Goal: Task Accomplishment & Management: Use online tool/utility

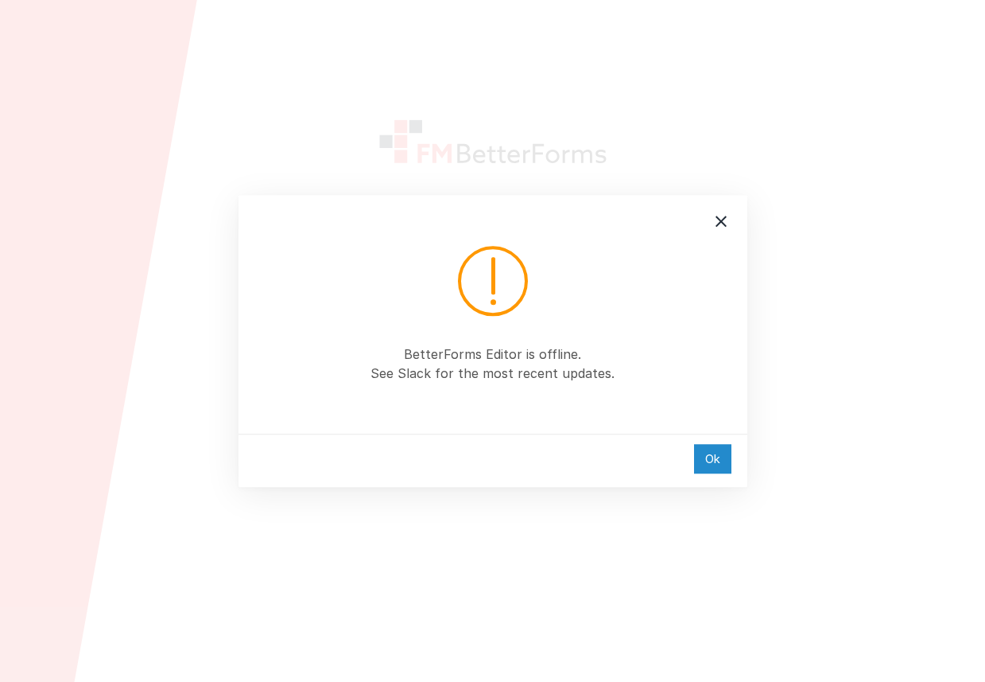
click at [711, 457] on div "Ok" at bounding box center [712, 458] width 37 height 29
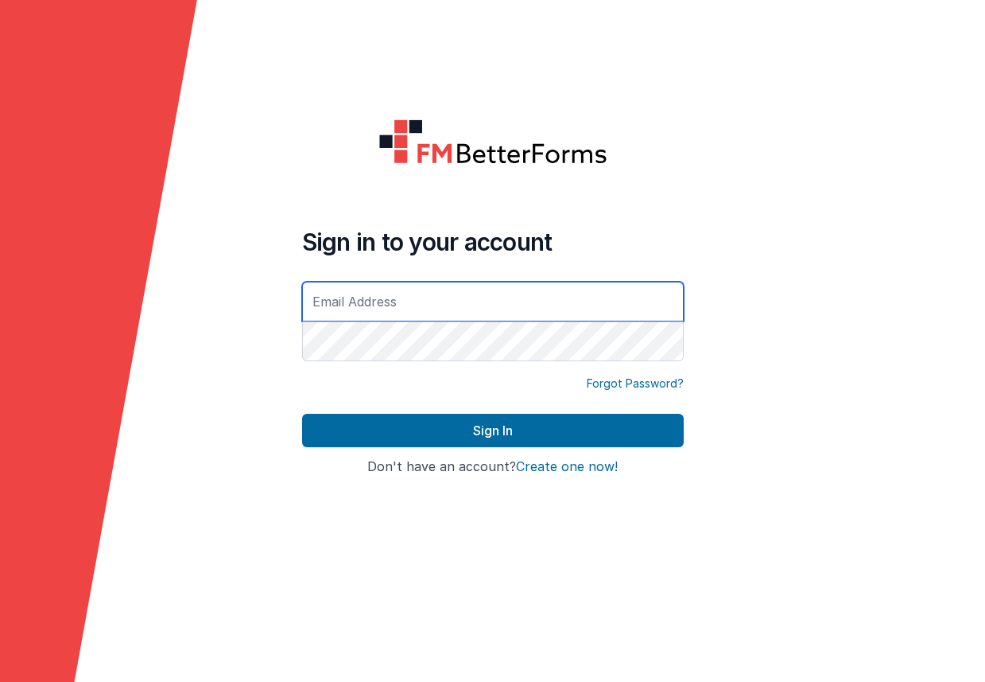
click at [391, 313] on input "text" at bounding box center [493, 302] width 382 height 40
type input "[EMAIL_ADDRESS][DOMAIN_NAME]"
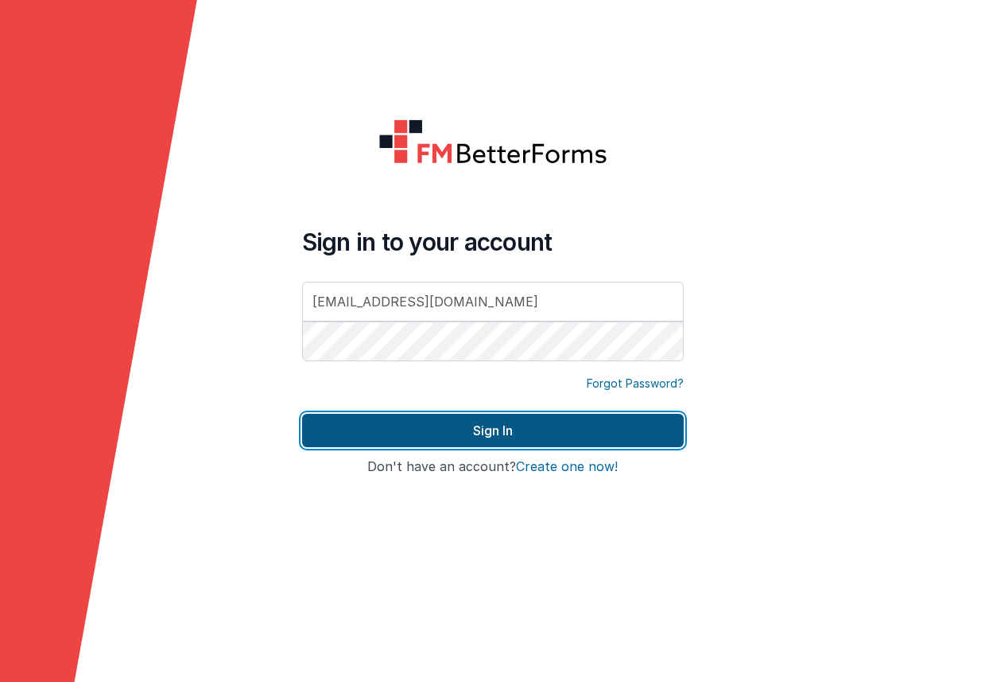
click at [335, 439] on button "Sign In" at bounding box center [493, 430] width 382 height 33
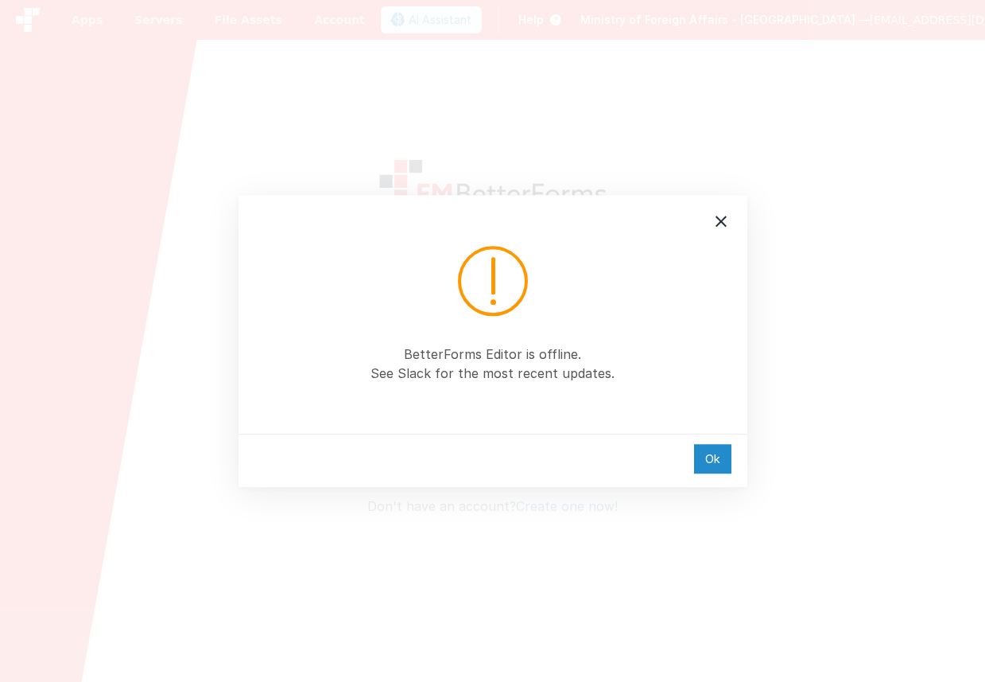
click at [713, 458] on div "Ok" at bounding box center [712, 458] width 37 height 29
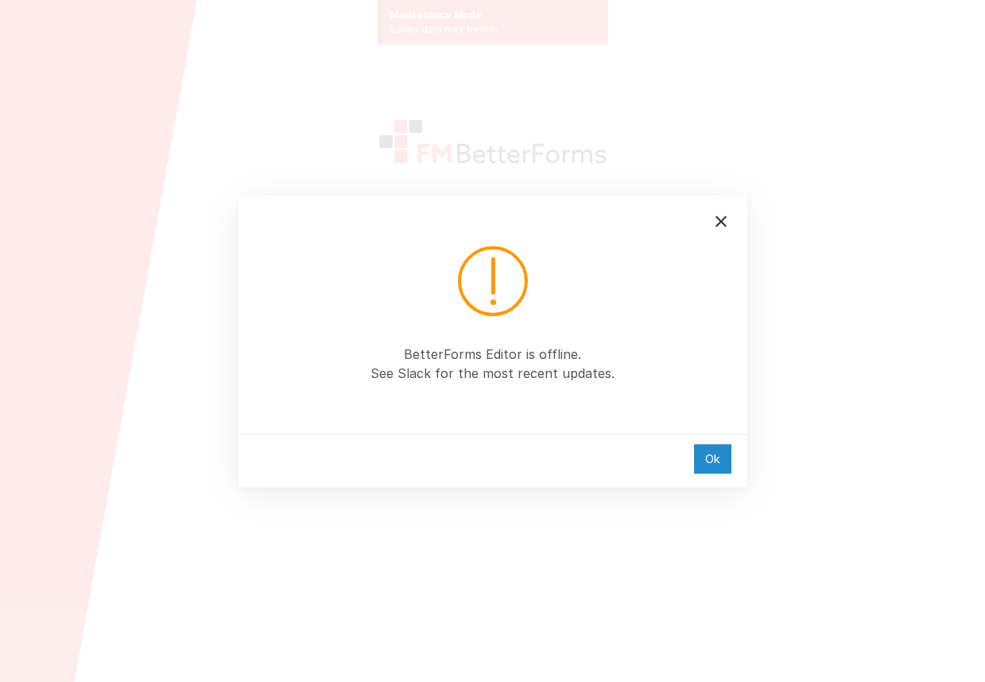
click at [723, 454] on div "Ok" at bounding box center [712, 458] width 37 height 29
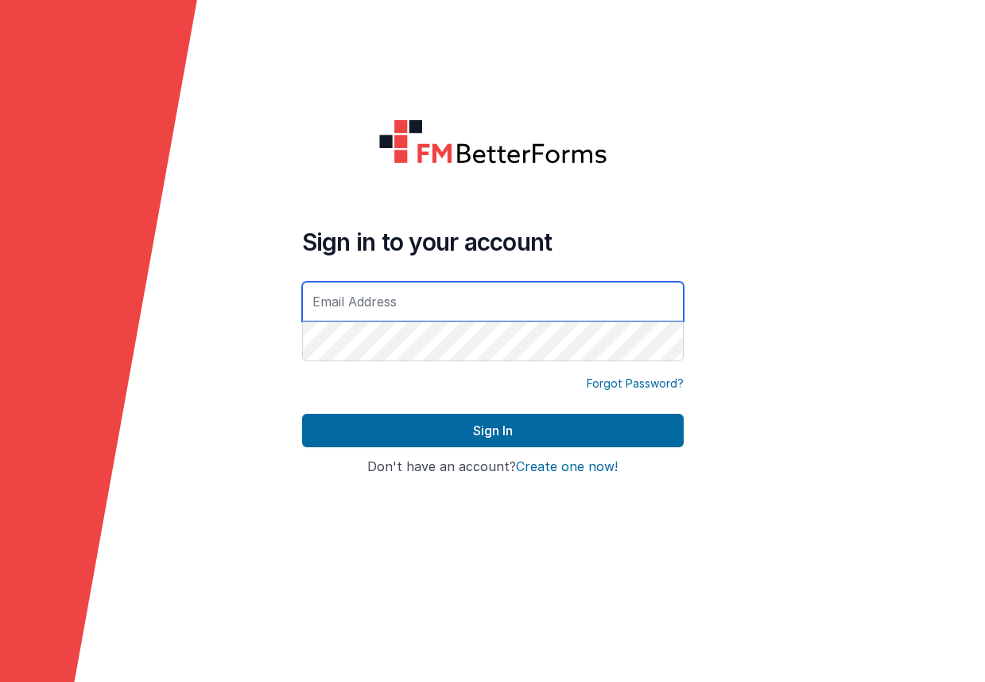
click at [375, 301] on input "text" at bounding box center [493, 302] width 382 height 40
type input "ali.alkhairalla@gmail.com"
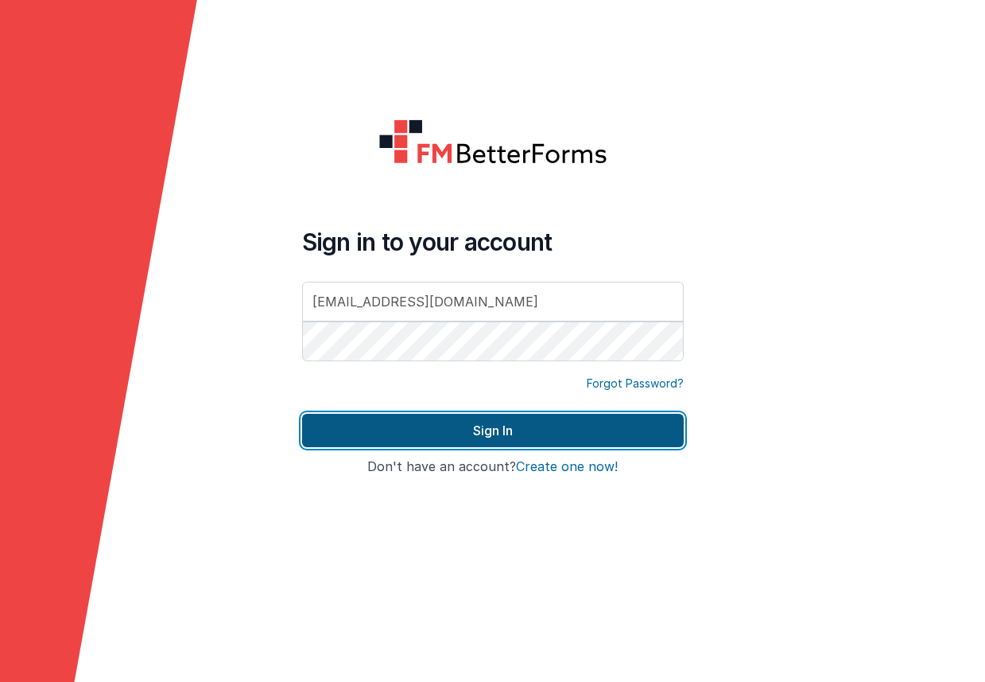
click at [647, 433] on button "Sign In" at bounding box center [493, 430] width 382 height 33
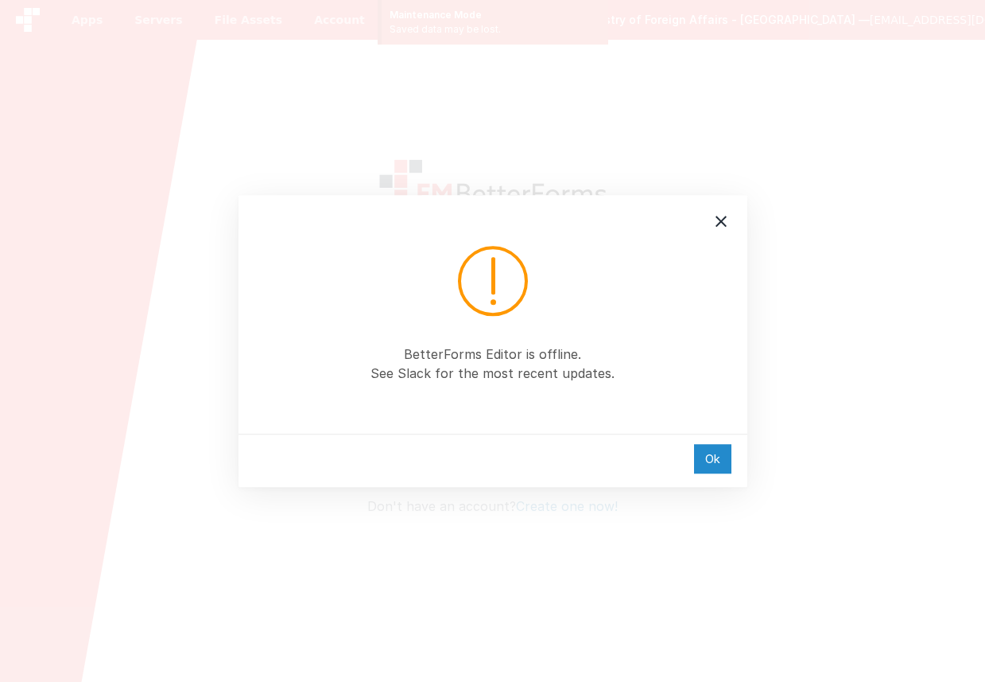
click at [698, 457] on div "Ok" at bounding box center [712, 458] width 37 height 29
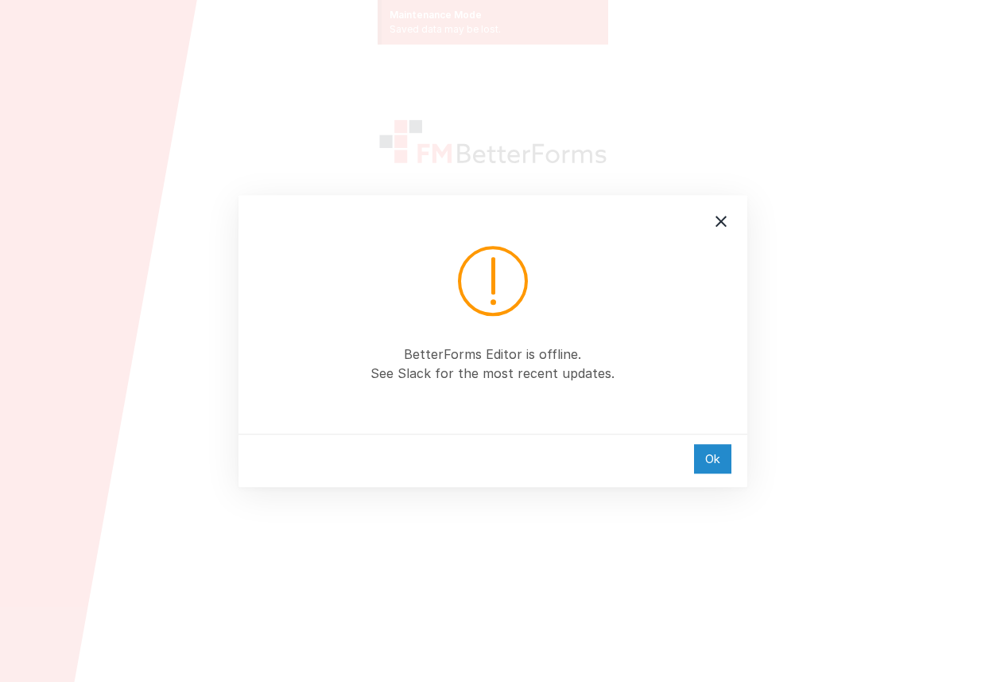
click at [715, 453] on div "Ok" at bounding box center [712, 458] width 37 height 29
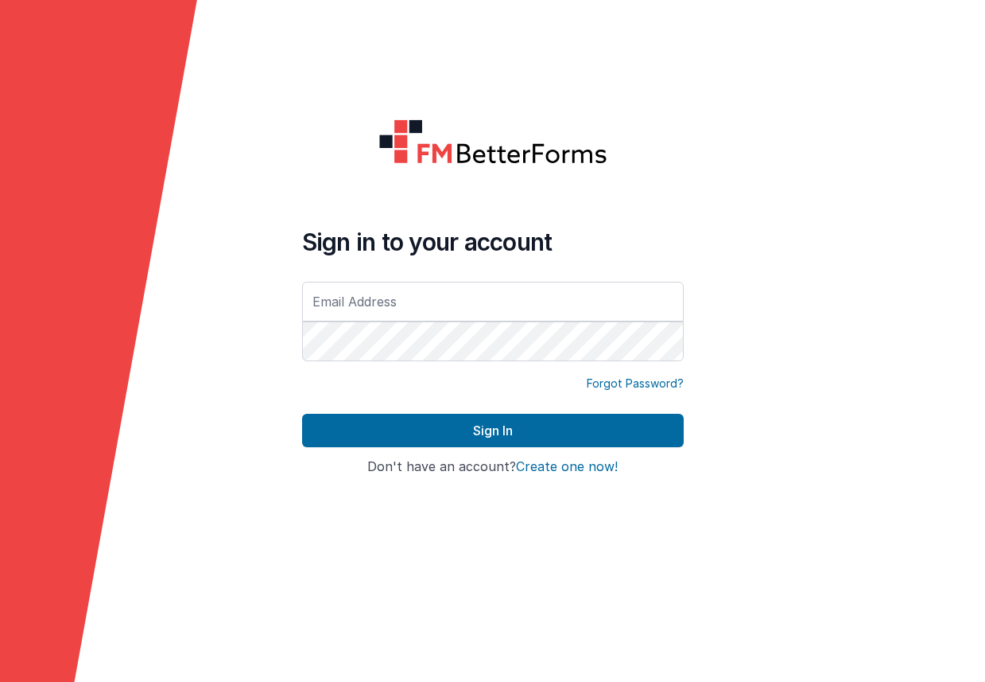
click at [771, 262] on form "Sign in to your account Forgot Password? Sign In Sign in with Google Don't have…" at bounding box center [492, 341] width 985 height 682
click at [378, 300] on input "text" at bounding box center [493, 302] width 382 height 40
type input "ali.alkhairalla@gmail.com"
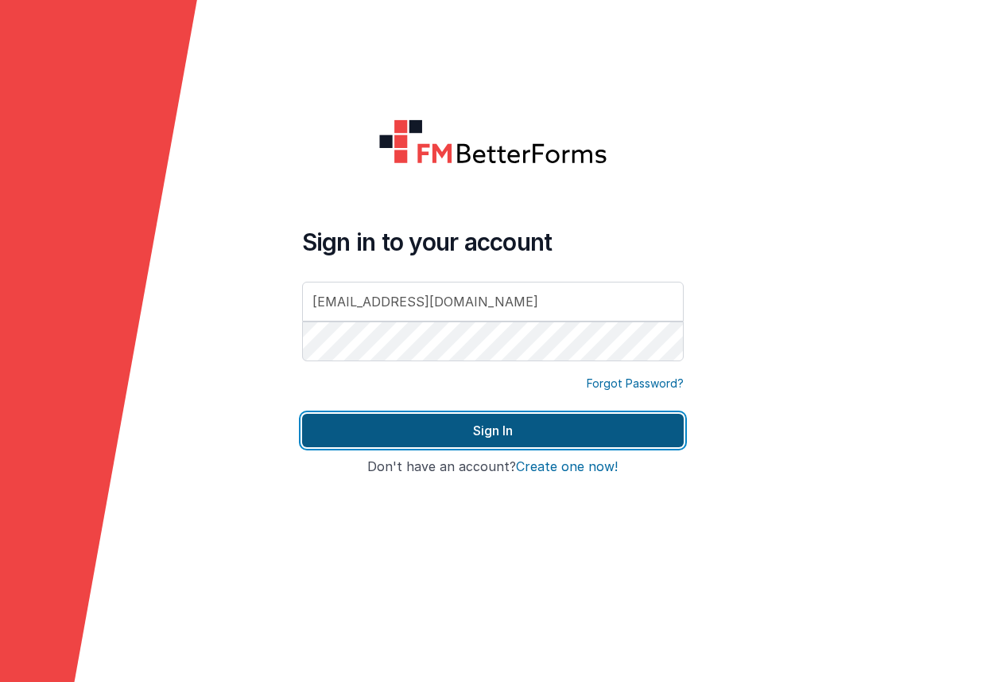
click at [349, 422] on button "Sign In" at bounding box center [493, 430] width 382 height 33
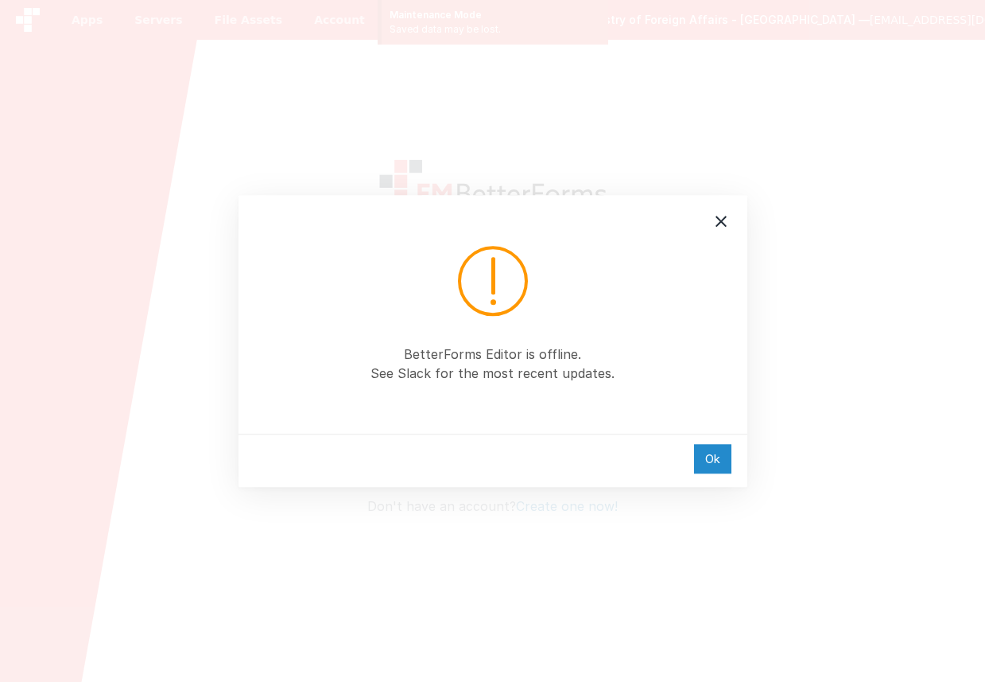
click at [725, 455] on div "Ok" at bounding box center [712, 458] width 37 height 29
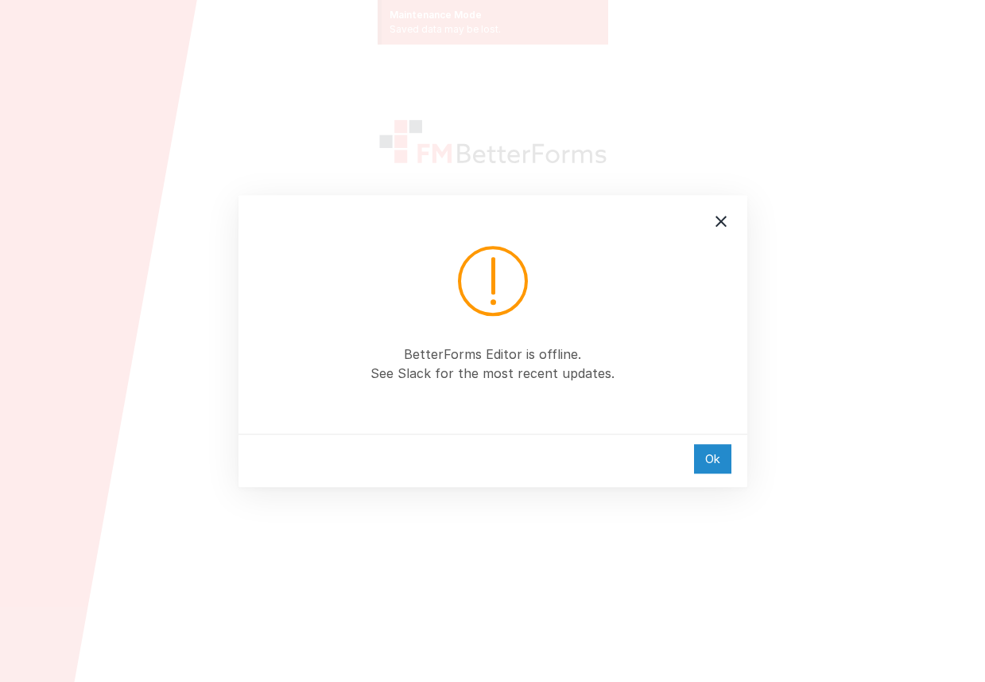
click at [725, 453] on div "Ok" at bounding box center [712, 458] width 37 height 29
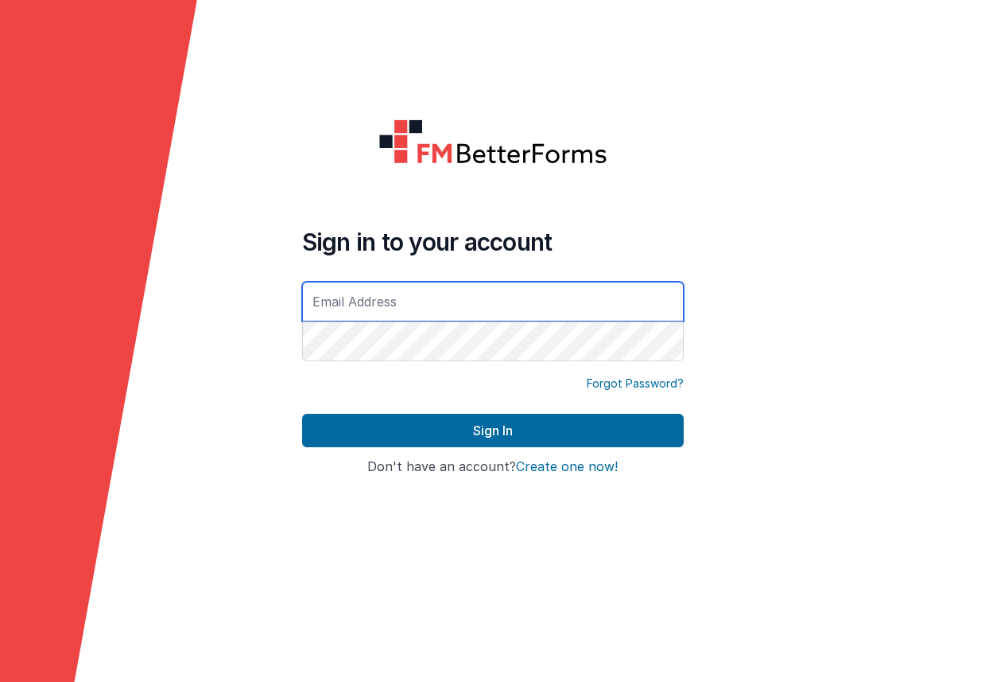
click at [327, 296] on input "text" at bounding box center [493, 302] width 382 height 40
type input "[EMAIL_ADDRESS][DOMAIN_NAME]"
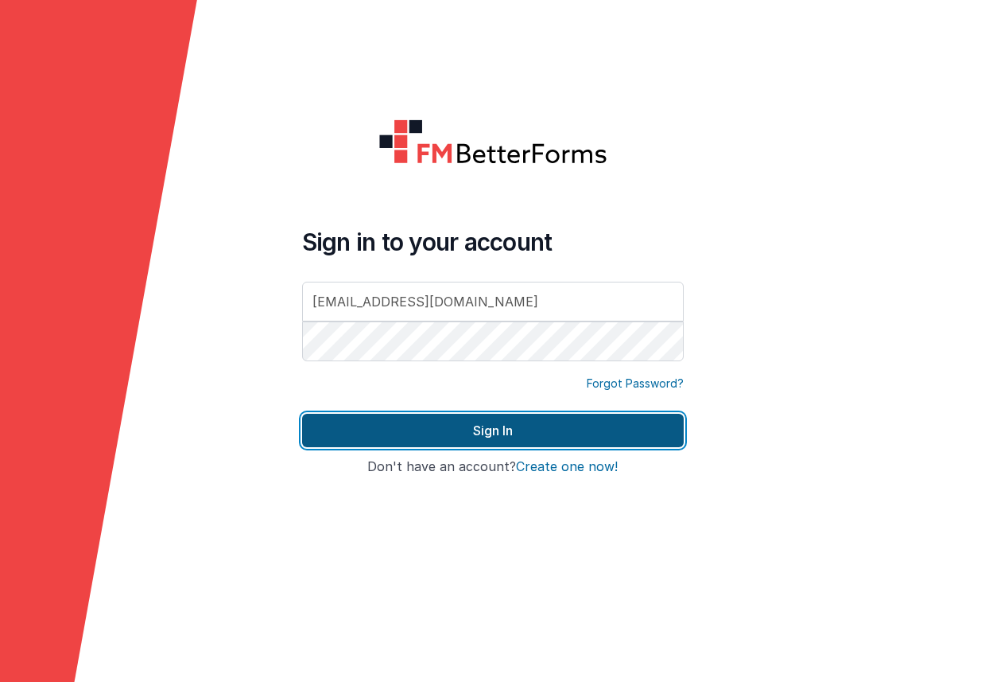
click at [629, 434] on button "Sign In" at bounding box center [493, 430] width 382 height 33
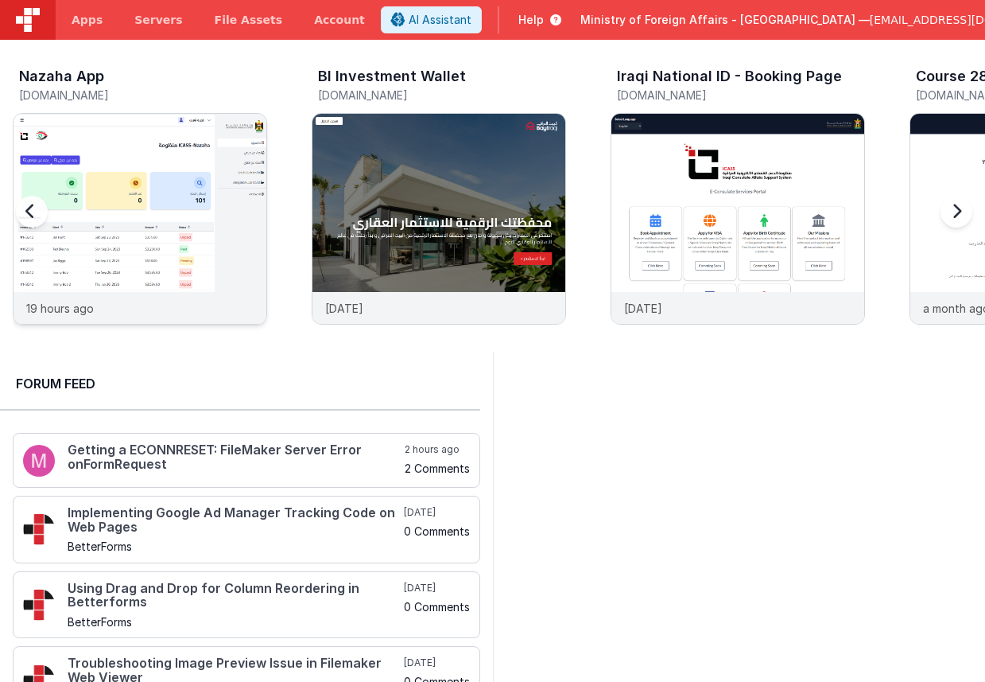
click at [185, 231] on img at bounding box center [140, 240] width 253 height 253
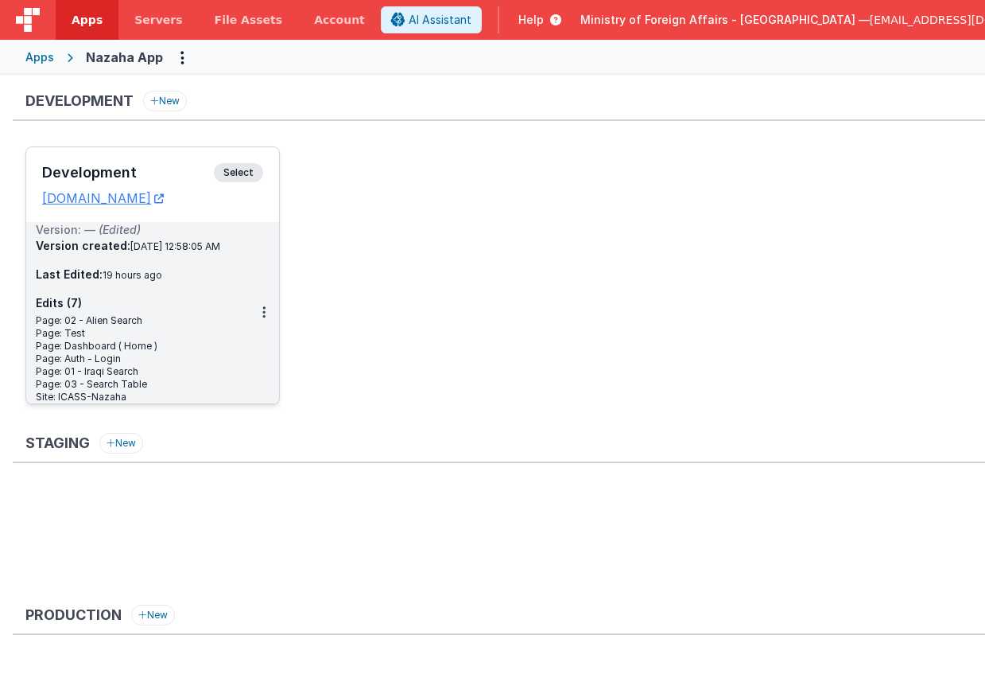
click at [242, 171] on span "Select" at bounding box center [238, 172] width 49 height 19
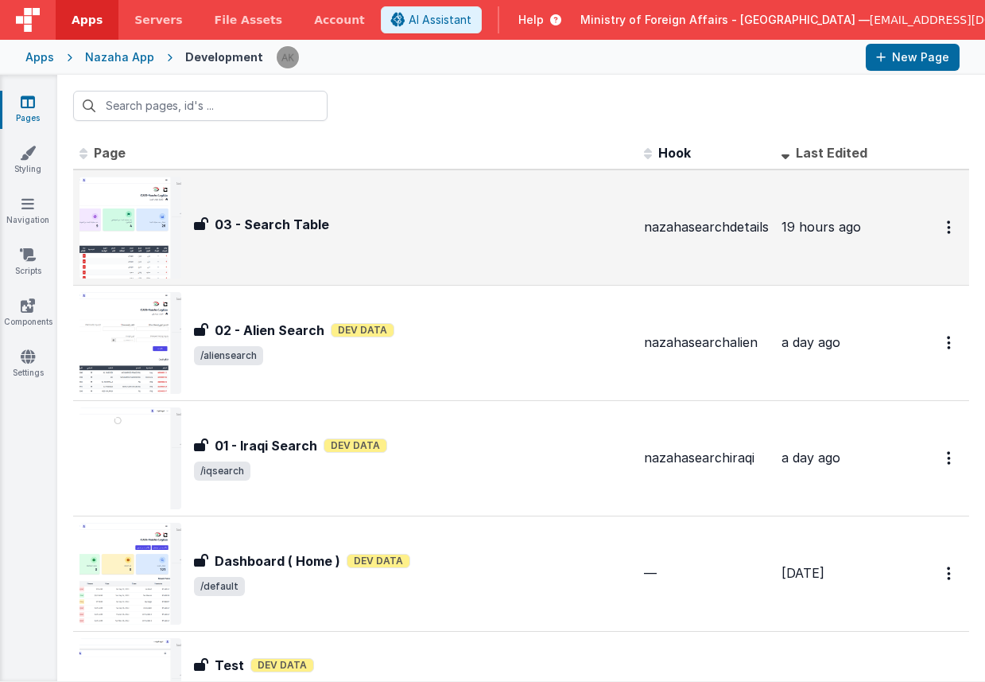
click at [152, 261] on img at bounding box center [131, 228] width 102 height 102
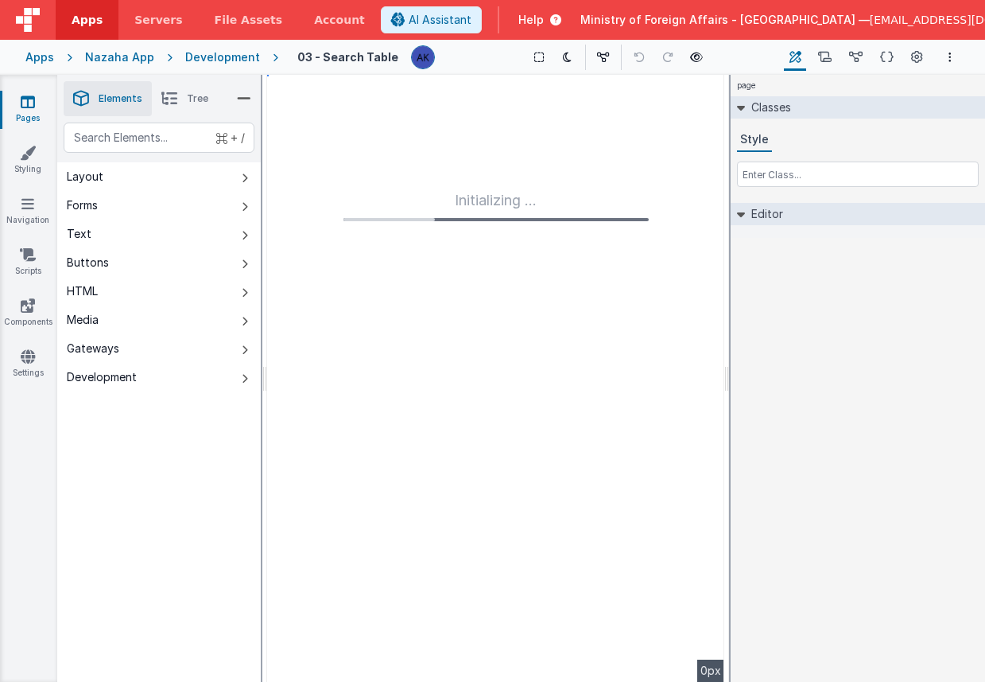
click at [243, 58] on div "Development" at bounding box center [222, 57] width 75 height 16
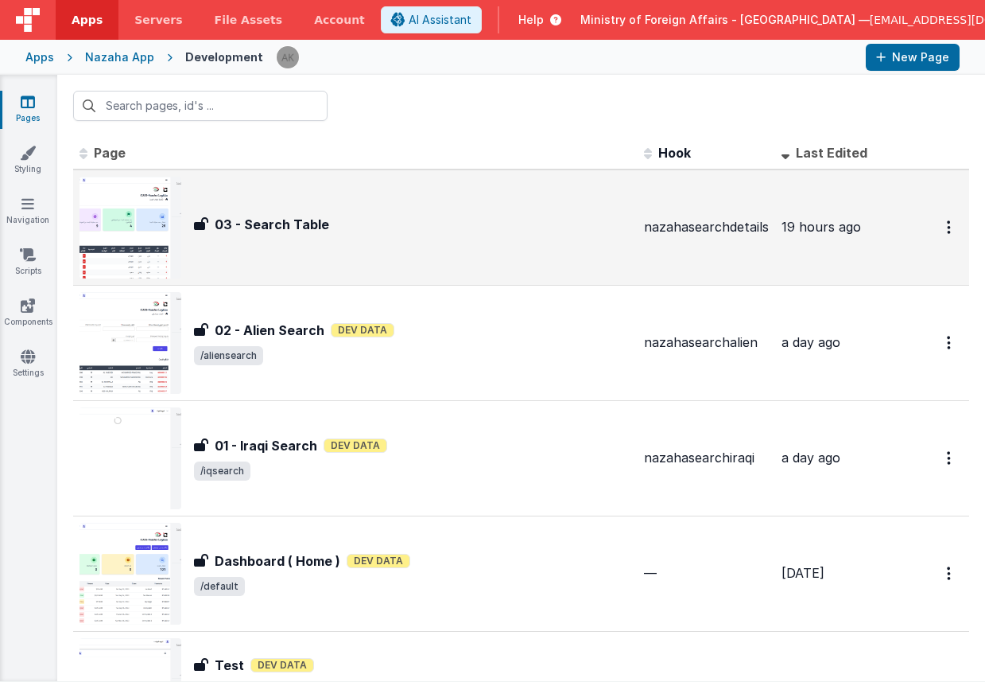
click at [151, 214] on img at bounding box center [131, 228] width 102 height 102
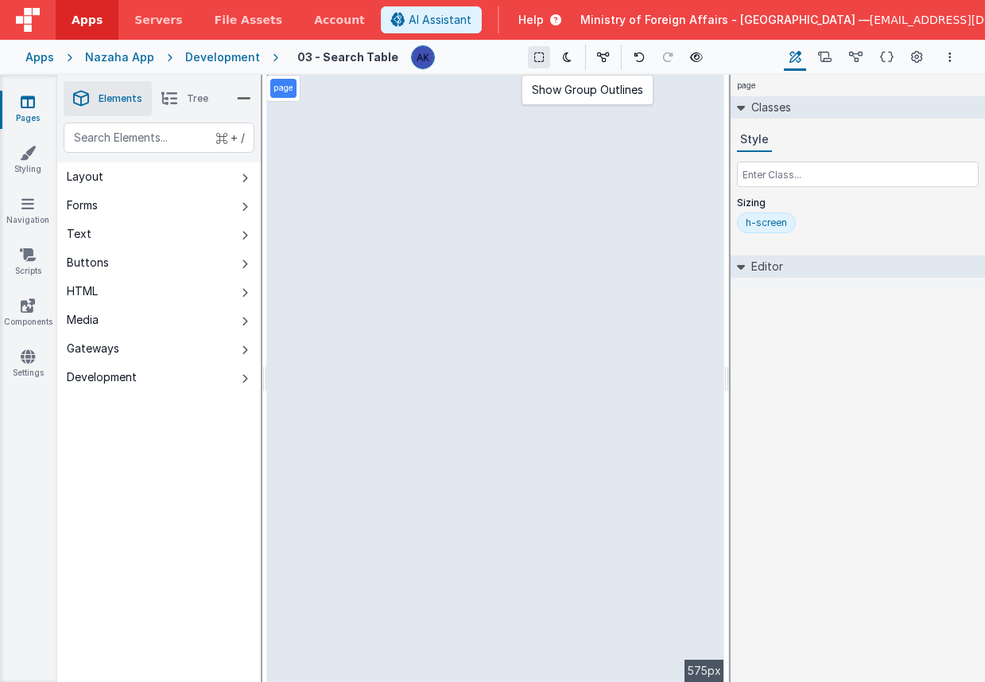
click at [534, 57] on icon at bounding box center [539, 57] width 10 height 11
click at [173, 98] on icon at bounding box center [169, 98] width 16 height 22
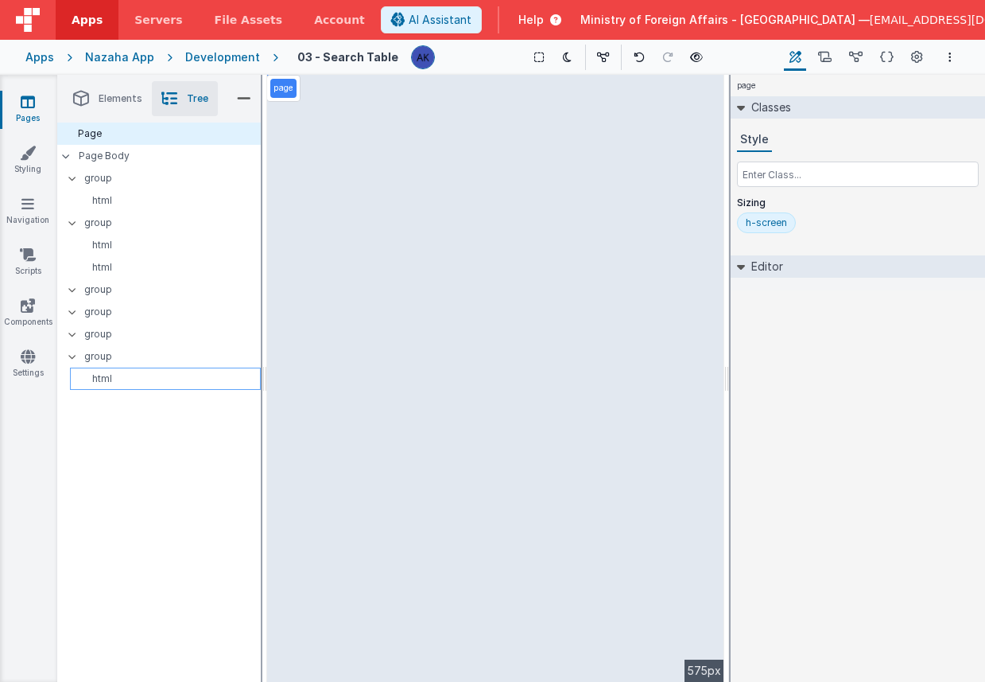
click at [179, 382] on p "html" at bounding box center [168, 378] width 184 height 13
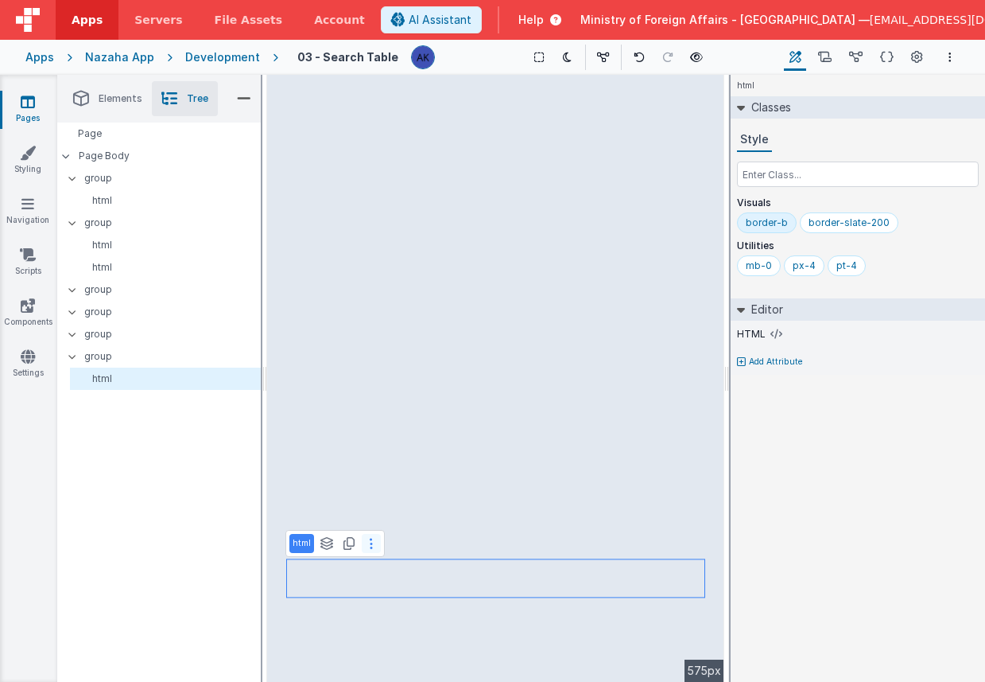
click at [367, 541] on button at bounding box center [371, 543] width 19 height 19
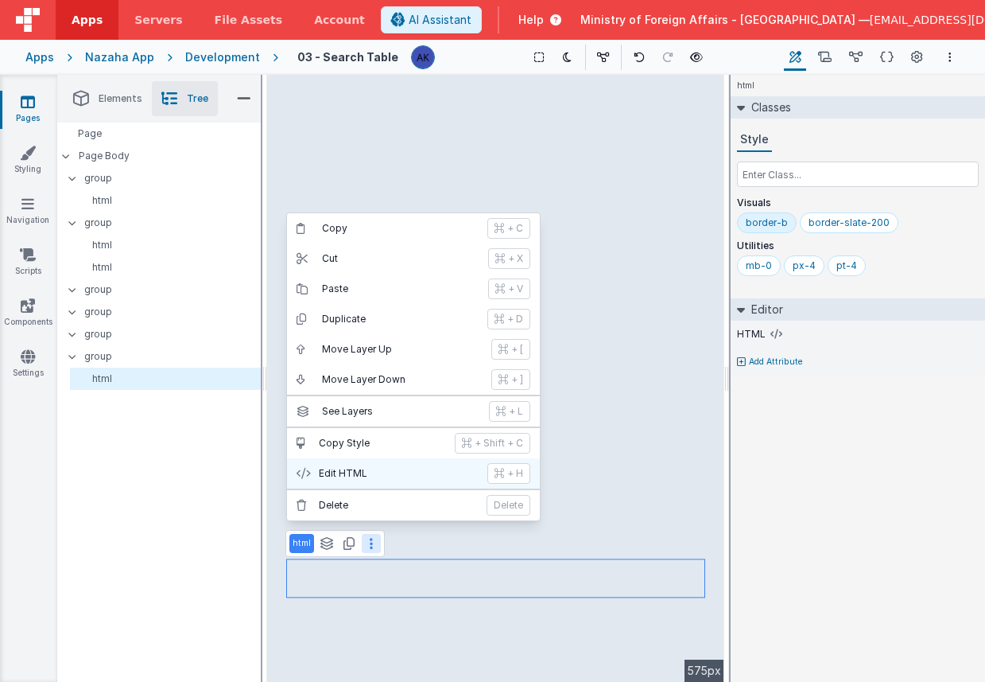
click at [372, 479] on p "Edit HTML" at bounding box center [398, 473] width 159 height 13
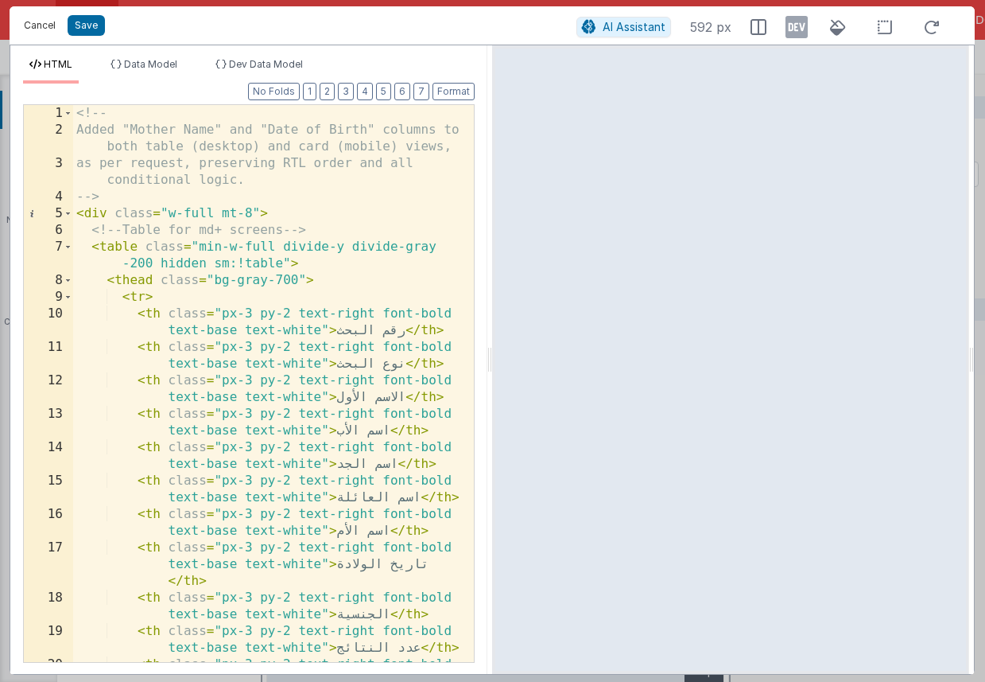
click at [52, 25] on button "Cancel" at bounding box center [40, 25] width 48 height 22
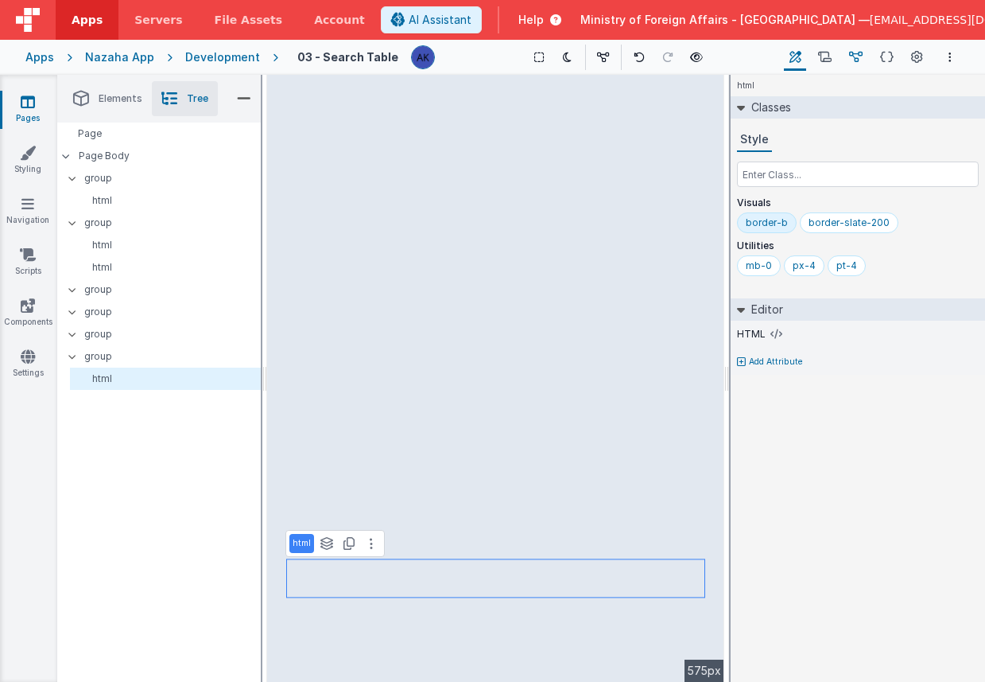
click at [850, 54] on icon at bounding box center [856, 57] width 14 height 17
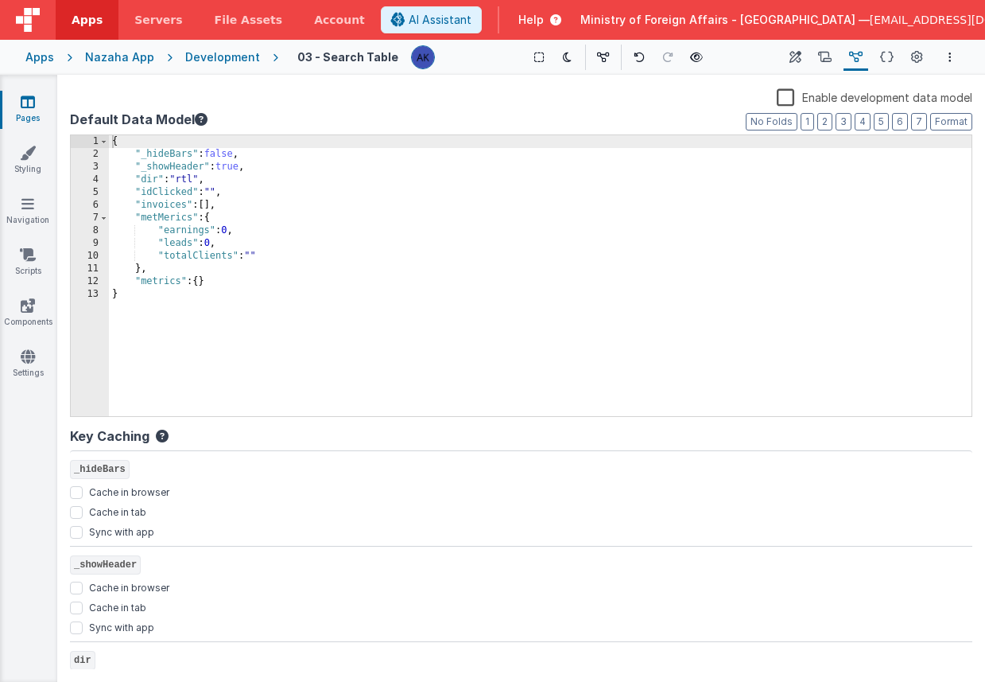
click at [777, 93] on label "Enable development data model" at bounding box center [875, 96] width 196 height 18
click at [0, 0] on input "Enable development data model" at bounding box center [0, 0] width 0 height 0
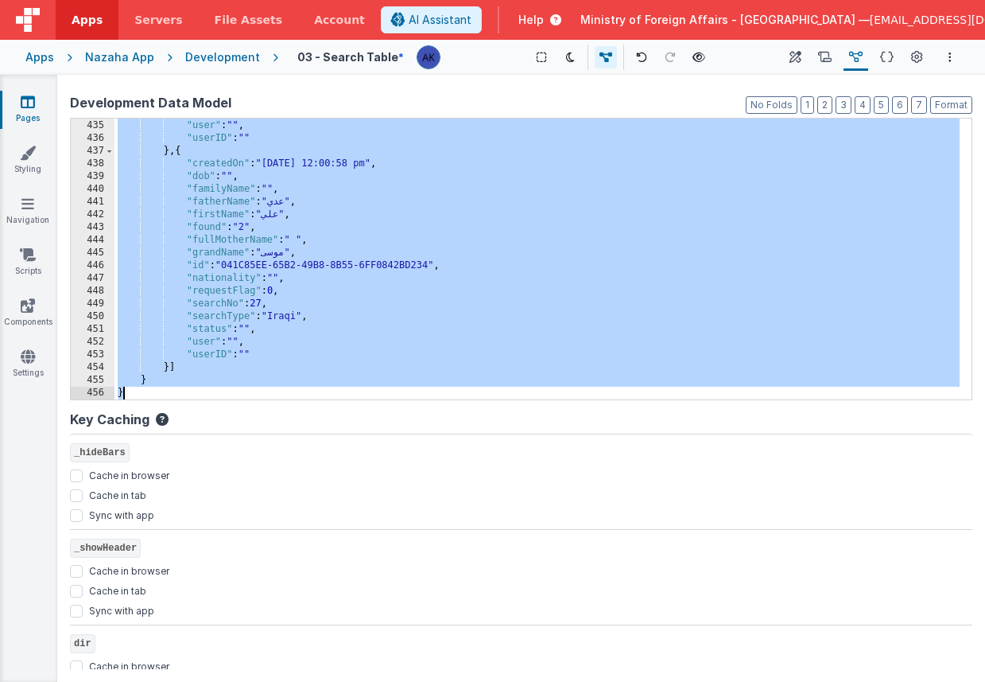
scroll to position [309, 0]
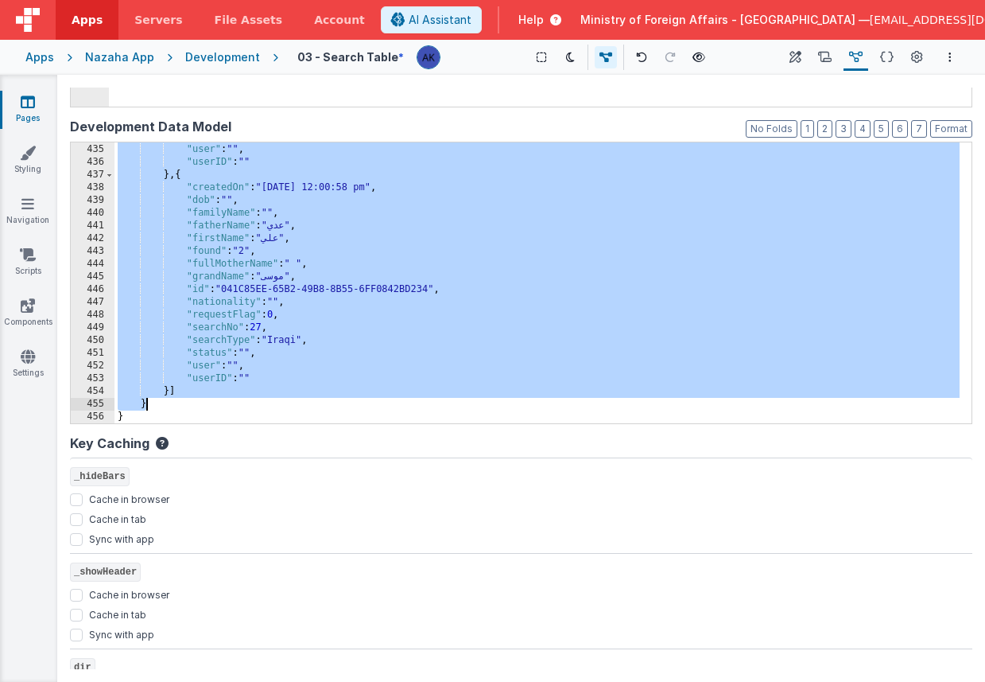
drag, startPoint x: 158, startPoint y: 532, endPoint x: 199, endPoint y: 409, distance: 129.8
click at [199, 409] on div ""status" : "" , "user" : "" , "userID" : "" } , { "createdOn" : "22/09/2025 12:…" at bounding box center [537, 283] width 845 height 306
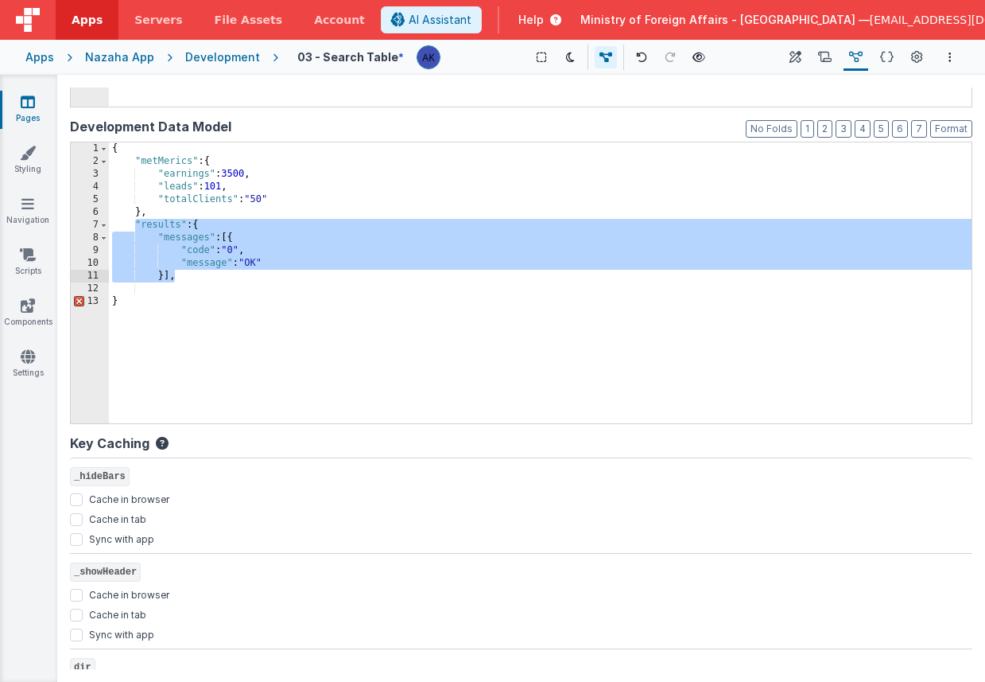
drag, startPoint x: 134, startPoint y: 223, endPoint x: 221, endPoint y: 278, distance: 102.2
click at [221, 278] on div "{ "metMerics" : { "earnings" : 3500 , "leads" : 101 , "totalClients" : "50" } ,…" at bounding box center [540, 295] width 863 height 306
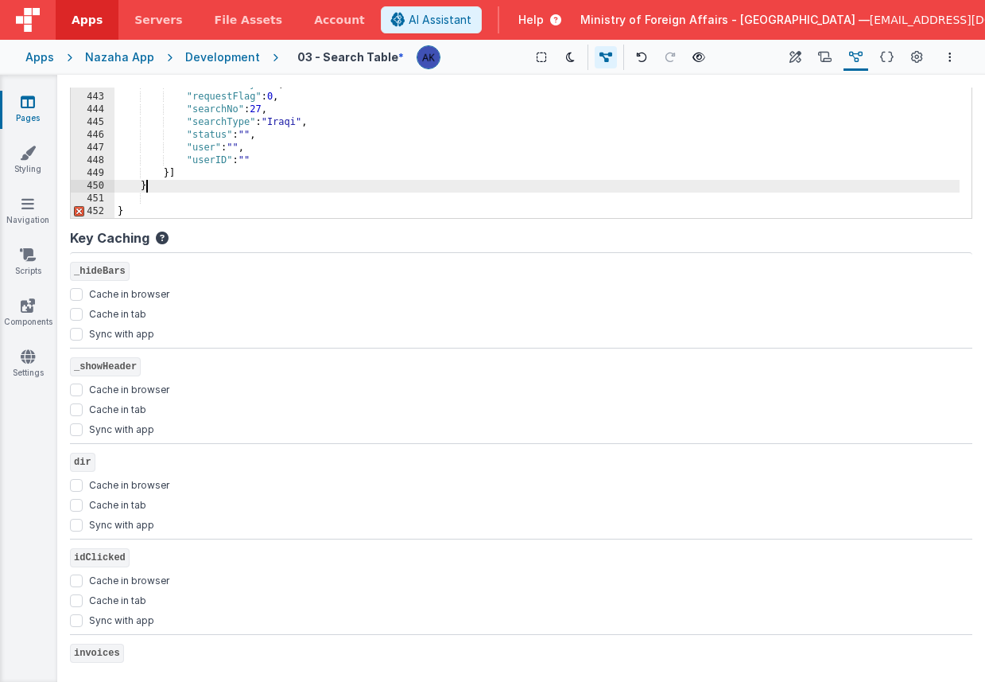
scroll to position [533, 0]
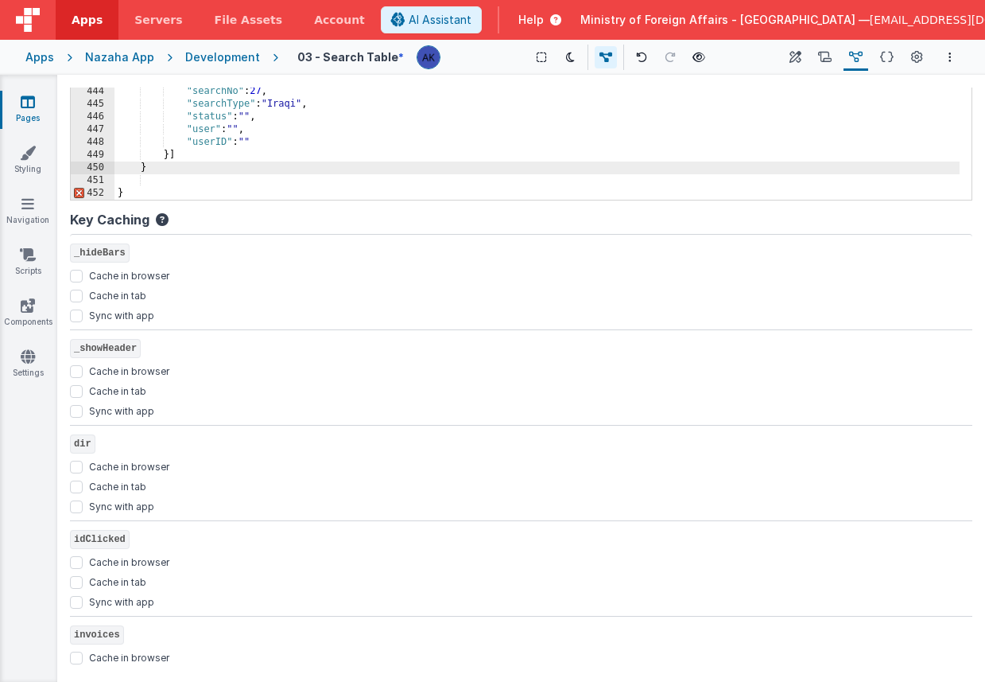
click at [170, 192] on div ""user" : "" , "userID" : "" } , { "createdOn" : "22/09/2025 12:00:58 pm" , "dob…" at bounding box center [537, 60] width 845 height 306
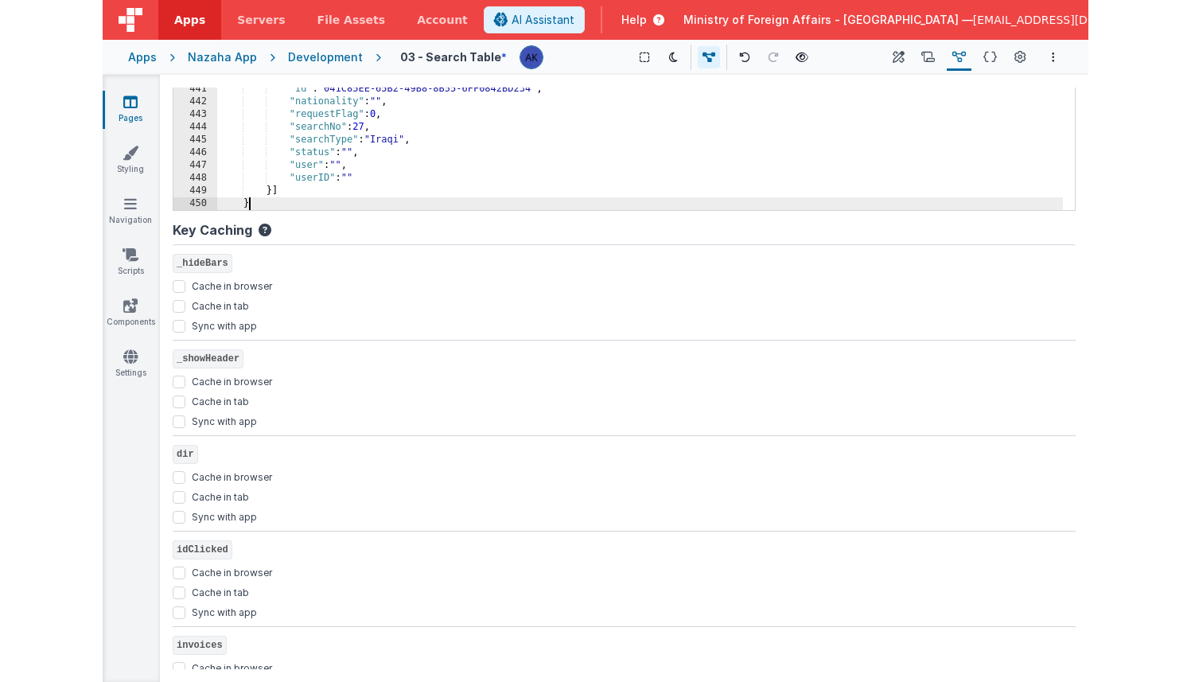
scroll to position [5446, 0]
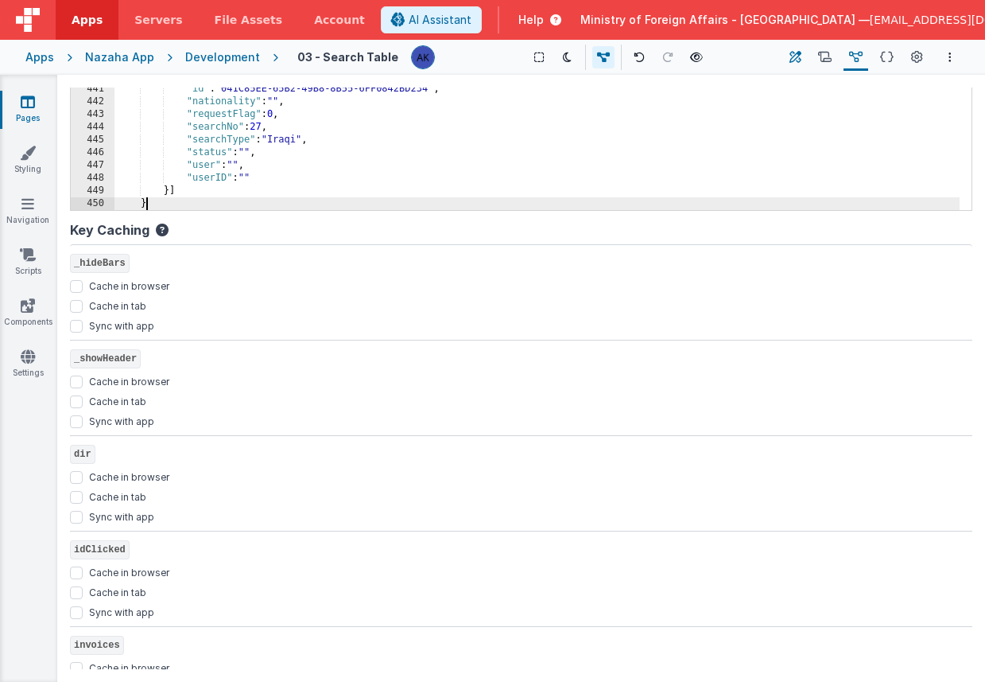
click at [801, 51] on button "Builder" at bounding box center [795, 57] width 22 height 27
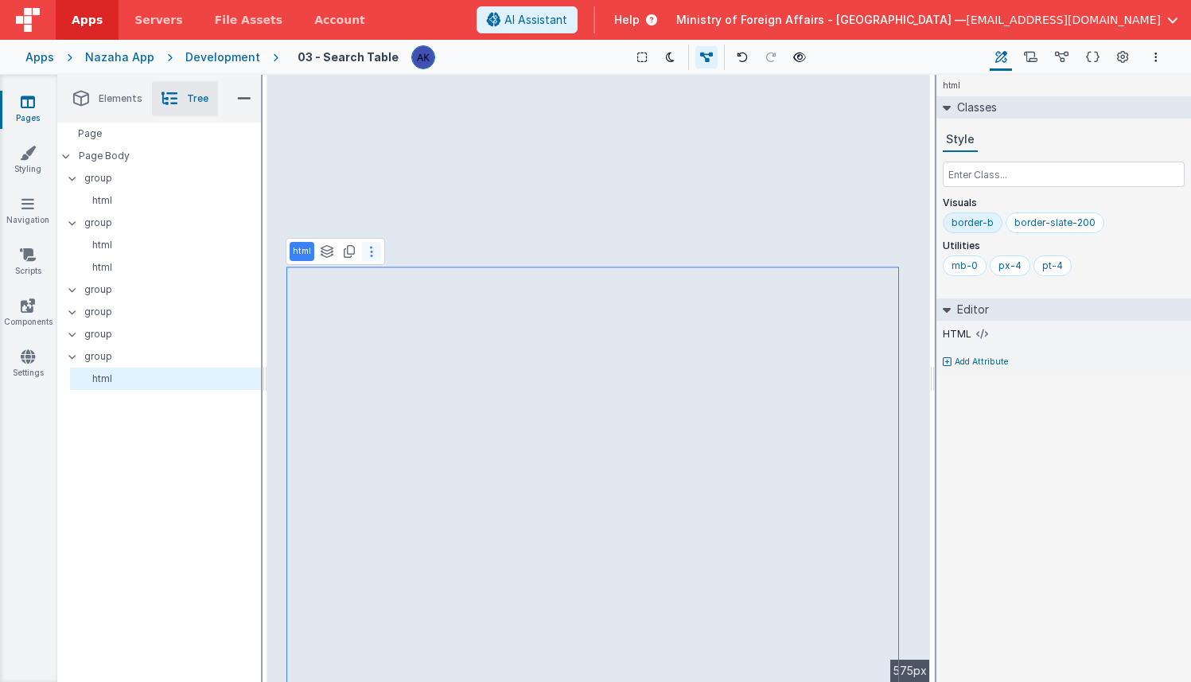
click at [370, 255] on icon at bounding box center [371, 251] width 3 height 13
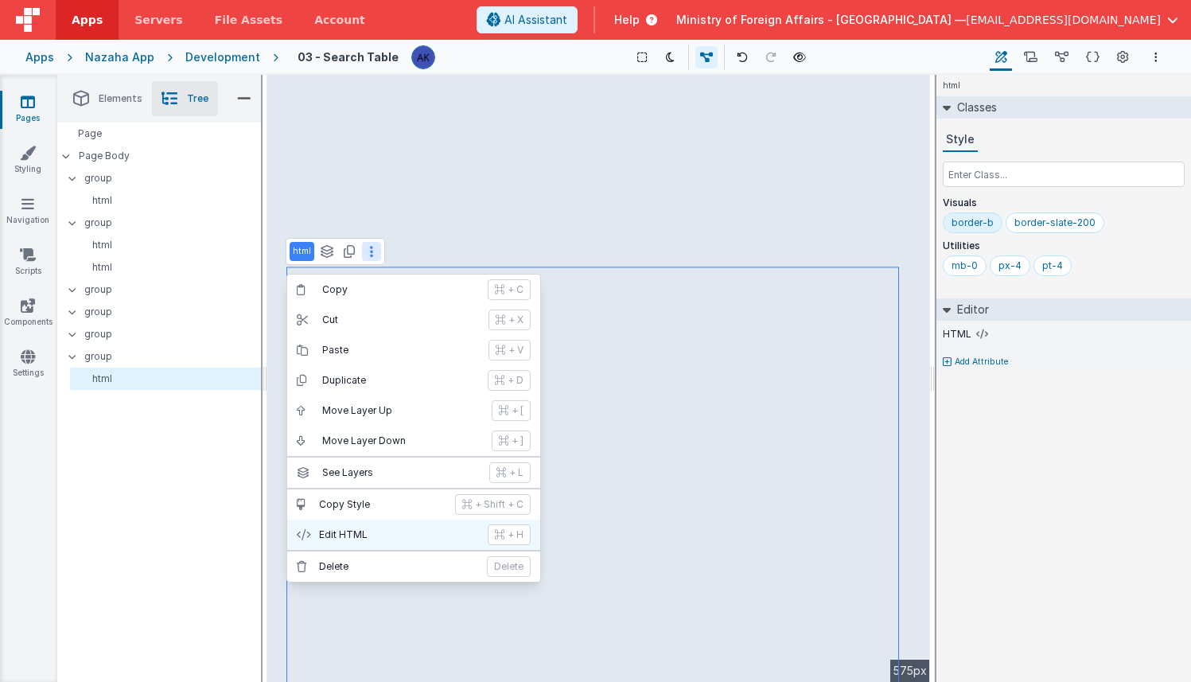
click at [406, 526] on button "Edit HTML + H" at bounding box center [413, 534] width 253 height 30
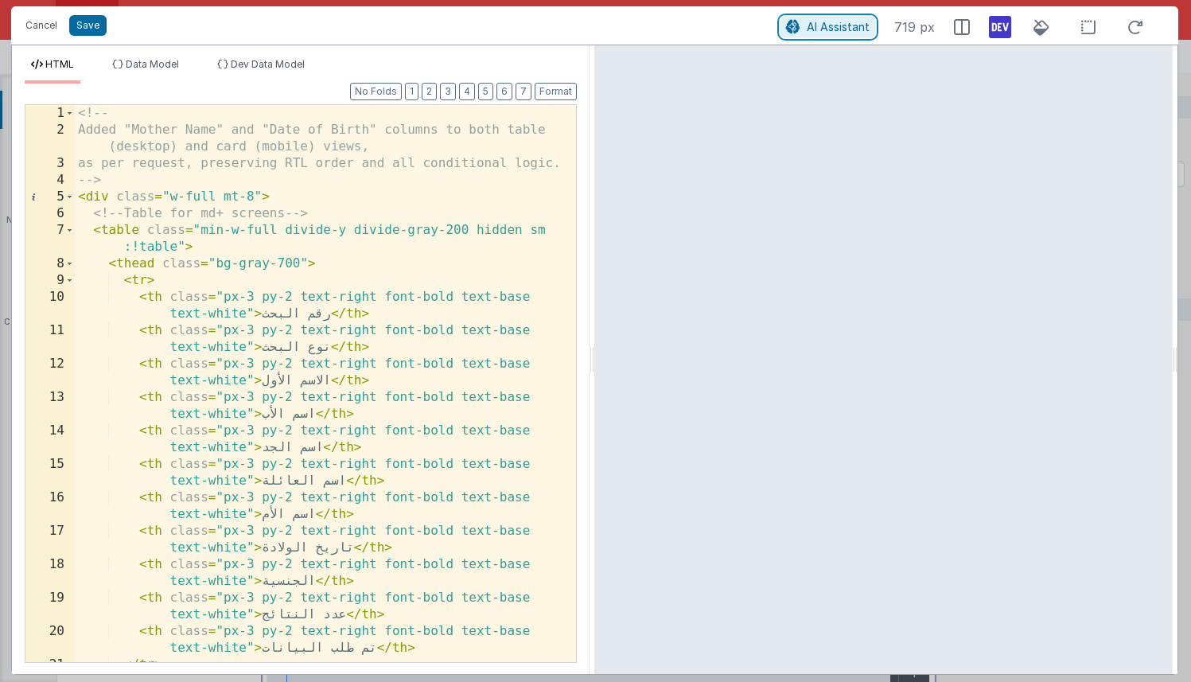
click at [860, 30] on span "AI Assistant" at bounding box center [837, 27] width 63 height 14
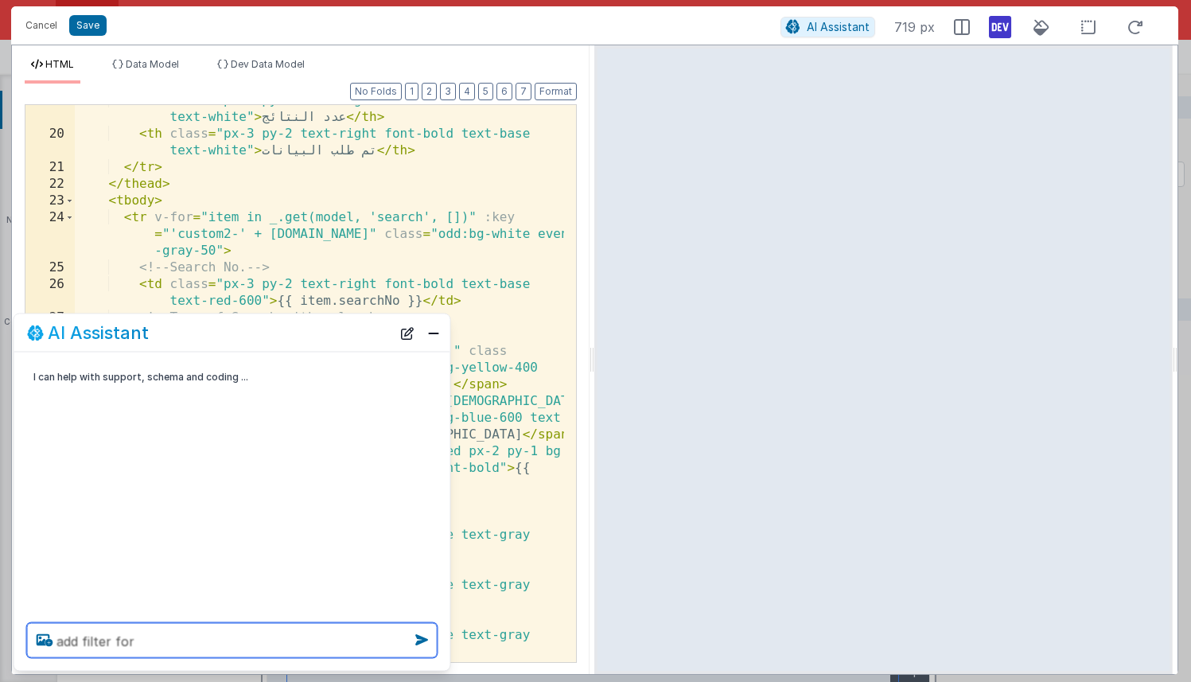
scroll to position [705, 0]
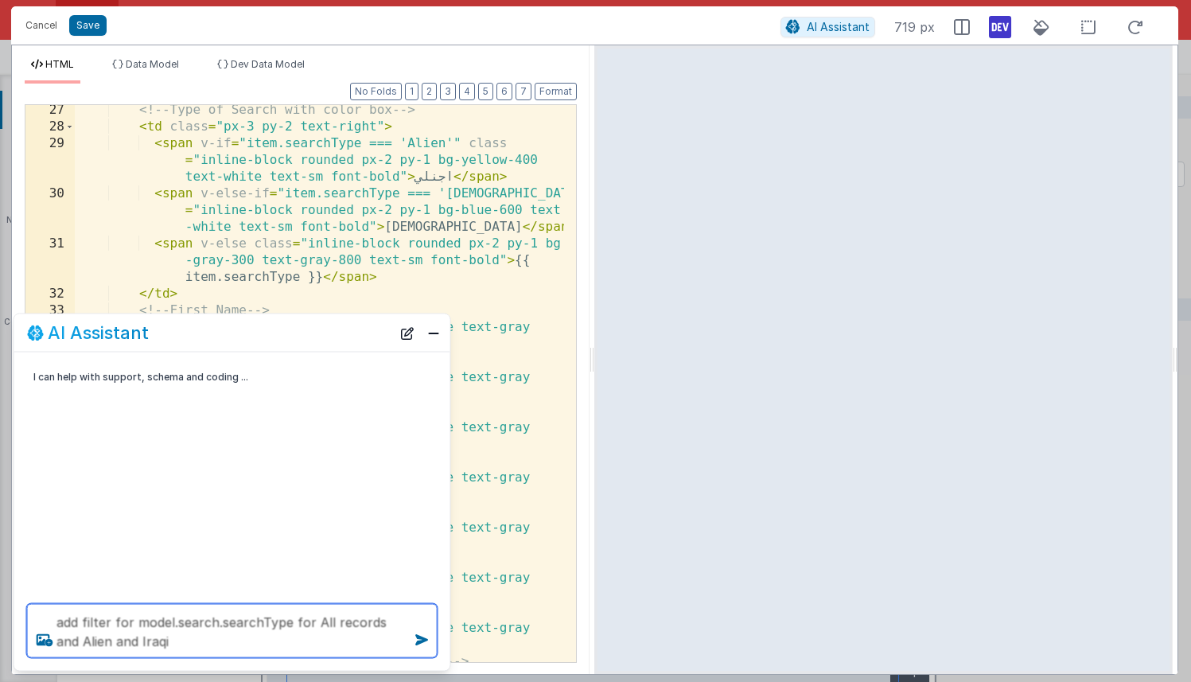
type textarea "add filter for model.search.searchType for All records and Alien and Iraqi"
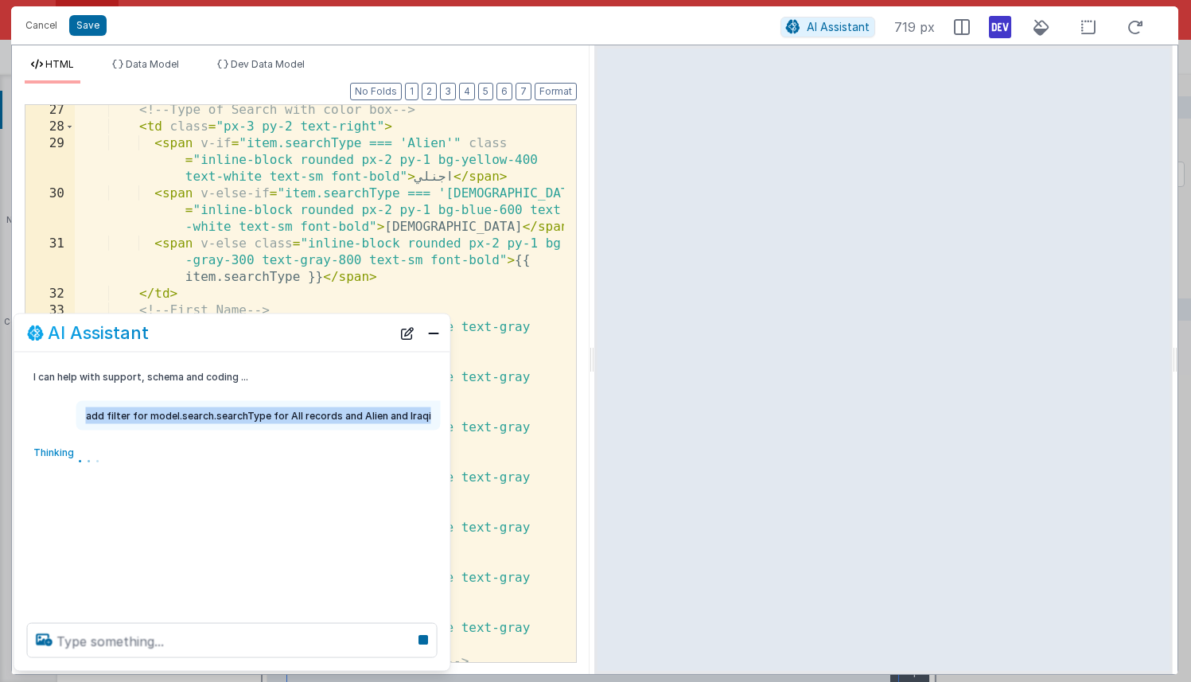
drag, startPoint x: 93, startPoint y: 418, endPoint x: 436, endPoint y: 418, distance: 342.8
click at [436, 418] on div "add filter for model.search.searchType for All records and Alien and Iraqi" at bounding box center [258, 415] width 364 height 29
copy p "add filter for model.search.searchType for All records and Alien and Iraqi"
click at [413, 333] on button "New Chat" at bounding box center [407, 332] width 22 height 22
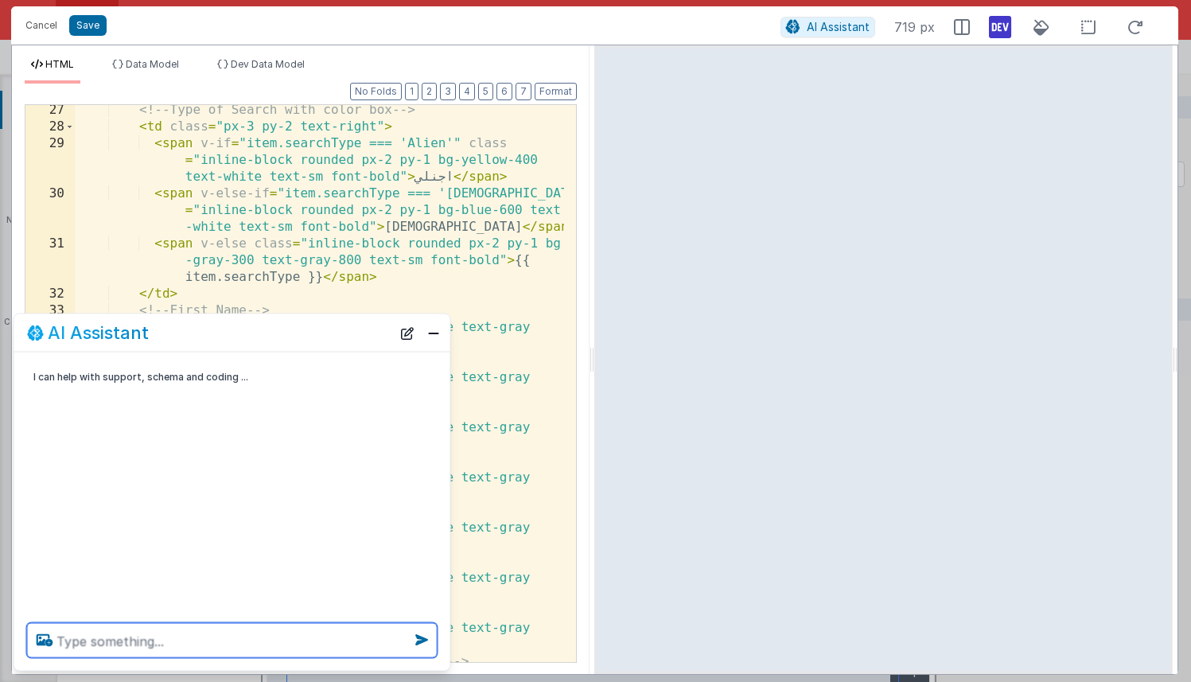
paste textarea "add filter for model.search.searchType for All records and Alien and Iraqi"
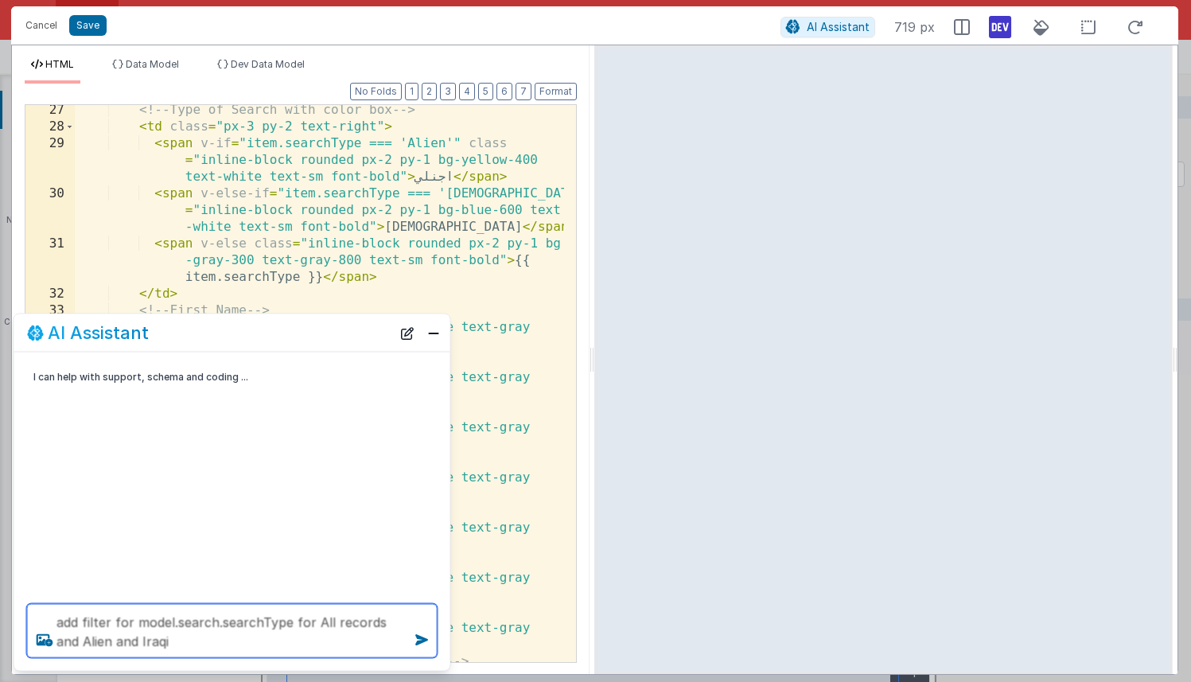
type textarea "add filter for model.search.searchType for All records and Alien and Iraqi"
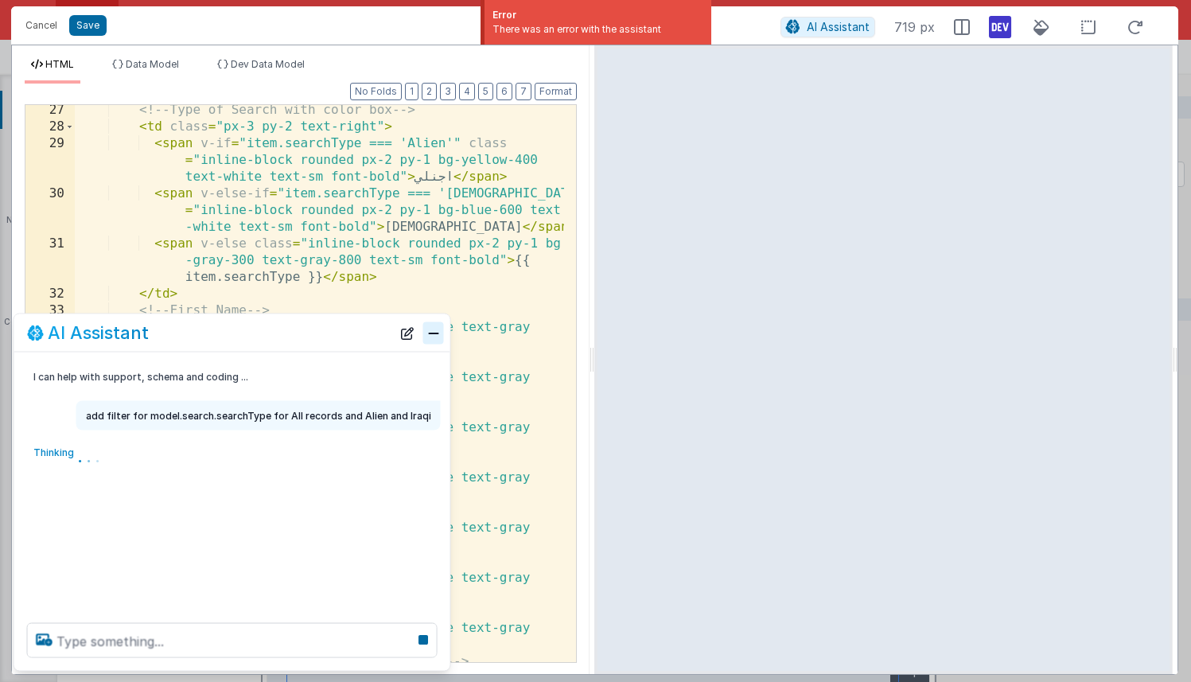
click at [433, 322] on button "Close" at bounding box center [433, 332] width 21 height 22
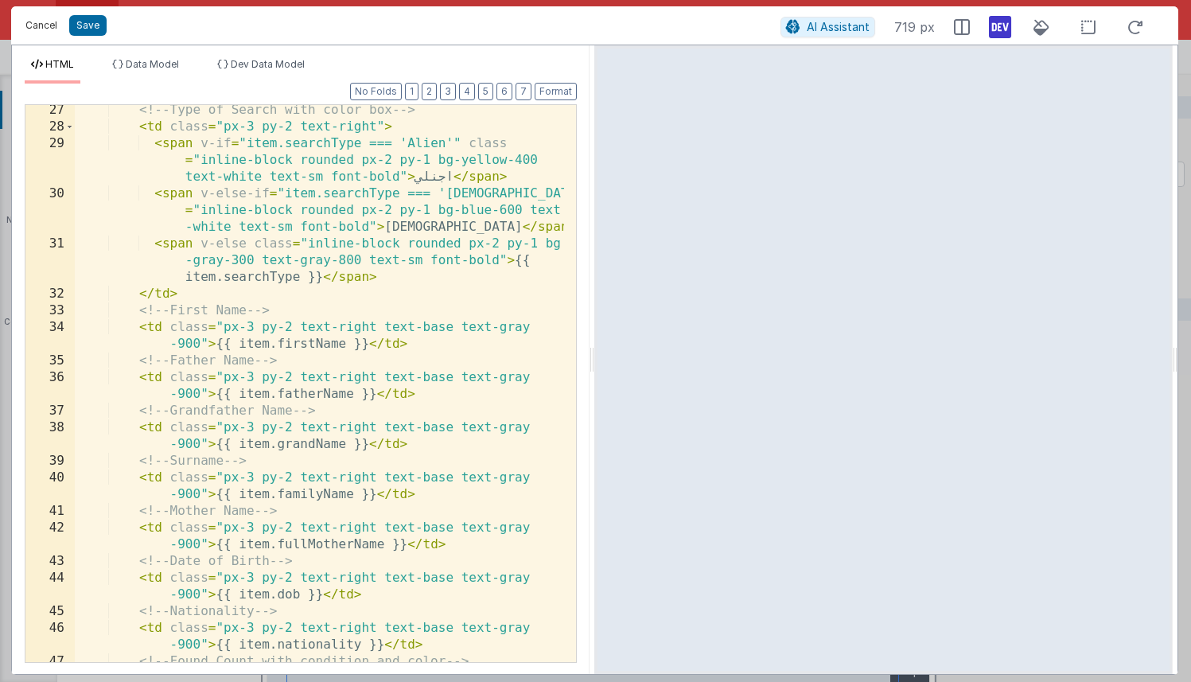
click at [59, 21] on button "Cancel" at bounding box center [41, 25] width 48 height 22
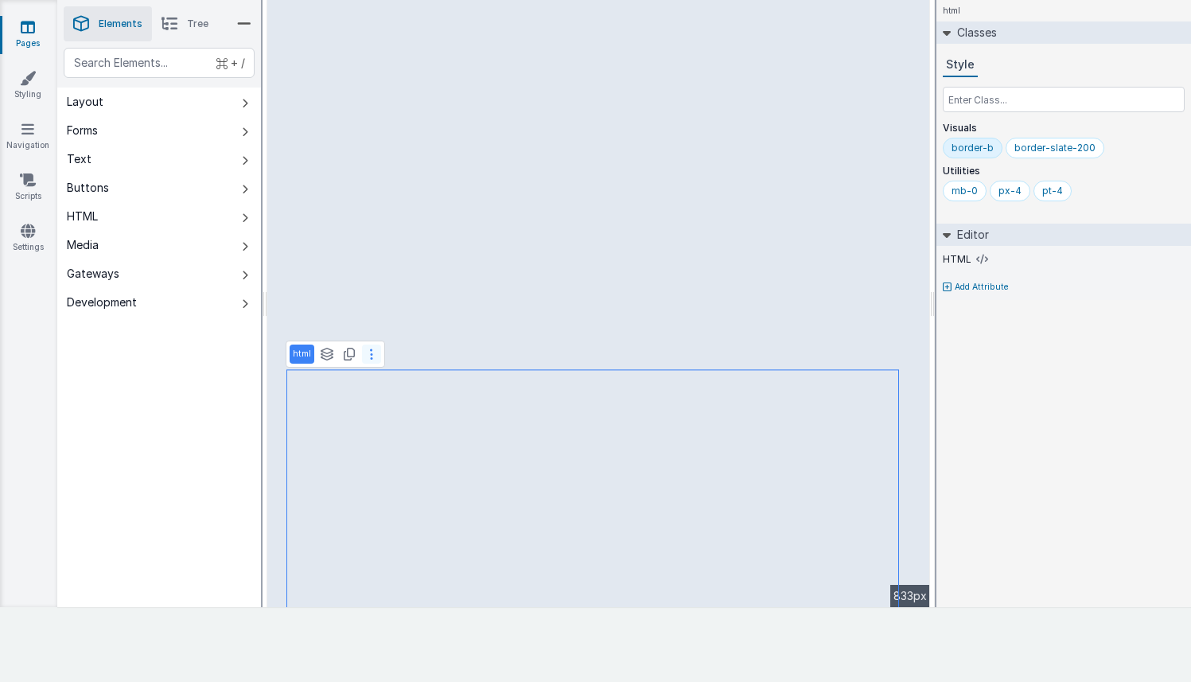
click at [375, 358] on button at bounding box center [371, 353] width 19 height 19
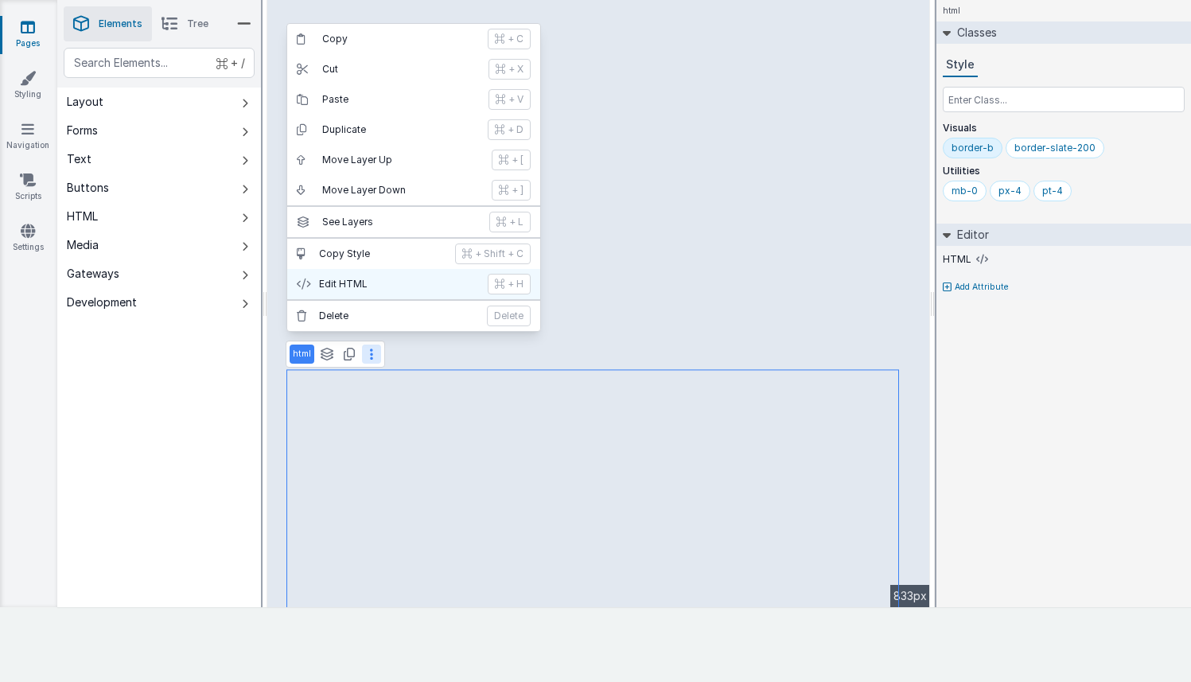
click at [349, 288] on p "Edit HTML" at bounding box center [398, 284] width 159 height 13
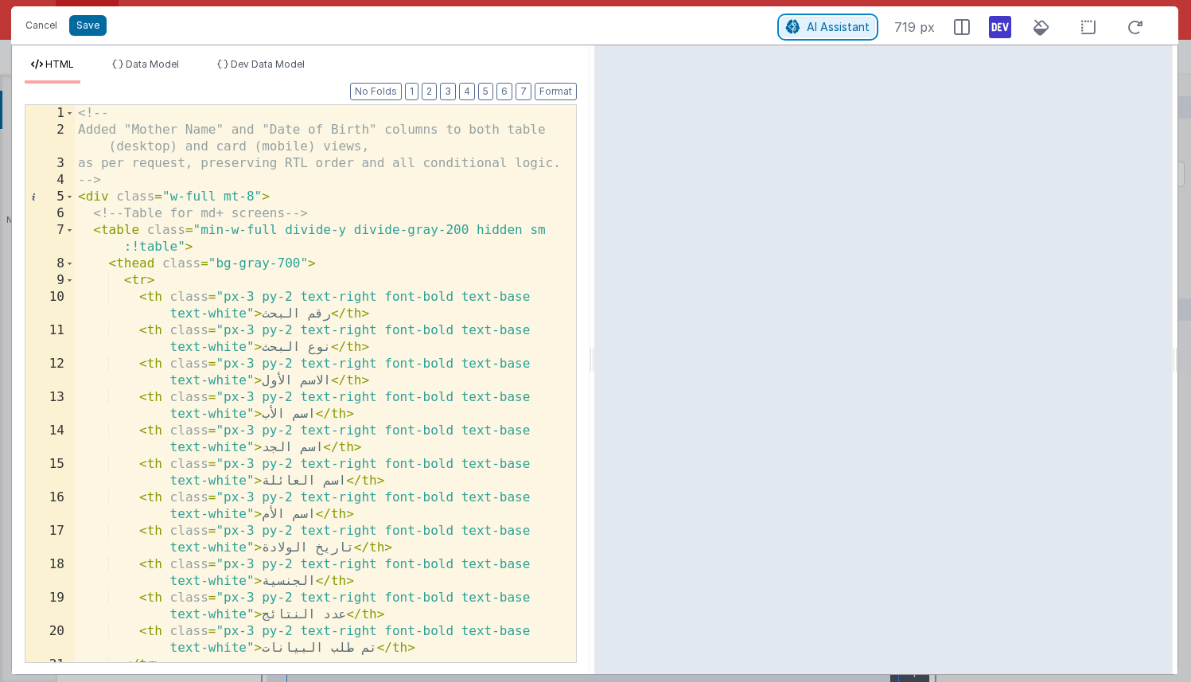
click at [826, 30] on span "AI Assistant" at bounding box center [837, 27] width 63 height 14
click at [817, 28] on span "AI Assistant" at bounding box center [837, 27] width 63 height 14
click at [696, 29] on div "Cancel Save" at bounding box center [398, 25] width 763 height 22
click at [815, 18] on button "AI Assistant" at bounding box center [827, 27] width 95 height 21
click at [40, 32] on button "Cancel" at bounding box center [41, 25] width 48 height 22
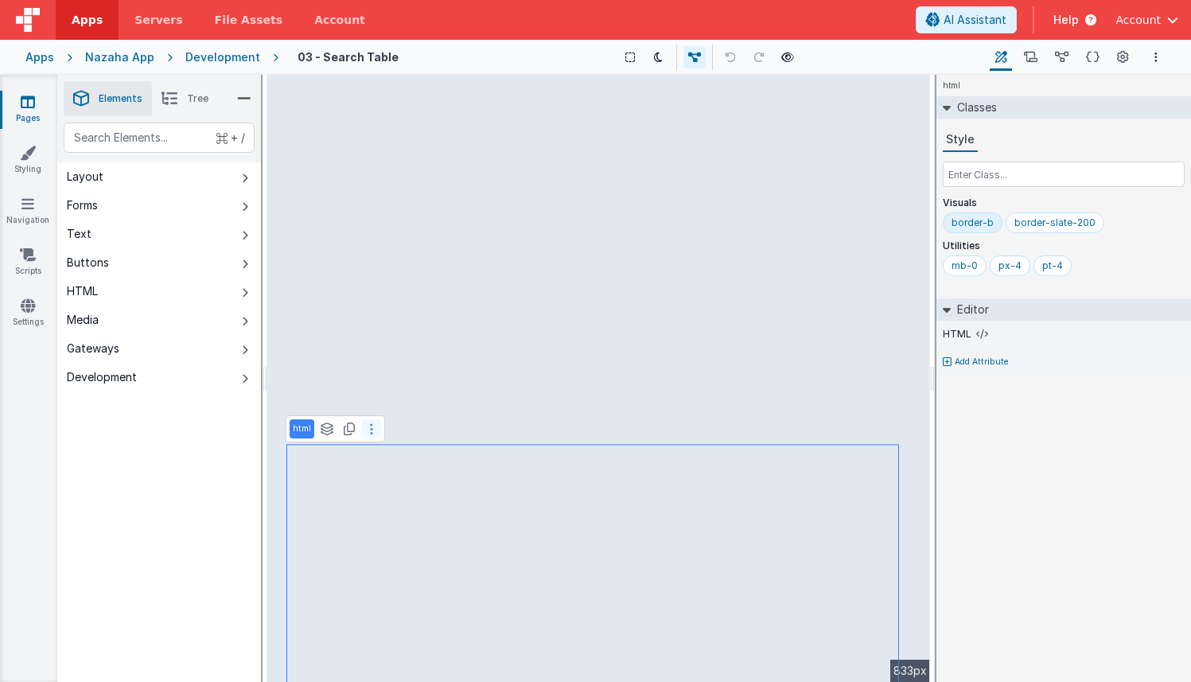
click at [363, 426] on button at bounding box center [371, 428] width 19 height 19
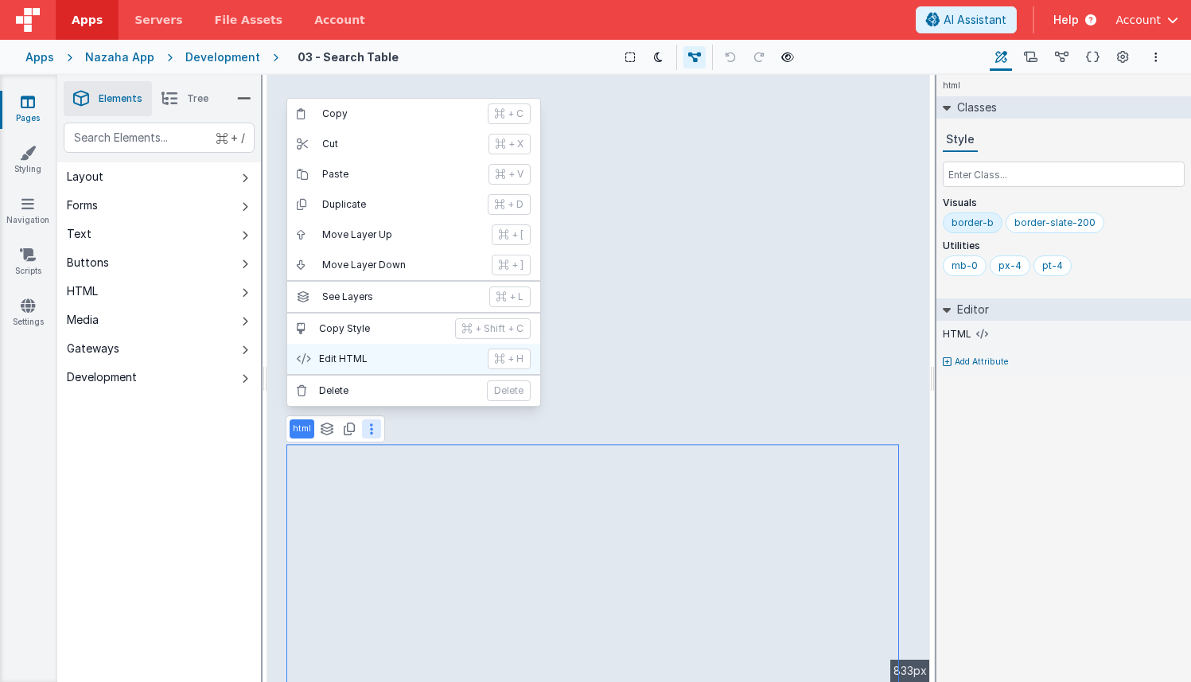
click at [370, 366] on button "Edit HTML + H" at bounding box center [413, 359] width 253 height 30
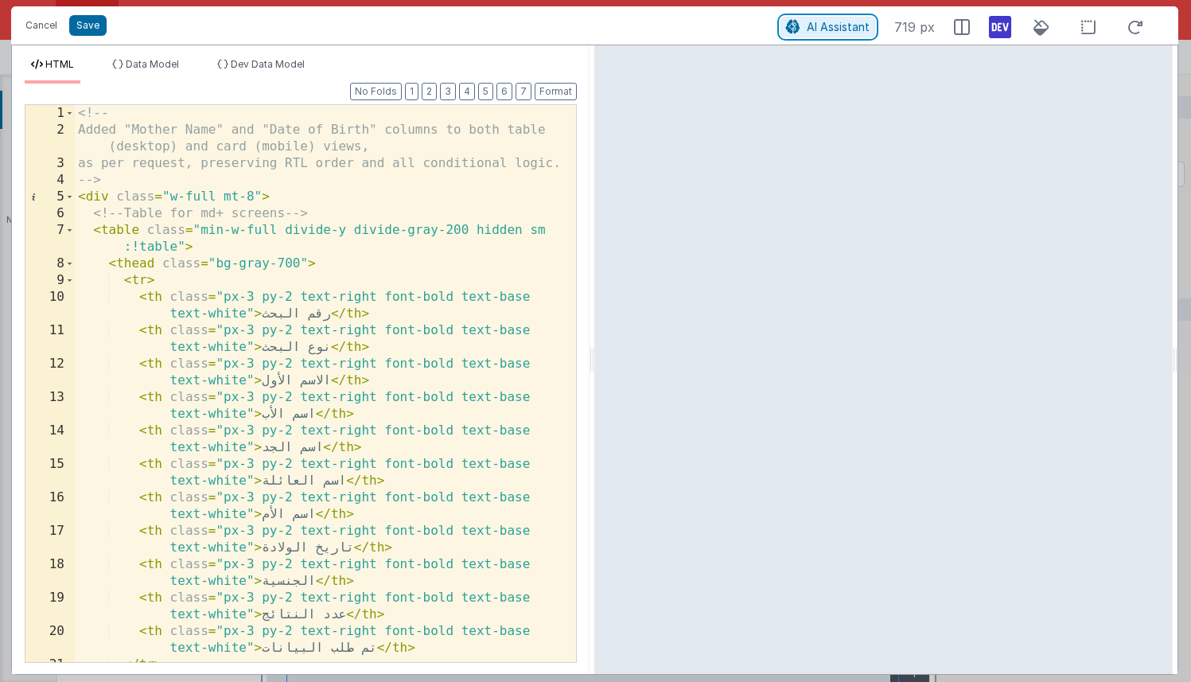
click at [847, 28] on span "AI Assistant" at bounding box center [837, 27] width 63 height 14
click at [841, 18] on button "AI Assistant" at bounding box center [827, 27] width 95 height 21
click at [56, 23] on button "Cancel" at bounding box center [41, 25] width 48 height 22
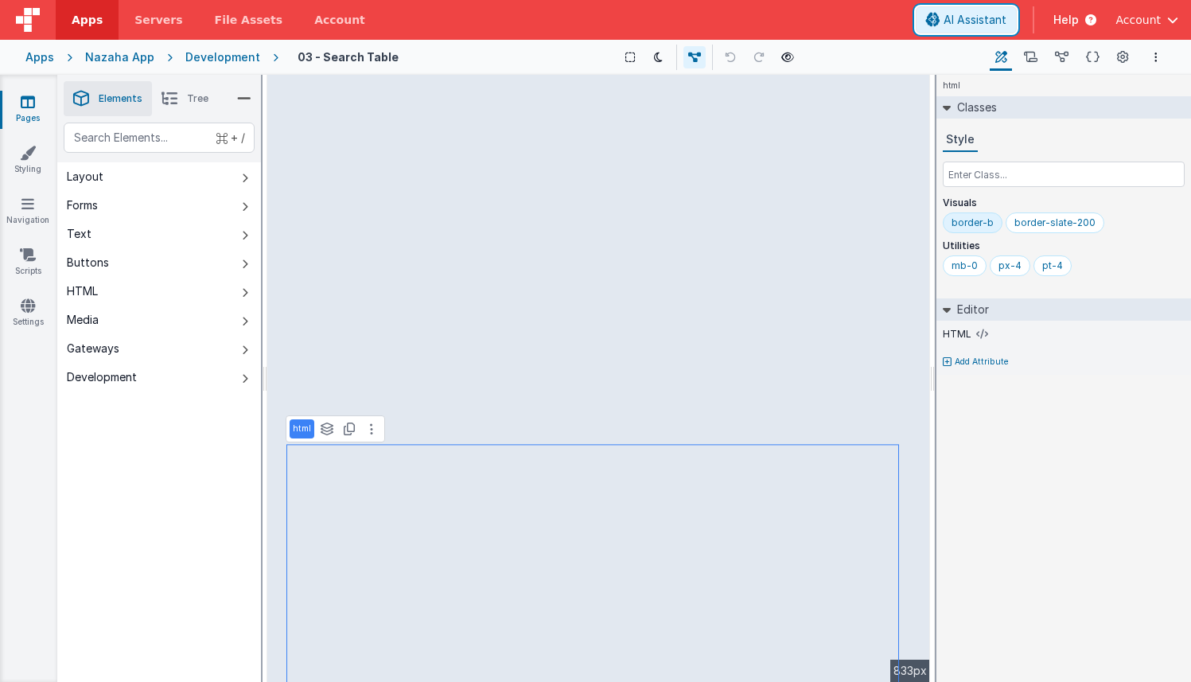
click at [967, 21] on span "AI Assistant" at bounding box center [974, 20] width 63 height 16
click at [242, 53] on div "Development" at bounding box center [222, 57] width 75 height 16
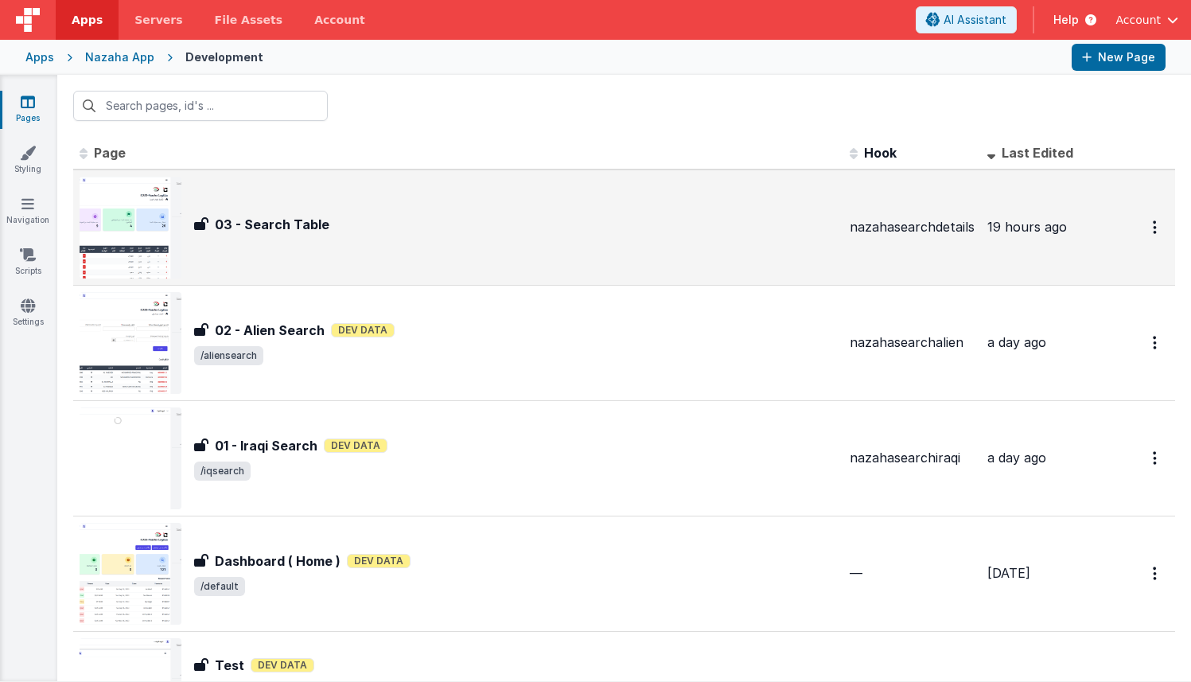
click at [149, 251] on img at bounding box center [131, 228] width 102 height 102
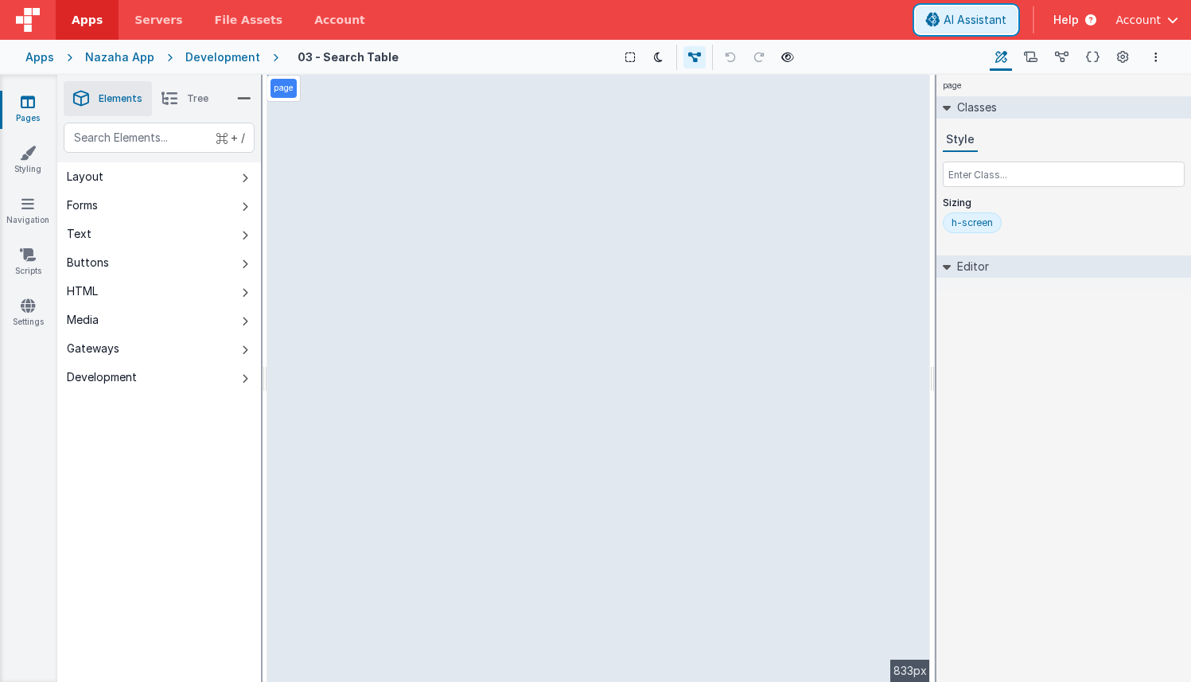
click at [975, 25] on span "AI Assistant" at bounding box center [974, 20] width 63 height 16
click at [145, 59] on div "Nazaha App" at bounding box center [119, 57] width 69 height 16
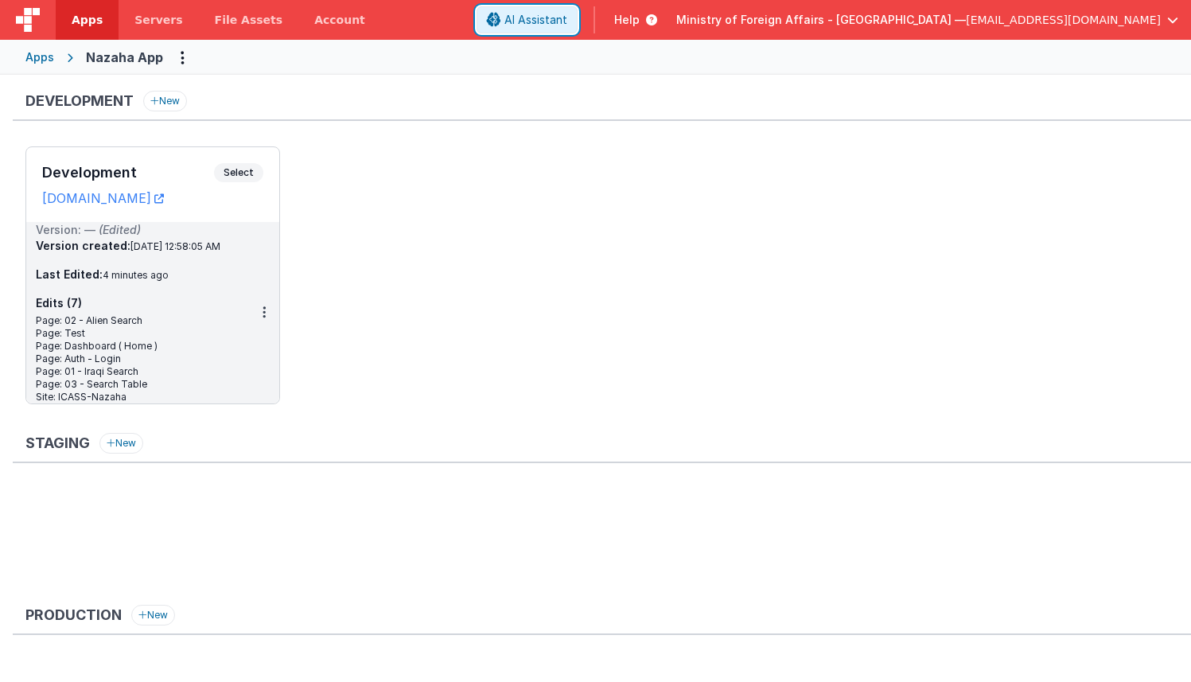
click at [567, 17] on span "AI Assistant" at bounding box center [535, 20] width 63 height 16
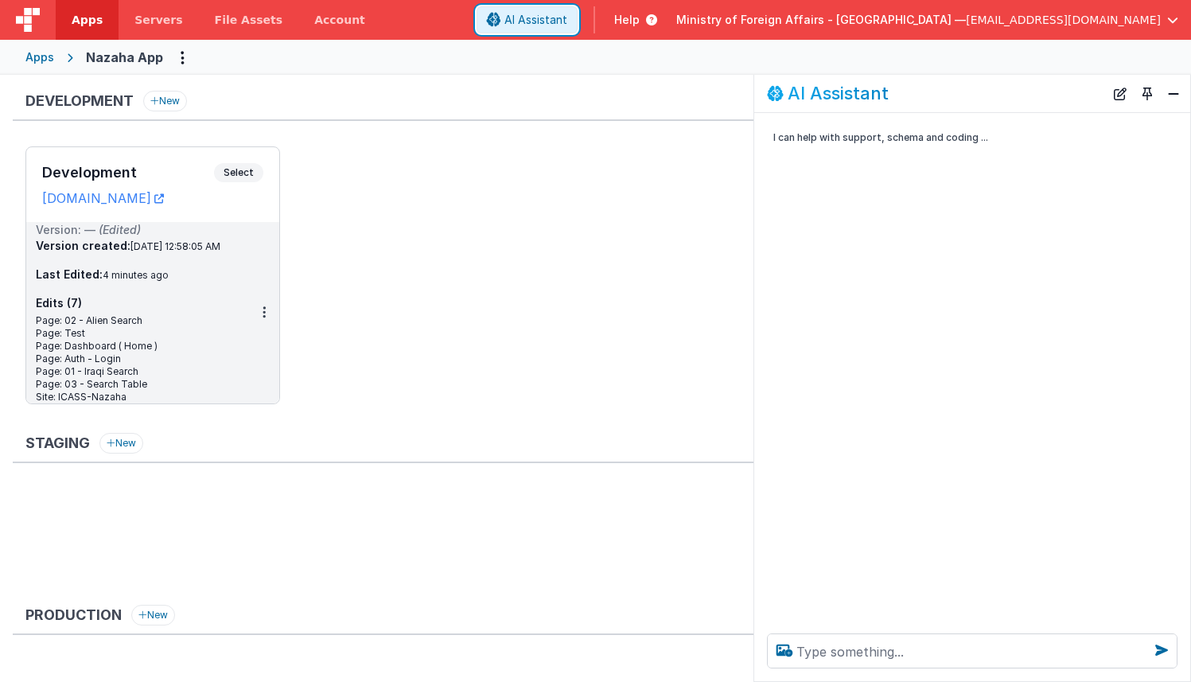
click at [567, 22] on span "AI Assistant" at bounding box center [535, 20] width 63 height 16
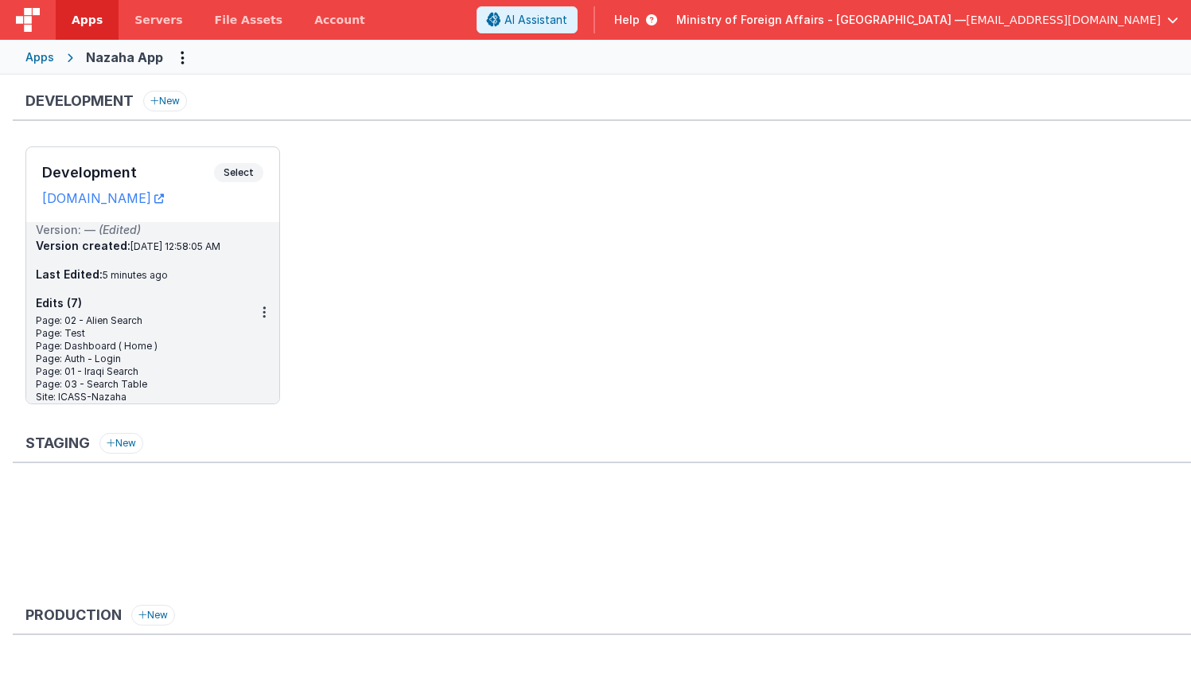
click at [541, 176] on ul "Development Select URLs [DOMAIN_NAME] Version: — (Edited) Version created: [DAT…" at bounding box center [607, 283] width 1165 height 274
click at [263, 177] on div "Development Select URLs [DOMAIN_NAME]" at bounding box center [152, 184] width 253 height 75
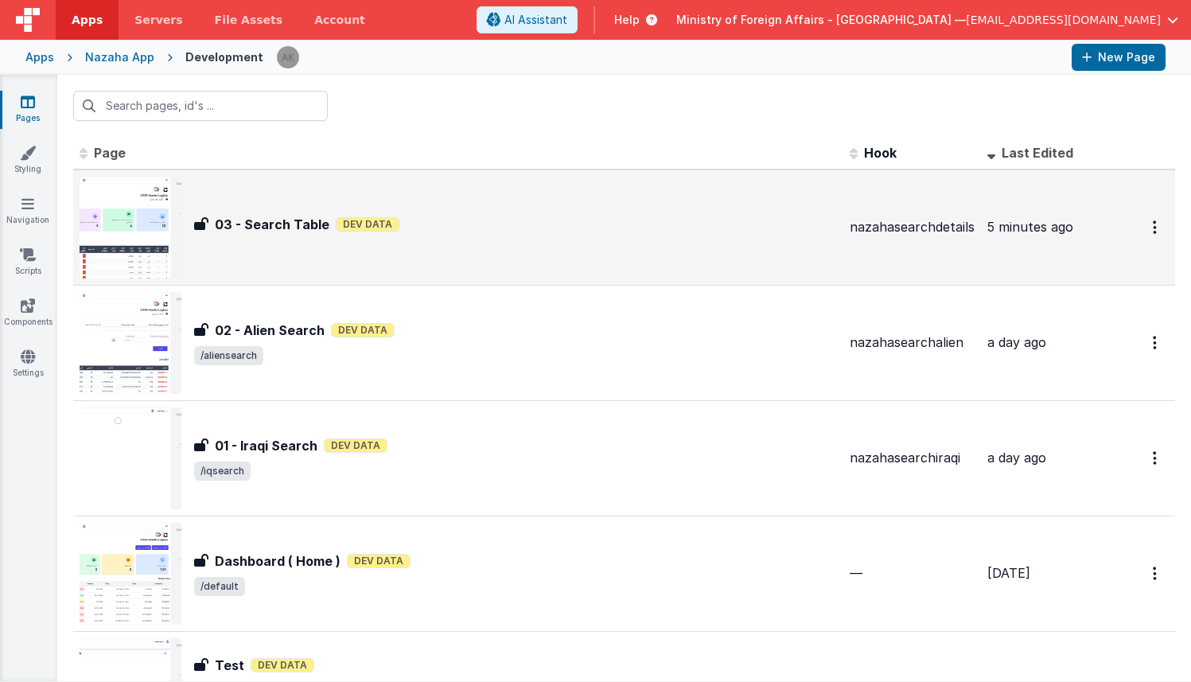
click at [142, 238] on img at bounding box center [131, 228] width 102 height 102
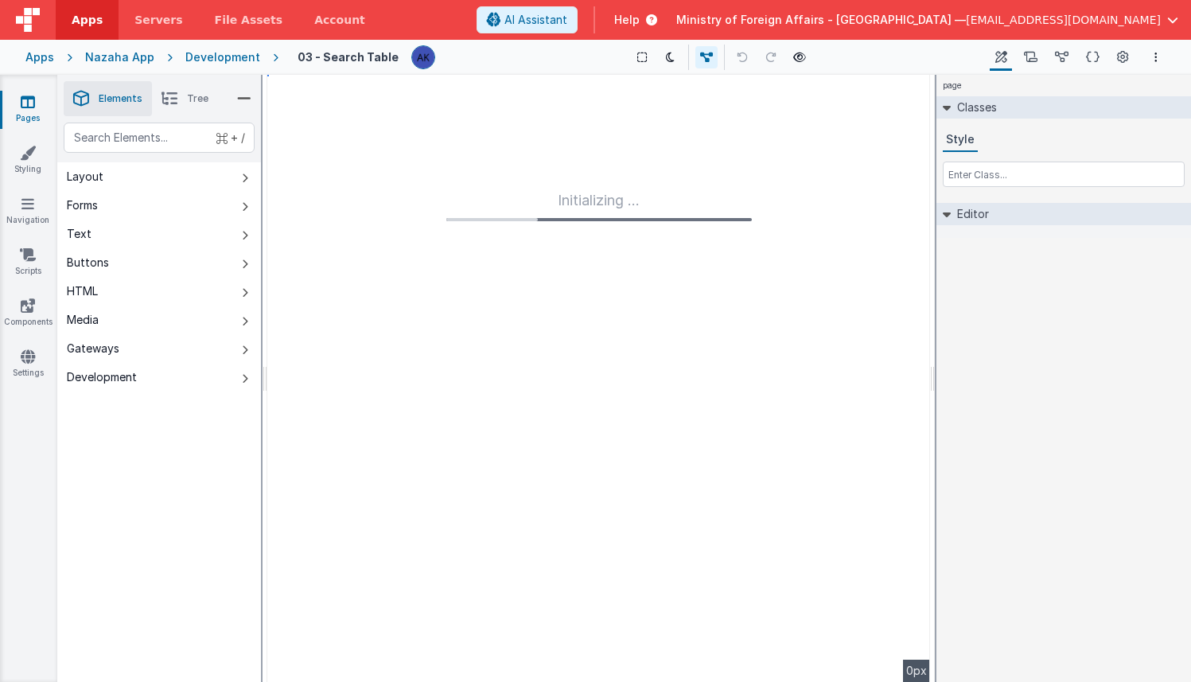
click at [216, 57] on div "Development" at bounding box center [222, 57] width 75 height 16
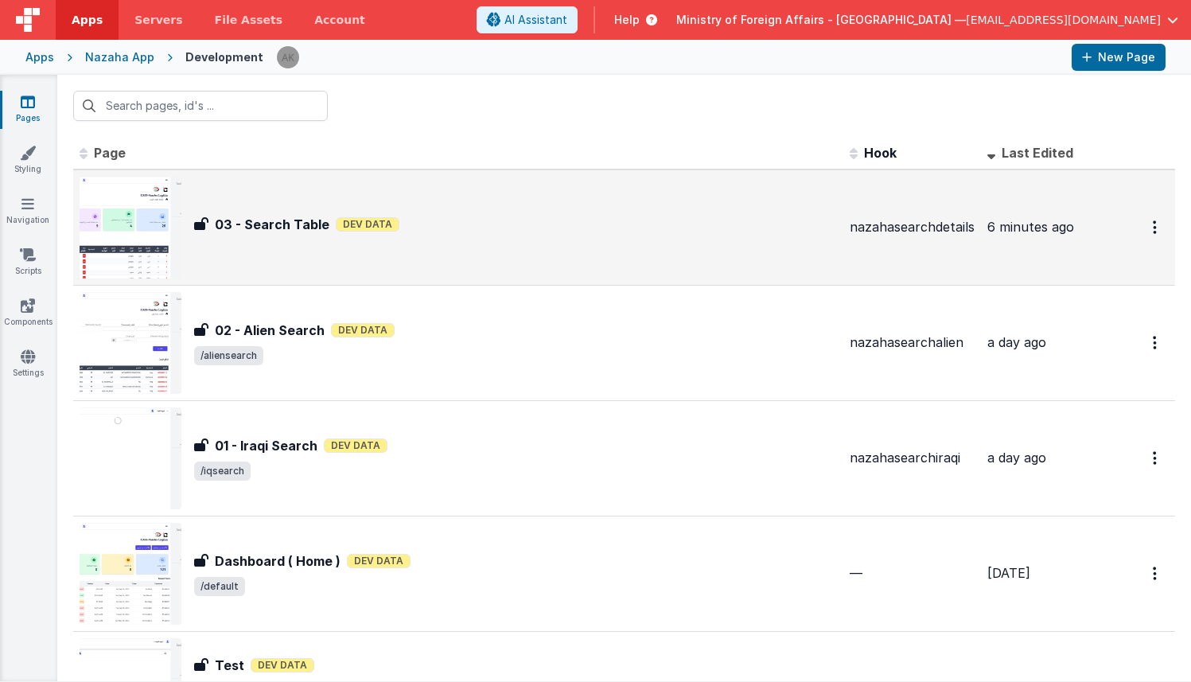
click at [119, 223] on img at bounding box center [131, 228] width 102 height 102
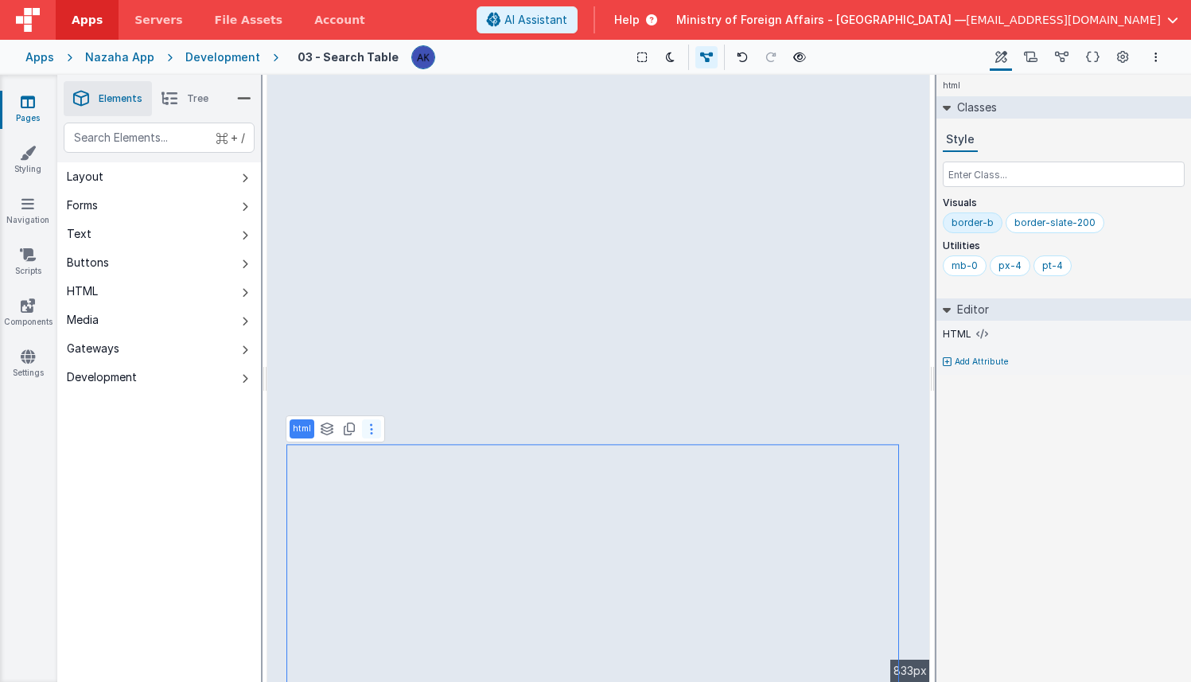
click at [367, 430] on button at bounding box center [371, 428] width 19 height 19
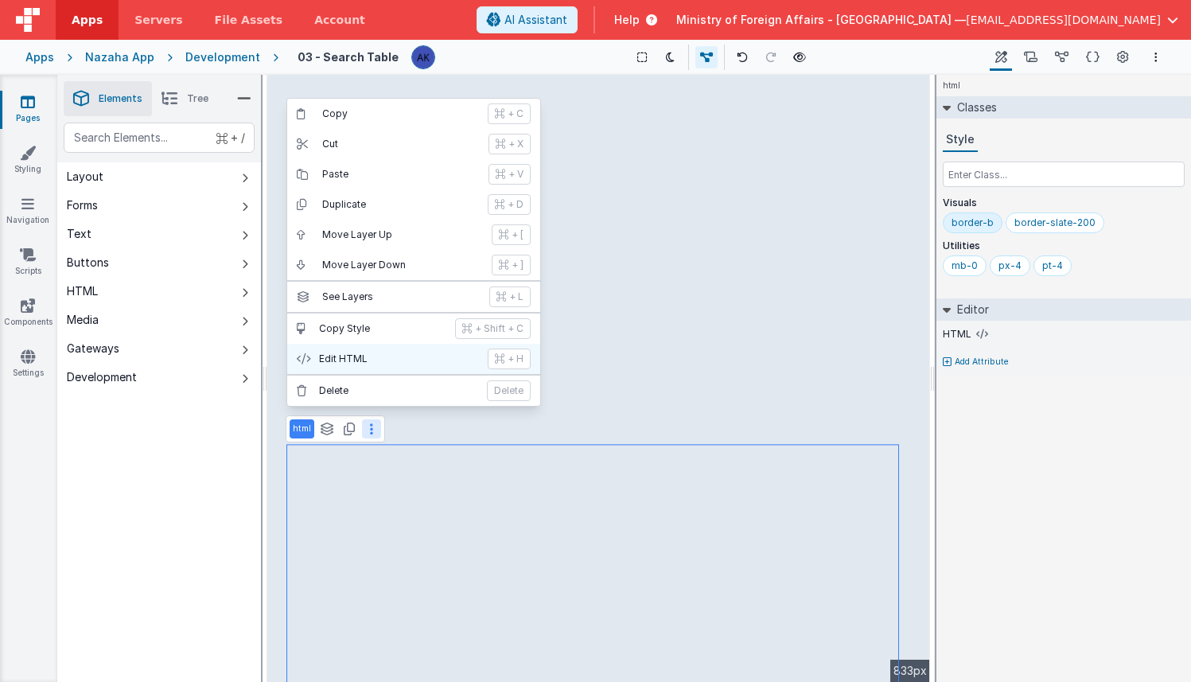
click at [367, 366] on button "Edit HTML + H" at bounding box center [413, 359] width 253 height 30
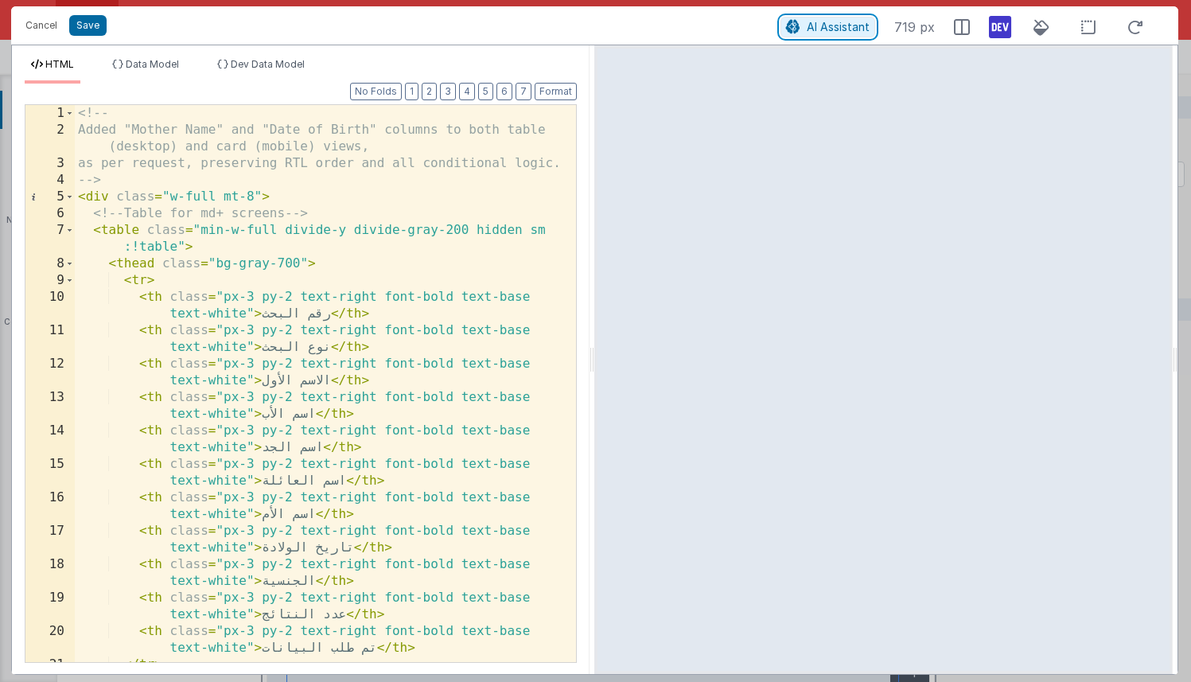
click at [849, 23] on span "AI Assistant" at bounding box center [837, 27] width 63 height 14
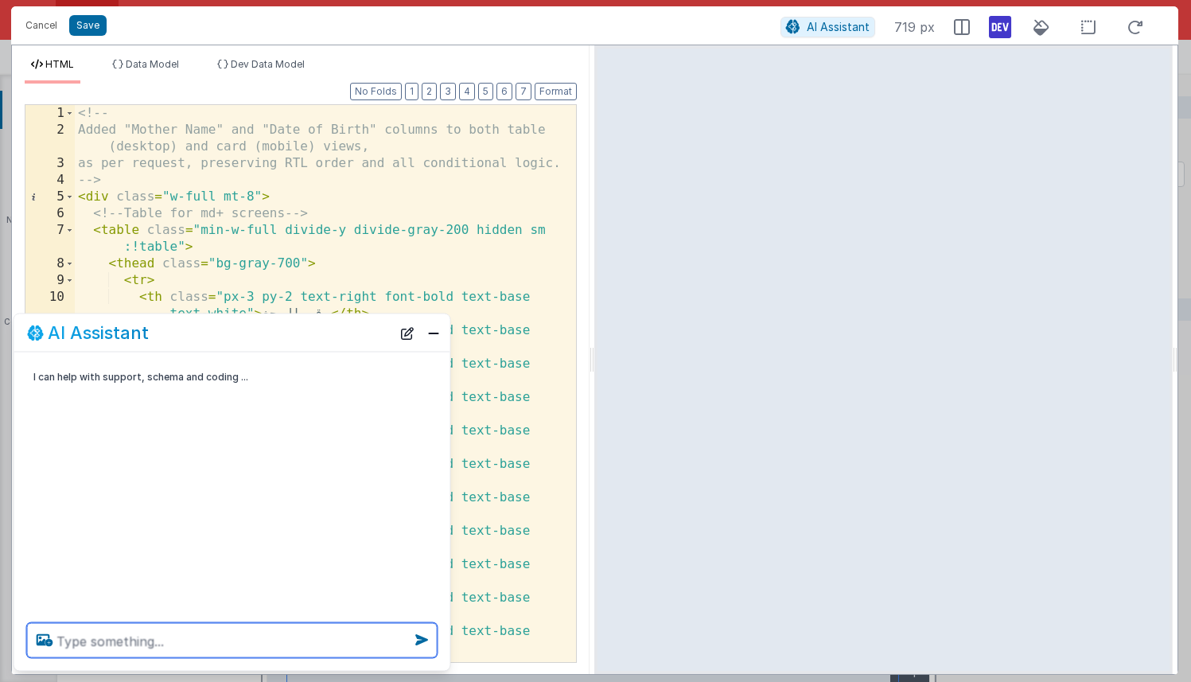
paste textarea "add filter for model.search.searchType for All records and Alien and Iraqi"
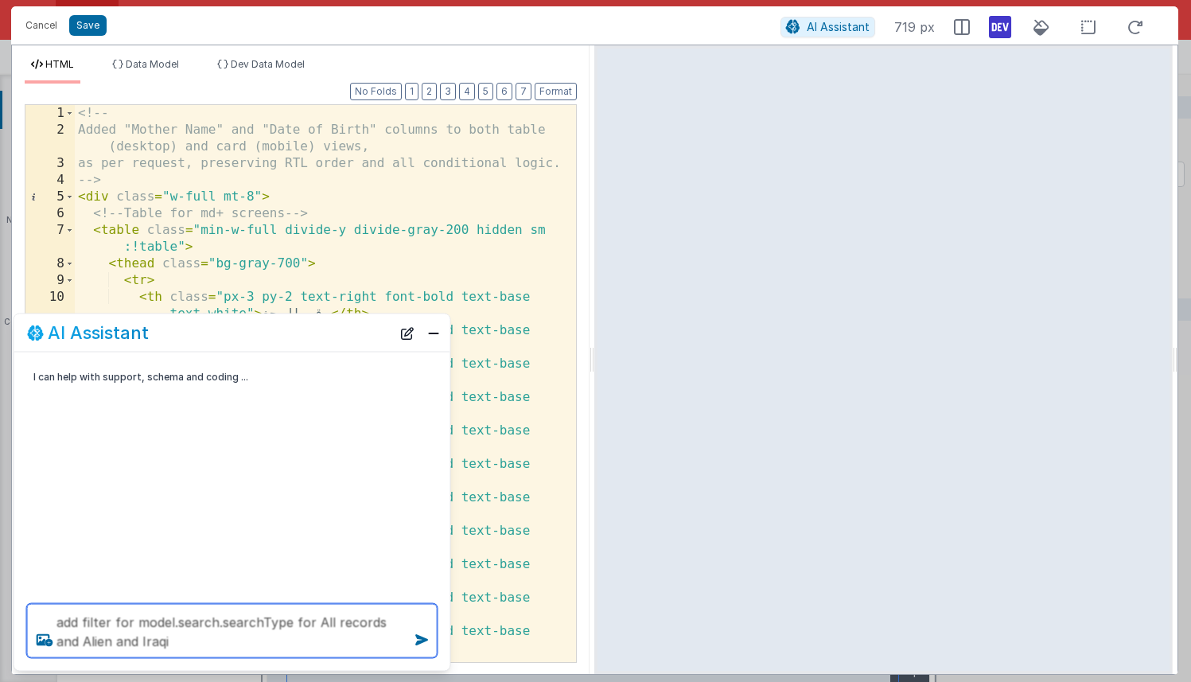
type textarea "add filter for model.search.searchType for All records and Alien and Iraqi"
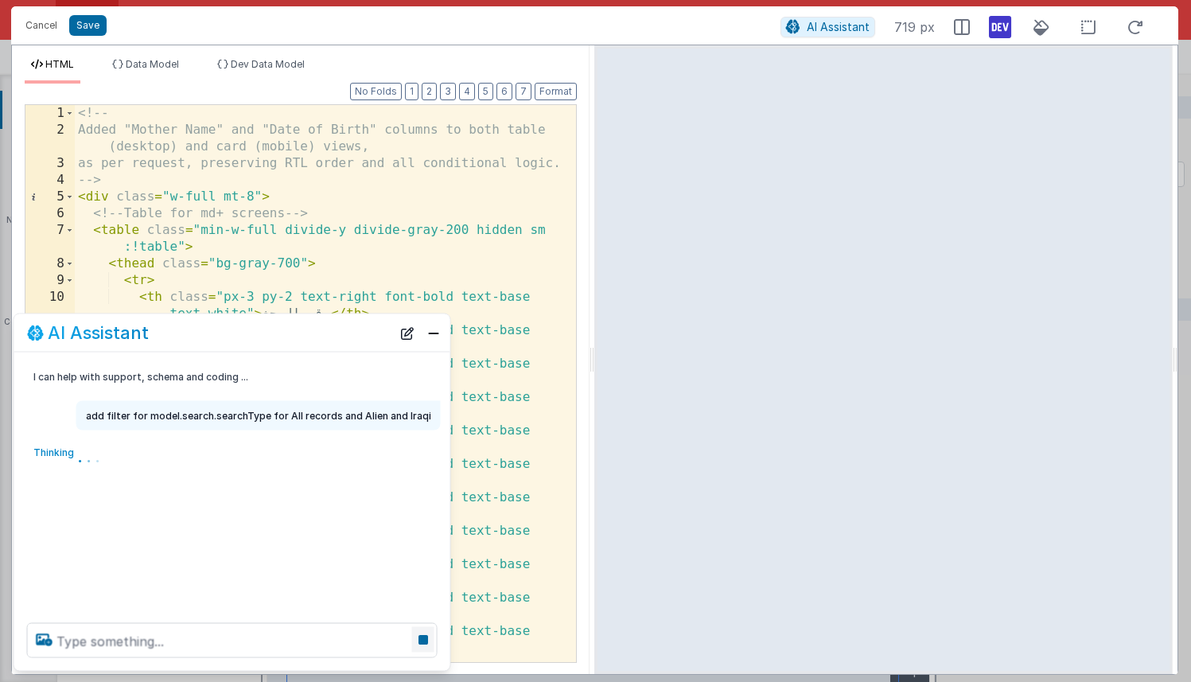
click at [429, 638] on icon at bounding box center [423, 639] width 22 height 25
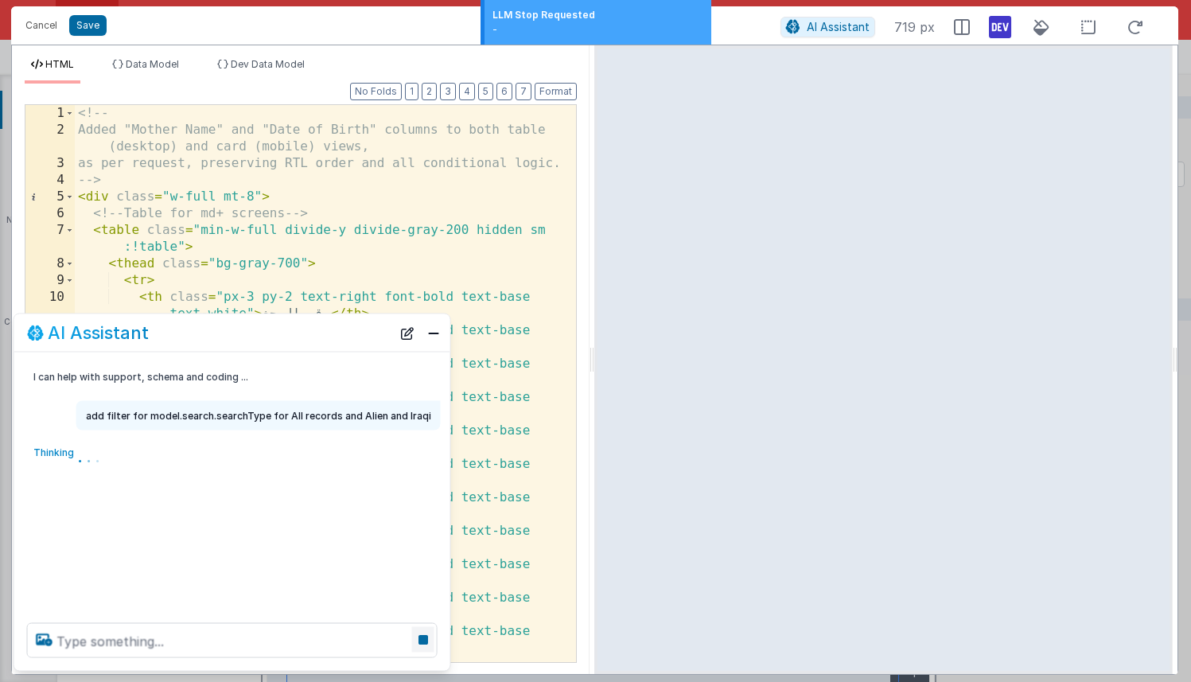
click at [425, 636] on icon at bounding box center [423, 639] width 22 height 25
click at [411, 334] on button "New Chat" at bounding box center [407, 332] width 22 height 22
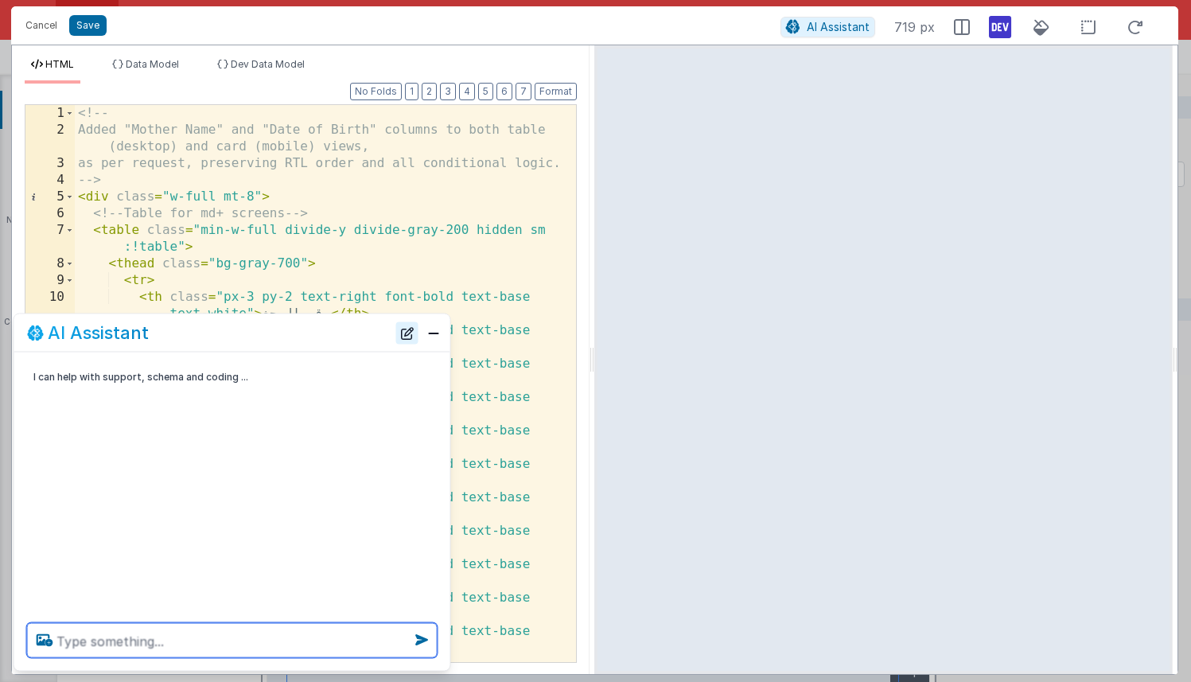
paste textarea "add filter for model.search.searchType for All records and Alien and Iraqi"
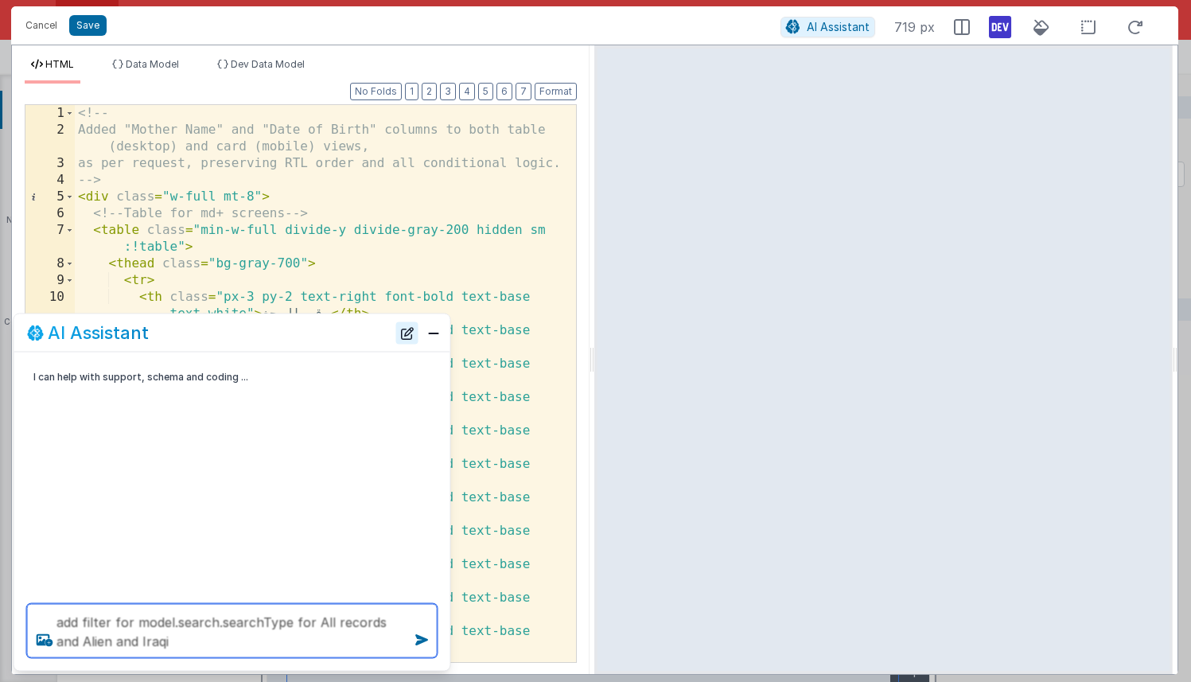
type textarea "add filter for model.search.searchType for All records and Alien and Iraqi"
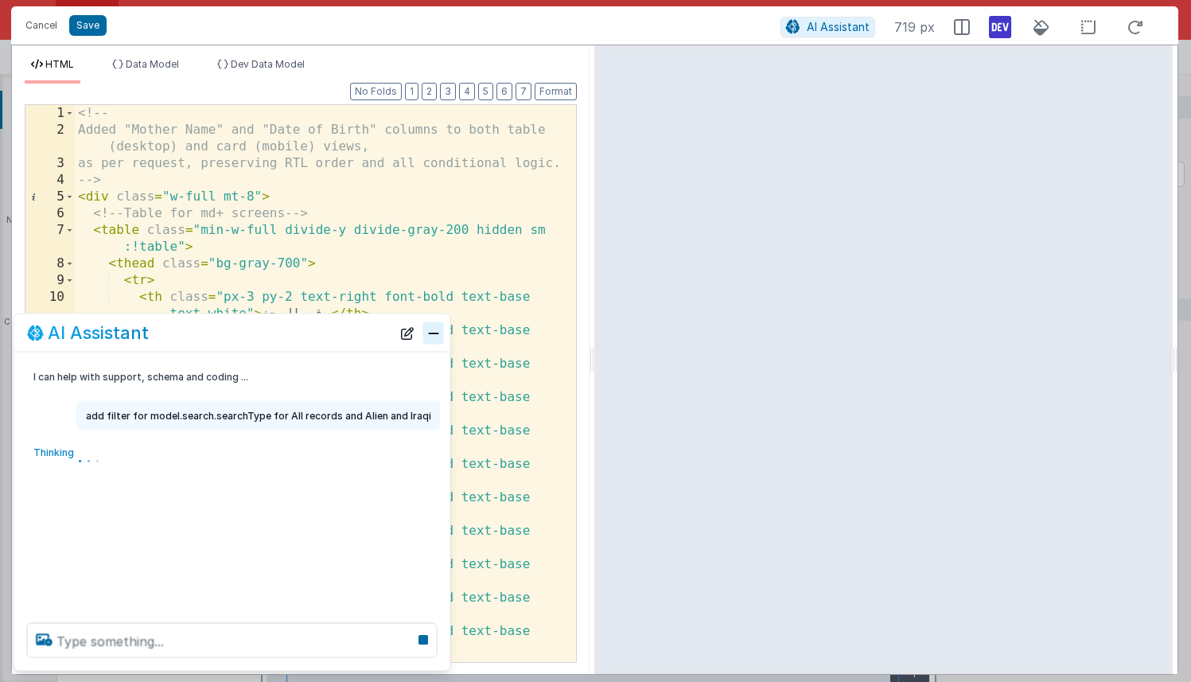
click at [423, 339] on button "Close" at bounding box center [433, 332] width 21 height 22
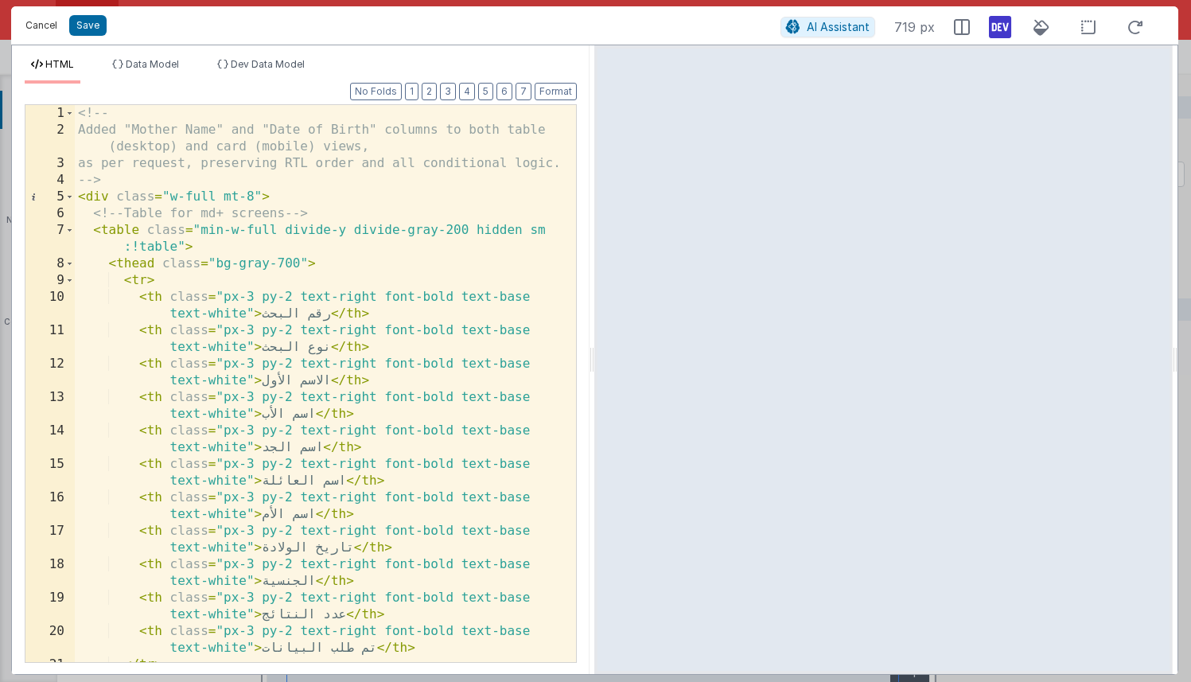
click at [37, 31] on button "Cancel" at bounding box center [41, 25] width 48 height 22
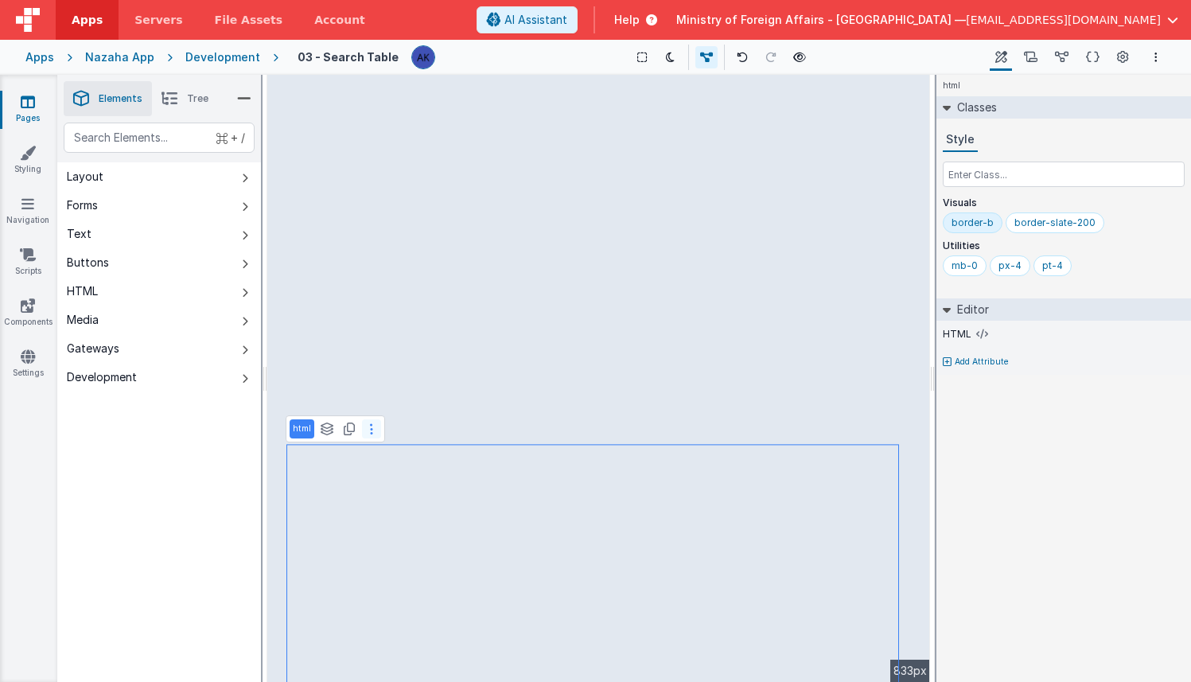
click at [366, 431] on button at bounding box center [371, 428] width 19 height 19
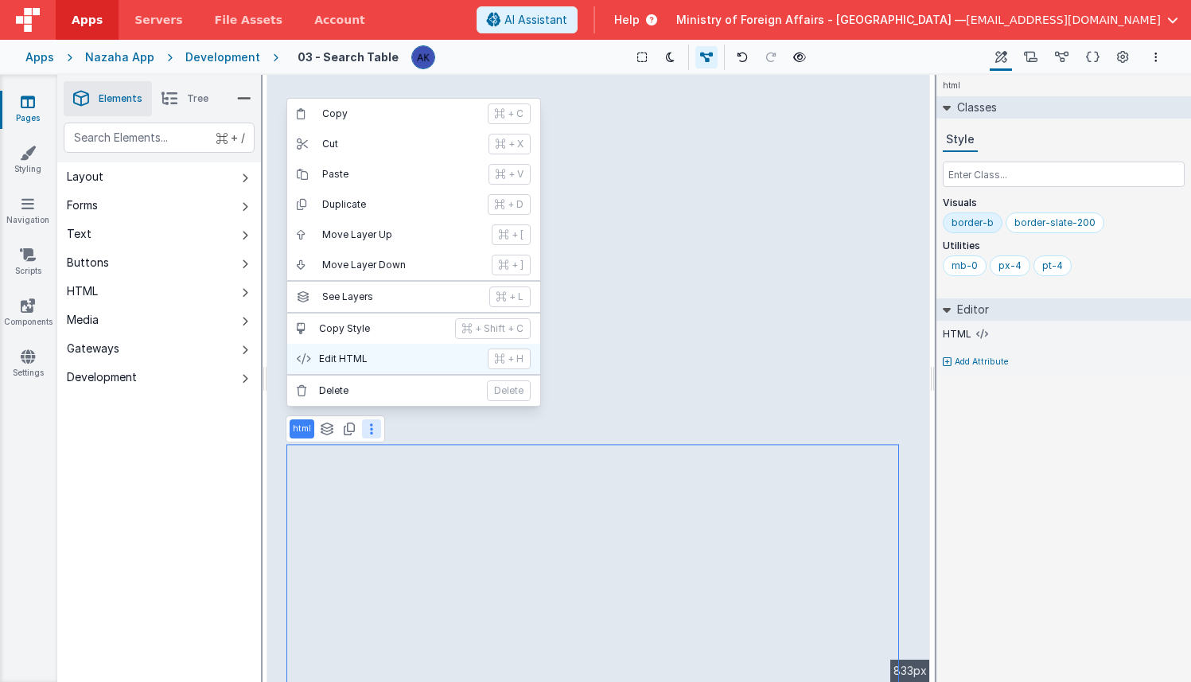
click at [355, 352] on p "Edit HTML" at bounding box center [398, 358] width 159 height 13
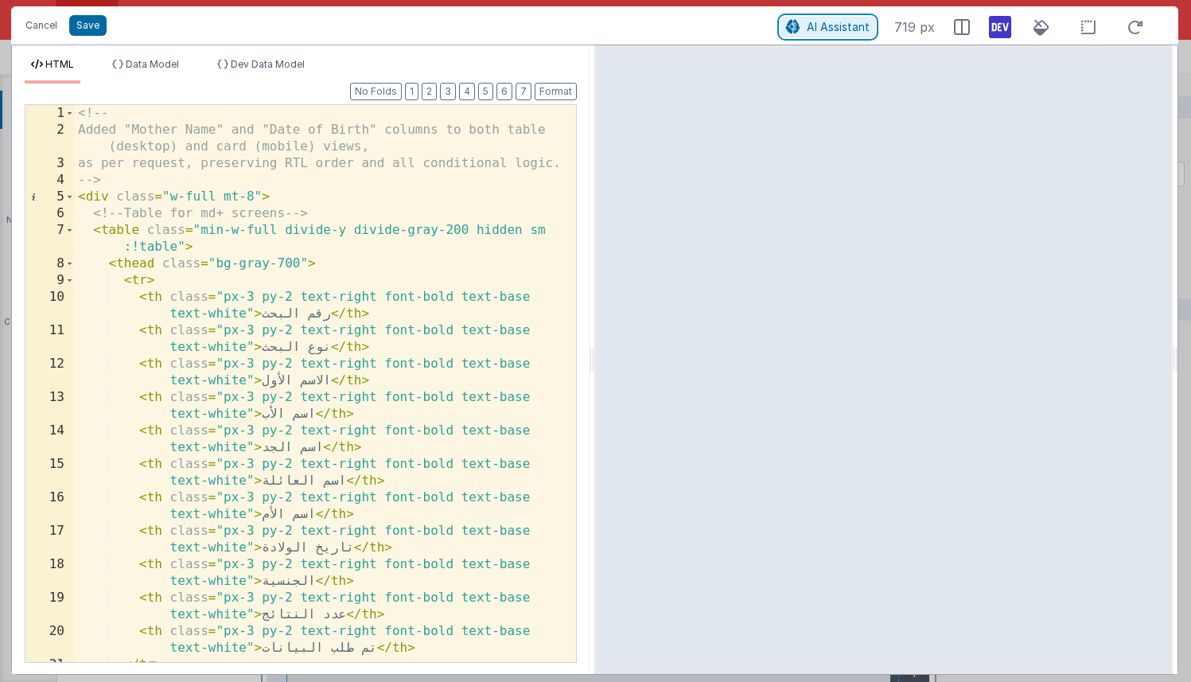
click at [800, 27] on icon at bounding box center [793, 27] width 14 height 1
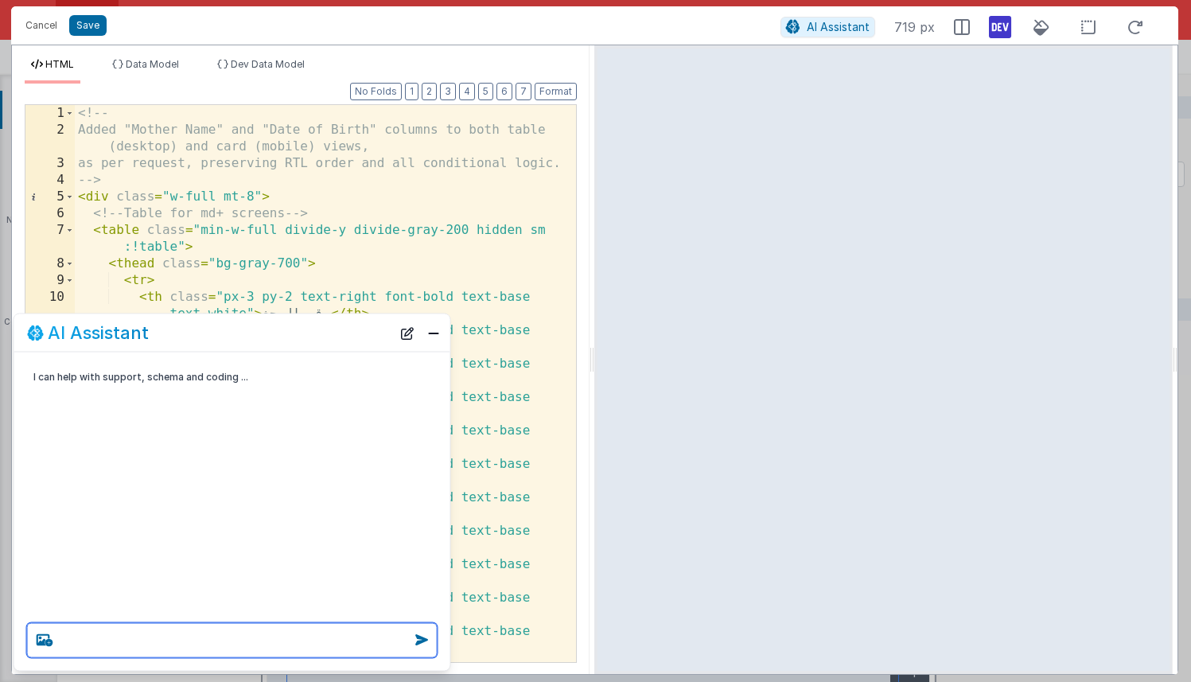
paste textarea "add filter for model.search.searchType for All records and Alien and Iraqi"
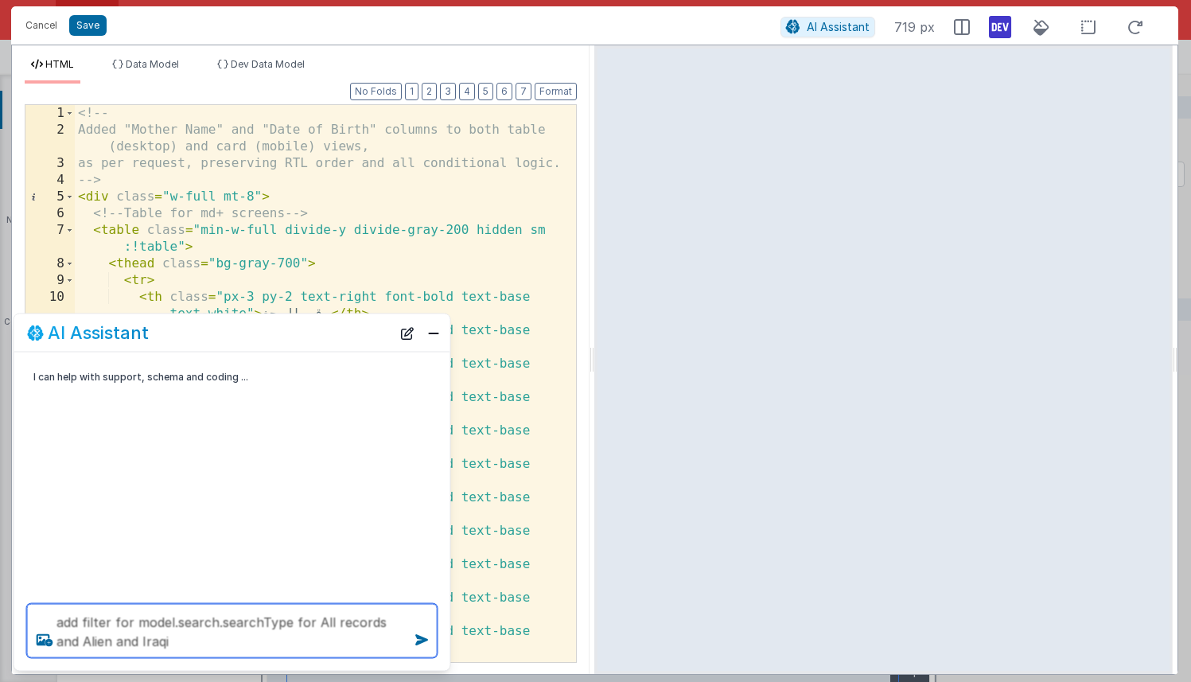
type textarea "add filter for model.search.searchType for All records and Alien and Iraqi"
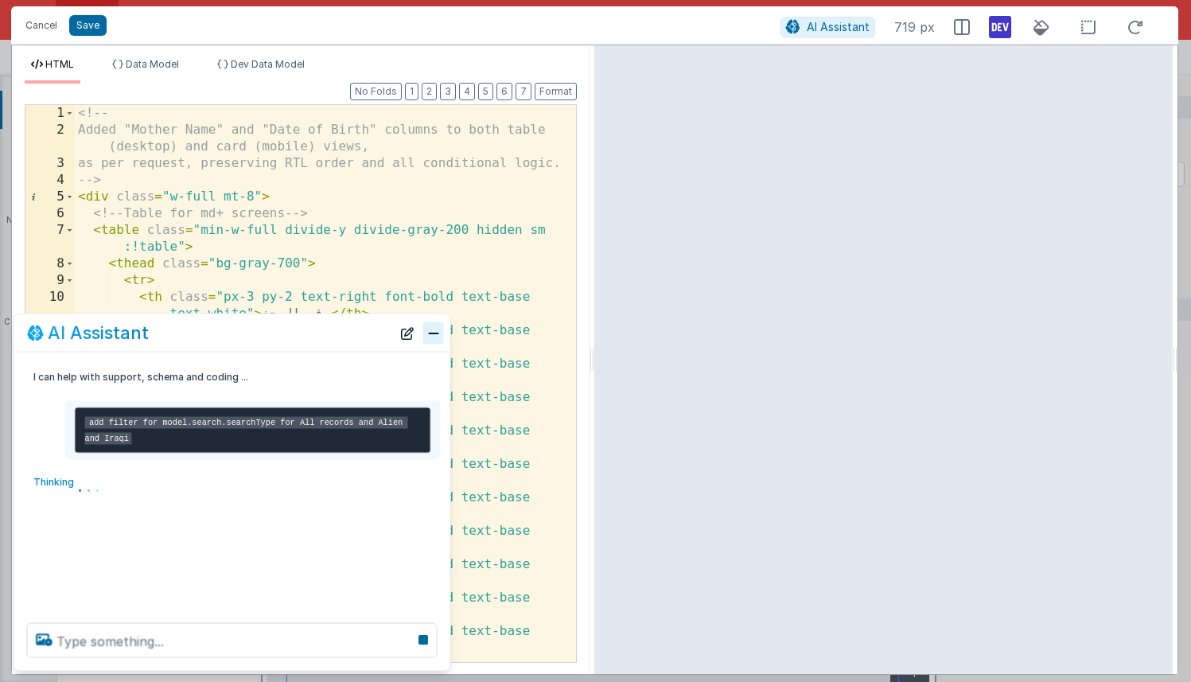
click at [438, 336] on button "Close" at bounding box center [433, 332] width 21 height 22
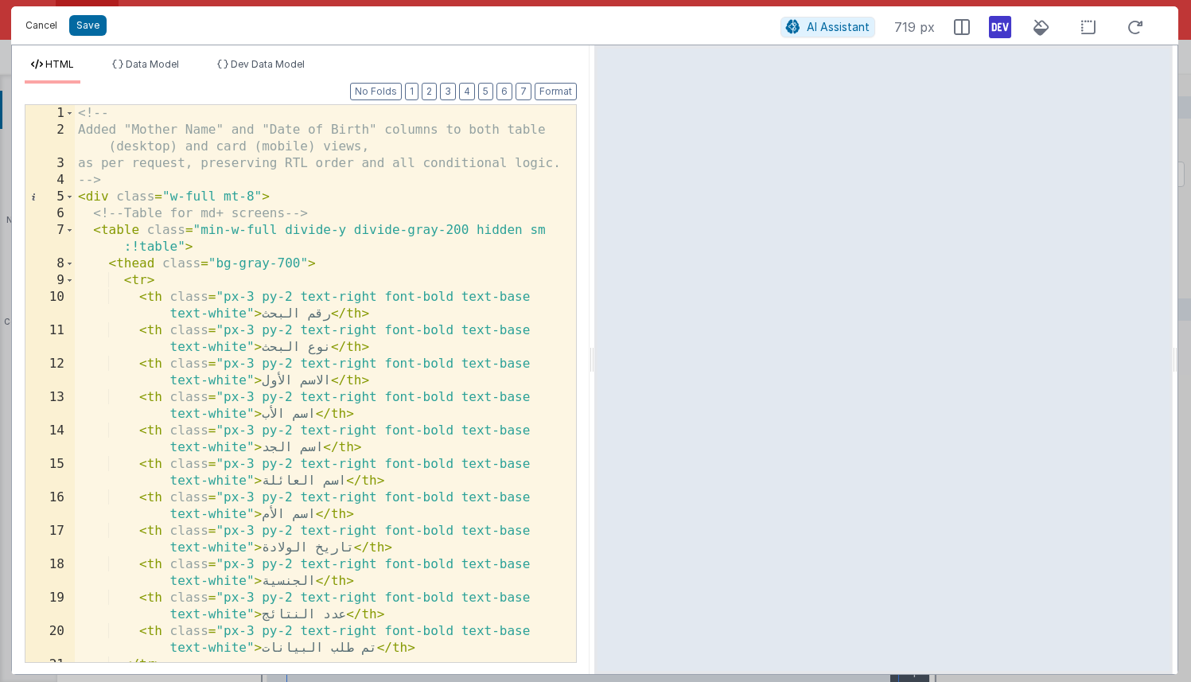
click at [44, 22] on button "Cancel" at bounding box center [41, 25] width 48 height 22
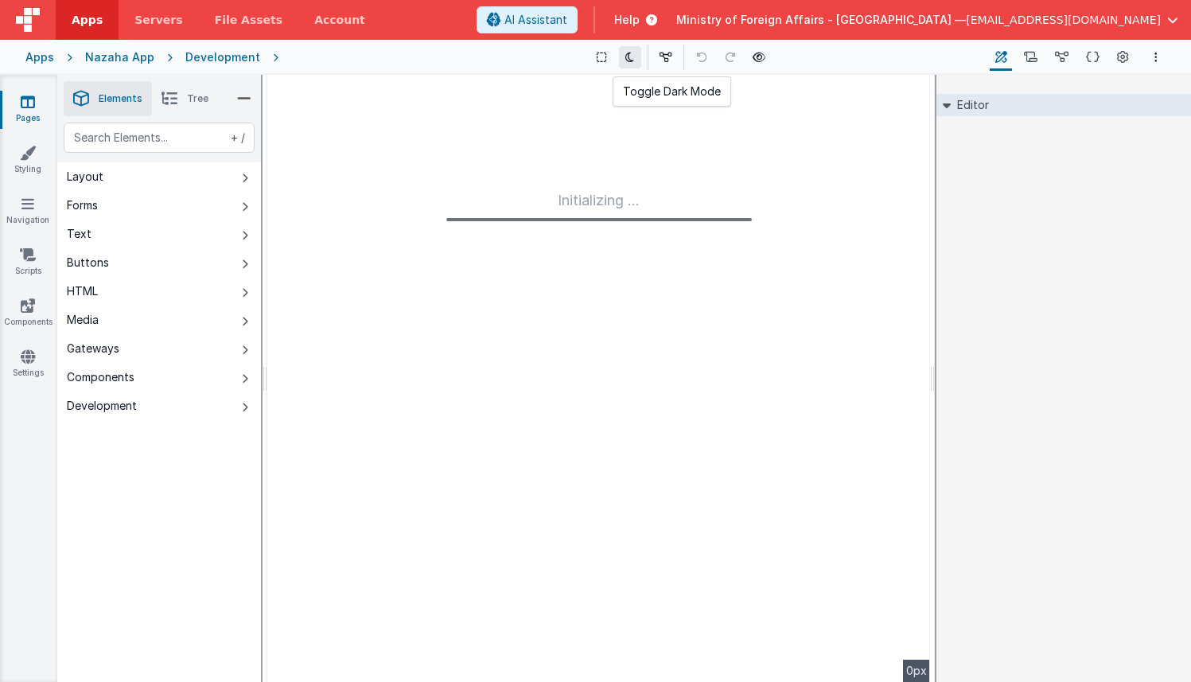
click at [627, 57] on icon at bounding box center [629, 57] width 9 height 11
click at [196, 55] on div "Development" at bounding box center [222, 57] width 75 height 16
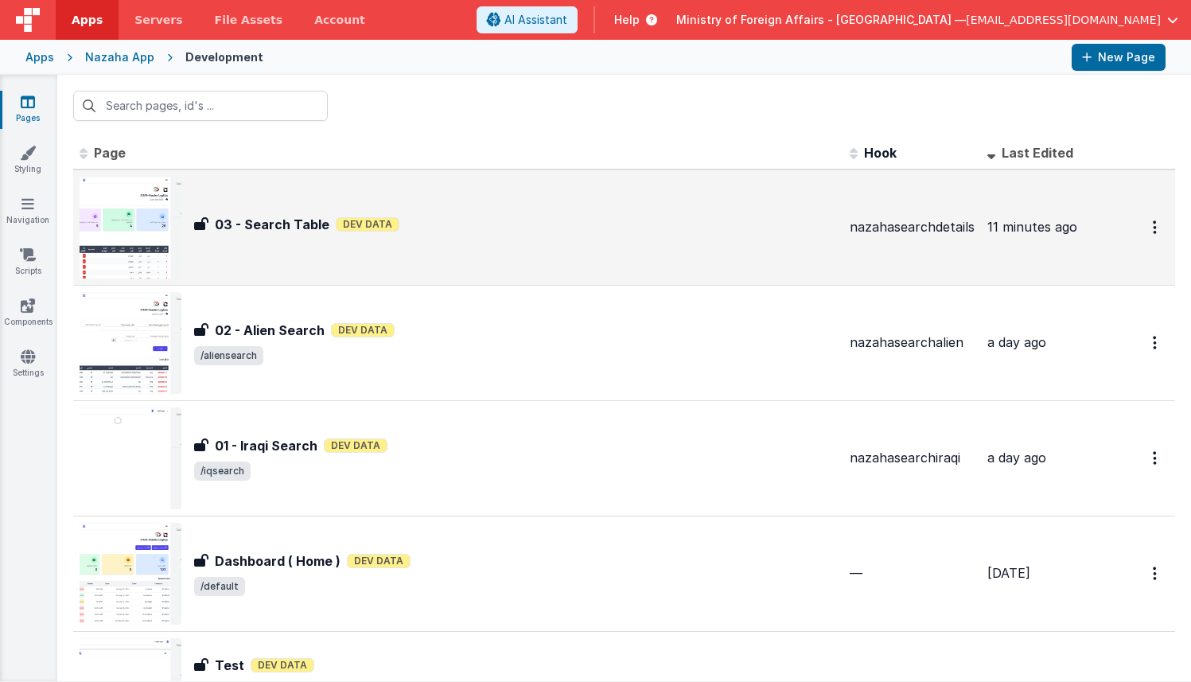
click at [147, 224] on img at bounding box center [131, 228] width 102 height 102
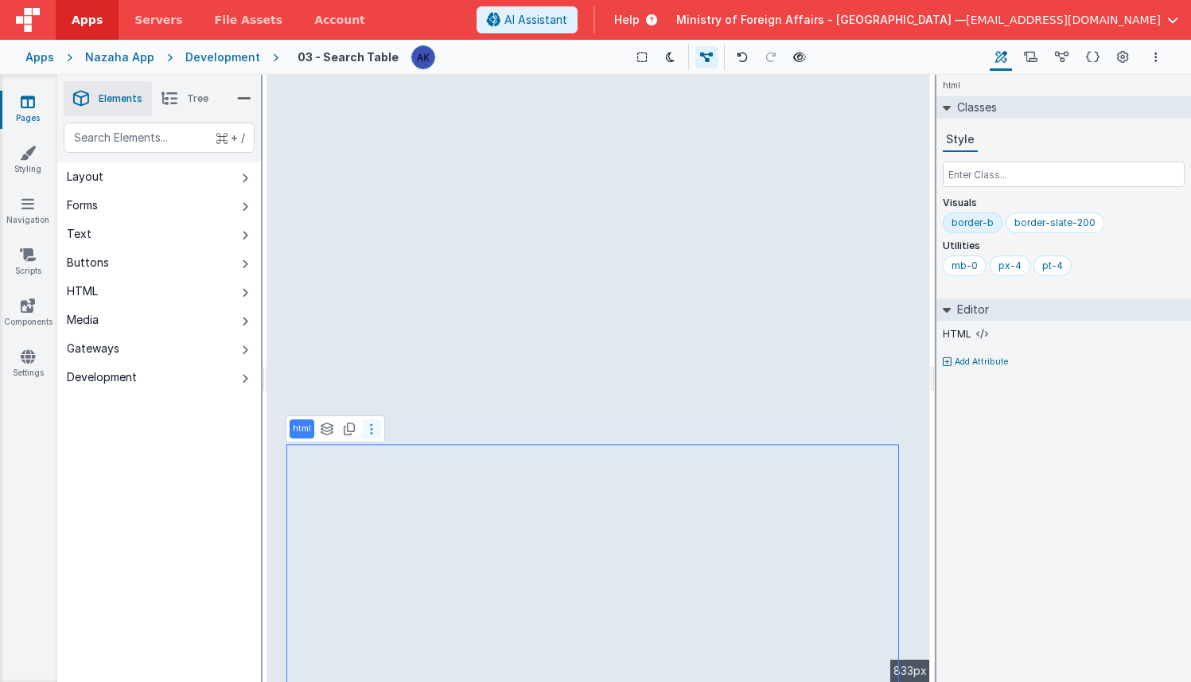
click at [377, 432] on button at bounding box center [371, 428] width 19 height 19
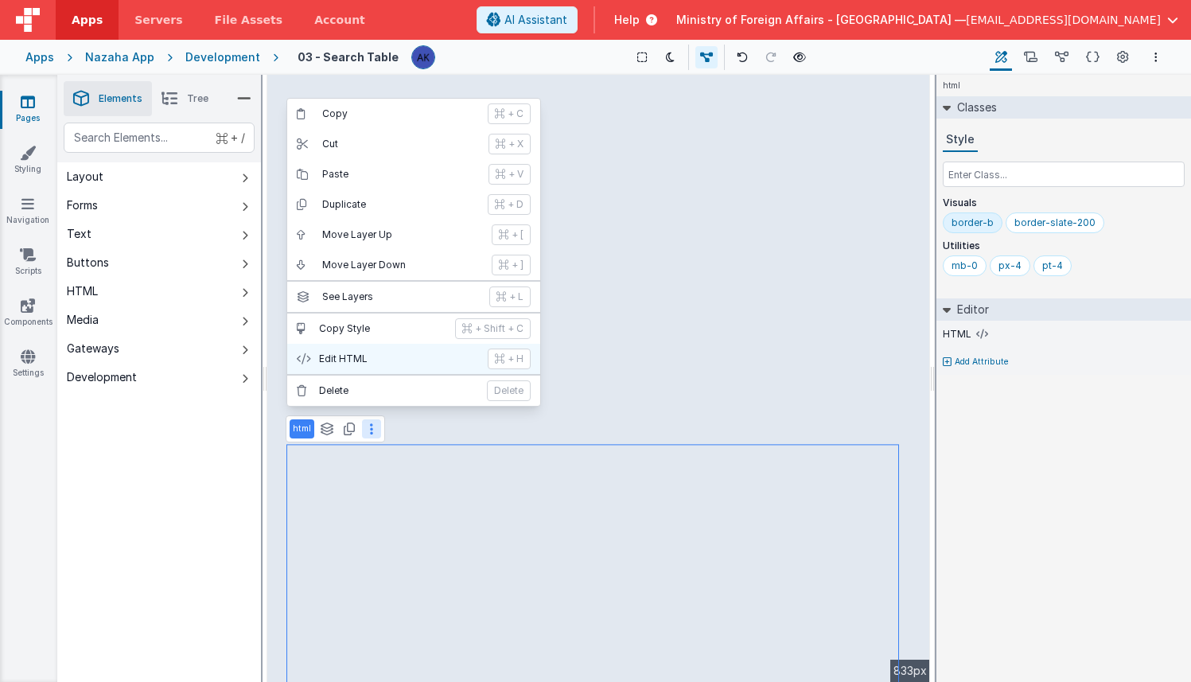
click at [379, 348] on button "Edit HTML + H" at bounding box center [413, 359] width 253 height 30
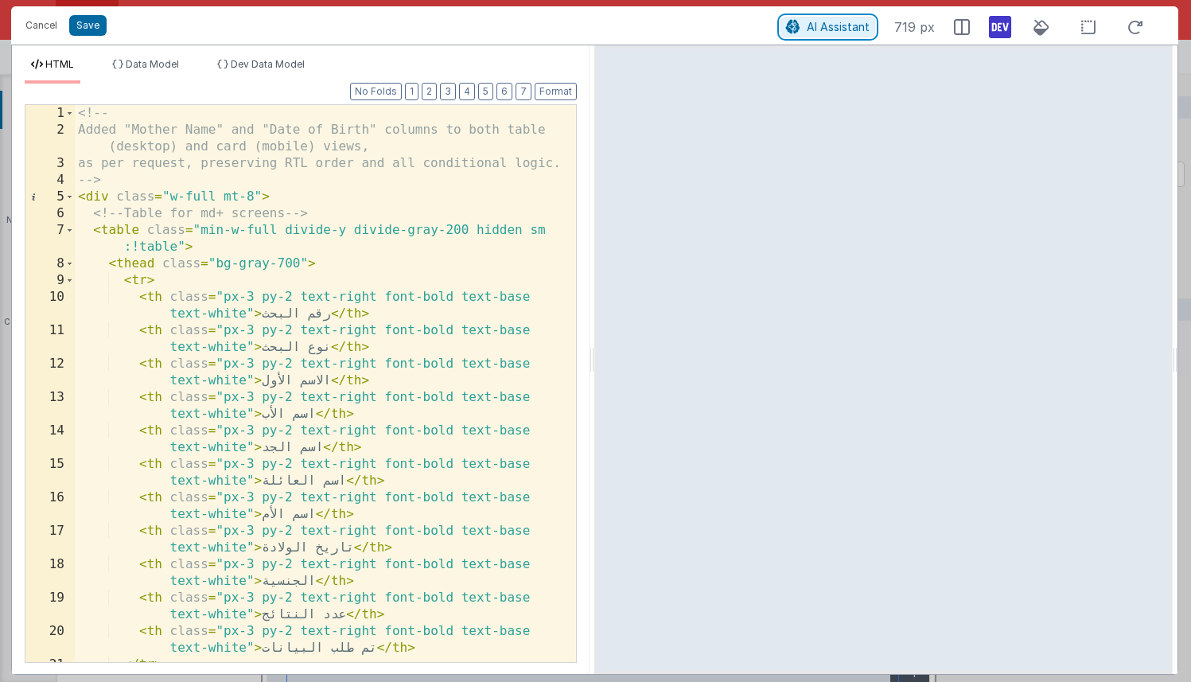
click at [858, 25] on span "AI Assistant" at bounding box center [837, 27] width 63 height 14
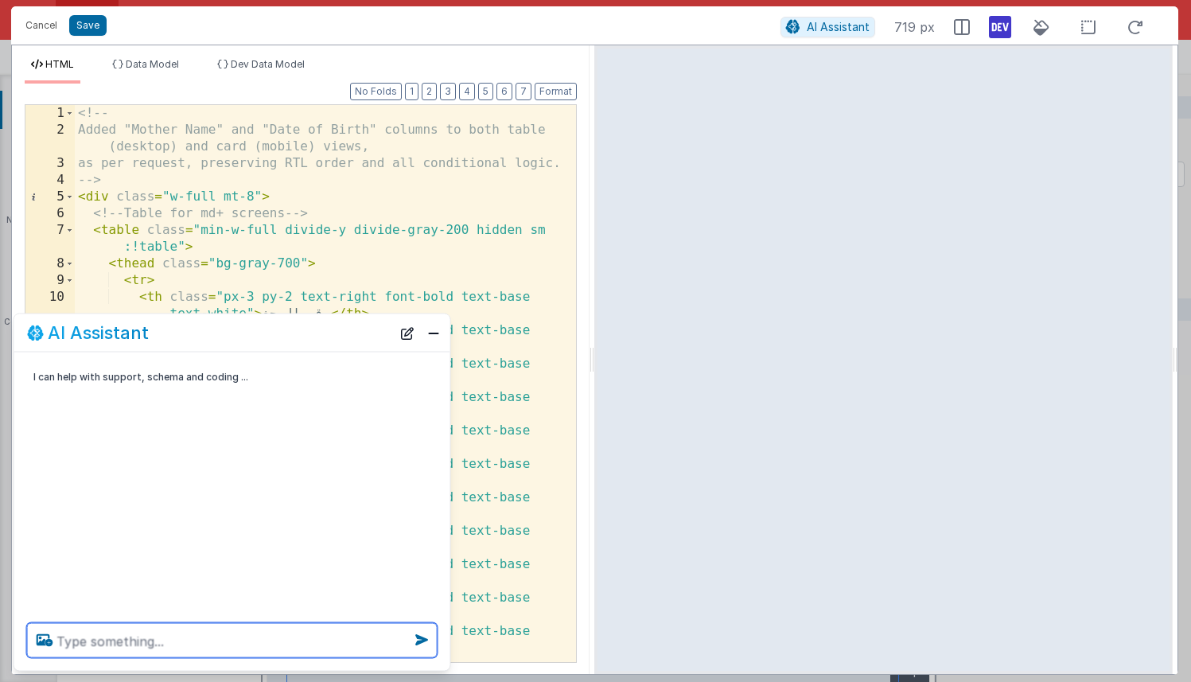
paste textarea "add filter for model.search.searchType for All records and Alien and Iraqi"
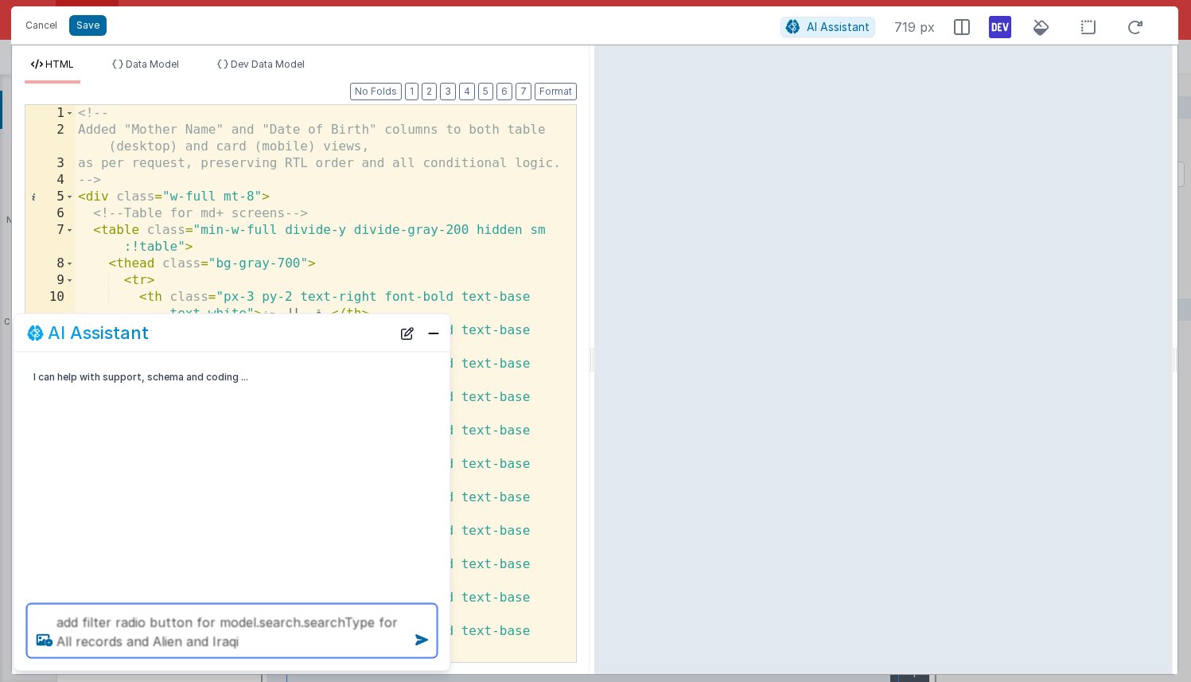
type textarea "add filter radio button for model.search.searchType for All records and Alien a…"
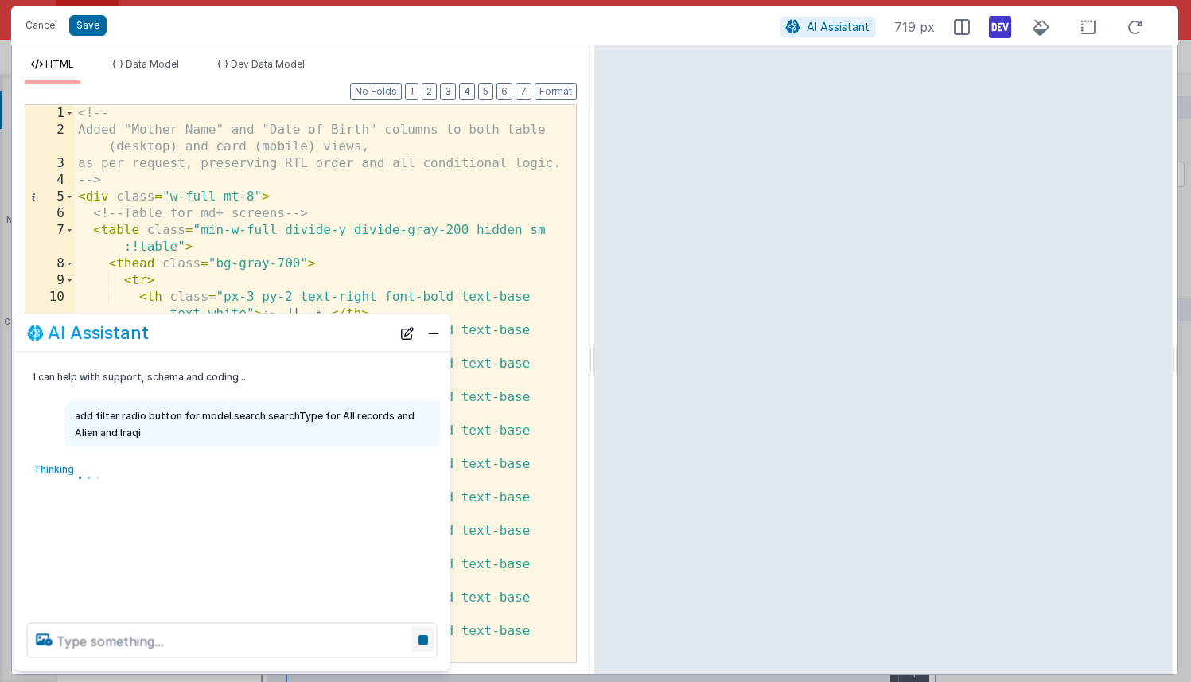
click at [426, 641] on icon at bounding box center [423, 639] width 22 height 25
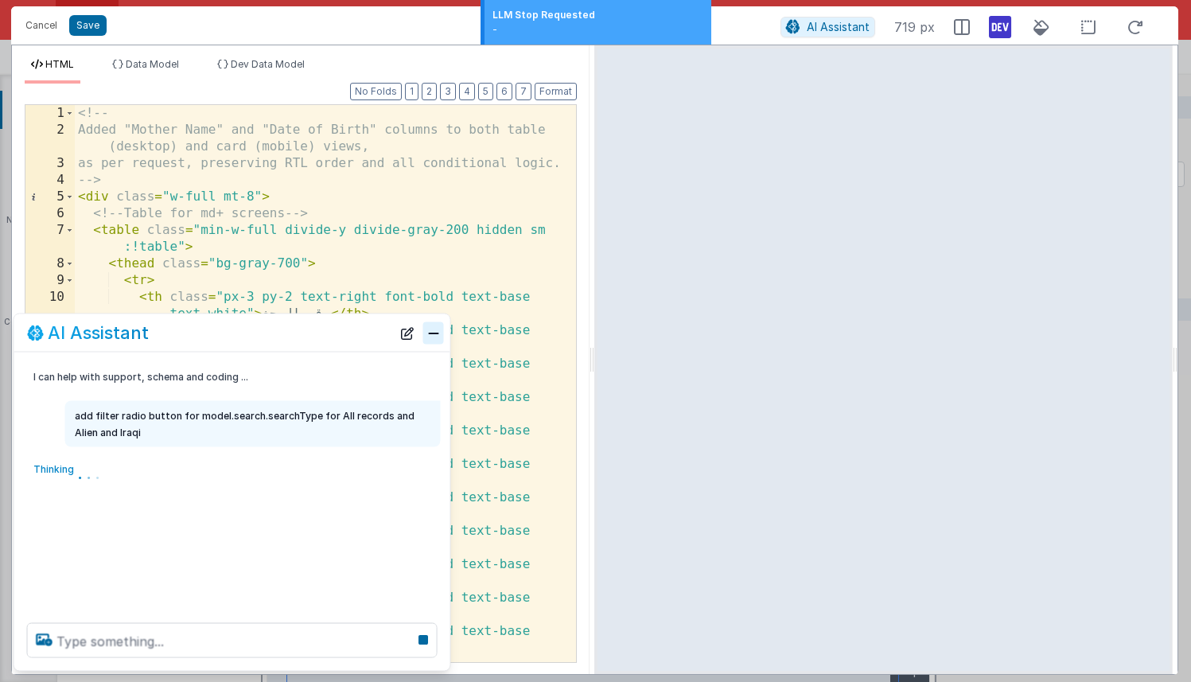
click at [439, 339] on button "Close" at bounding box center [433, 332] width 21 height 22
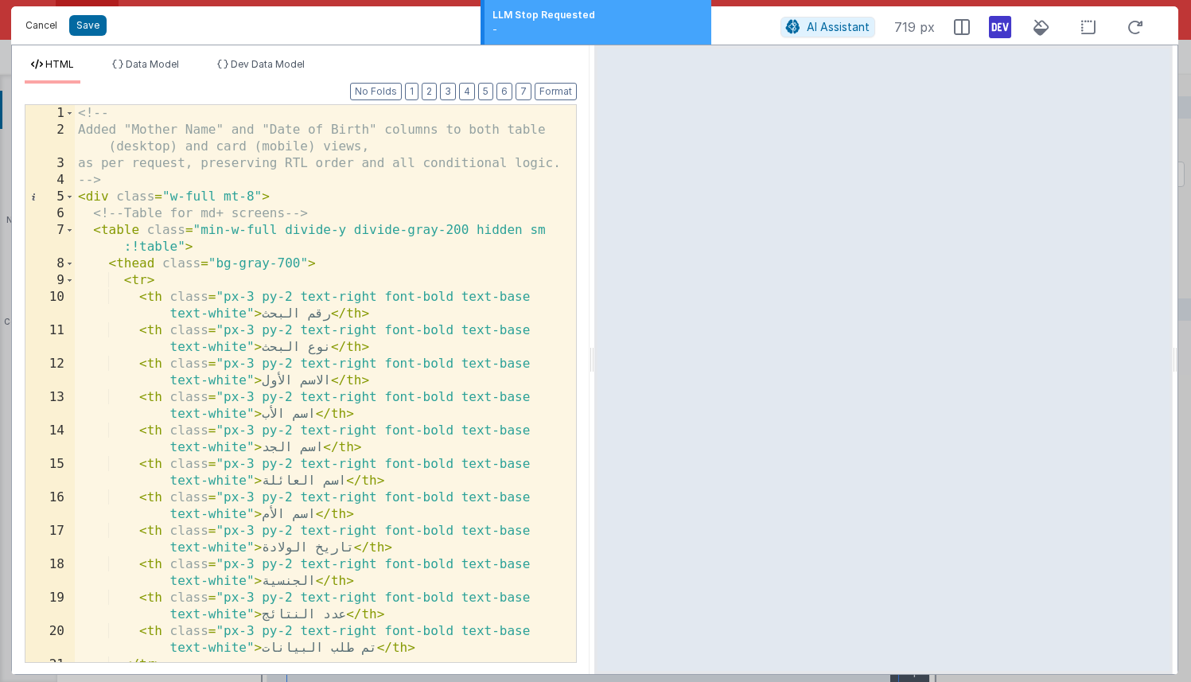
click at [41, 29] on button "Cancel" at bounding box center [41, 25] width 48 height 22
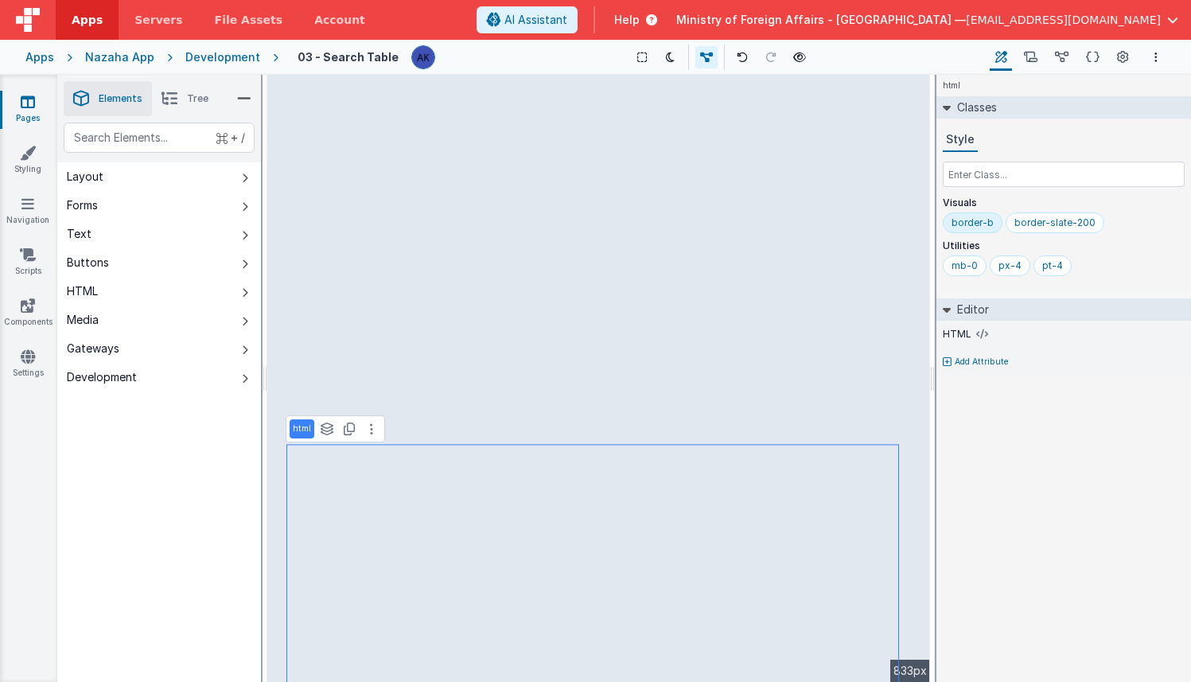
click at [1165, 16] on button "Ministry of Foreign Affairs - [GEOGRAPHIC_DATA] — [EMAIL_ADDRESS][DOMAIN_NAME]" at bounding box center [927, 20] width 502 height 16
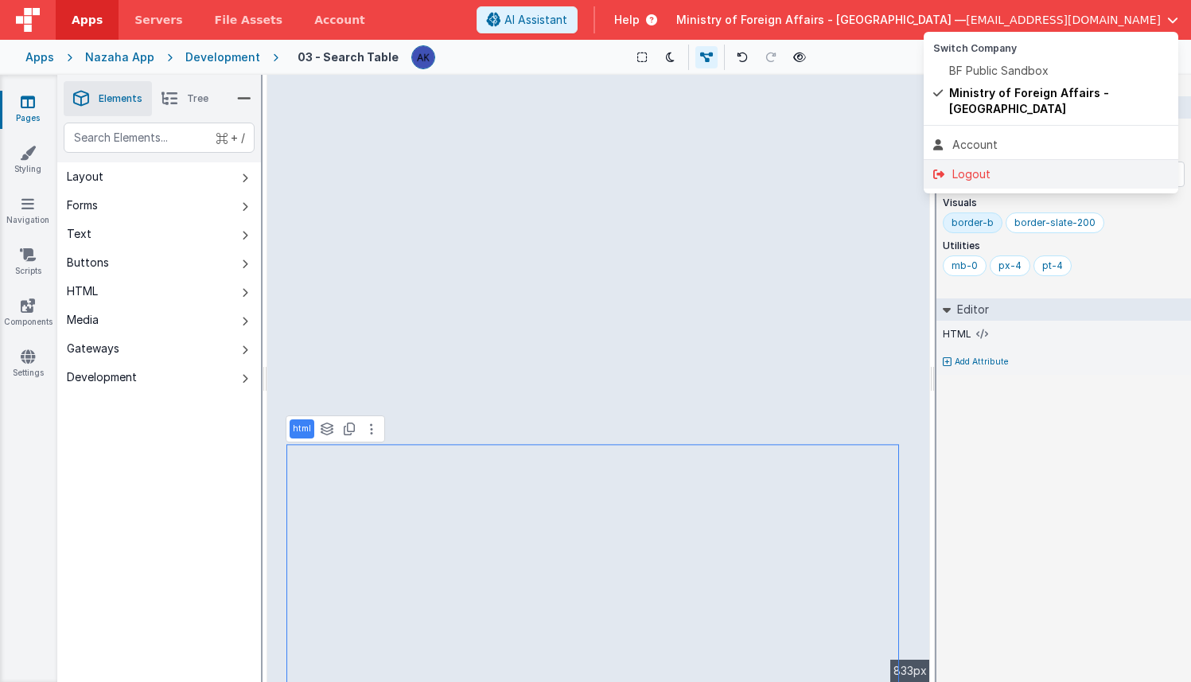
click at [1034, 166] on div "Logout" at bounding box center [1050, 174] width 235 height 16
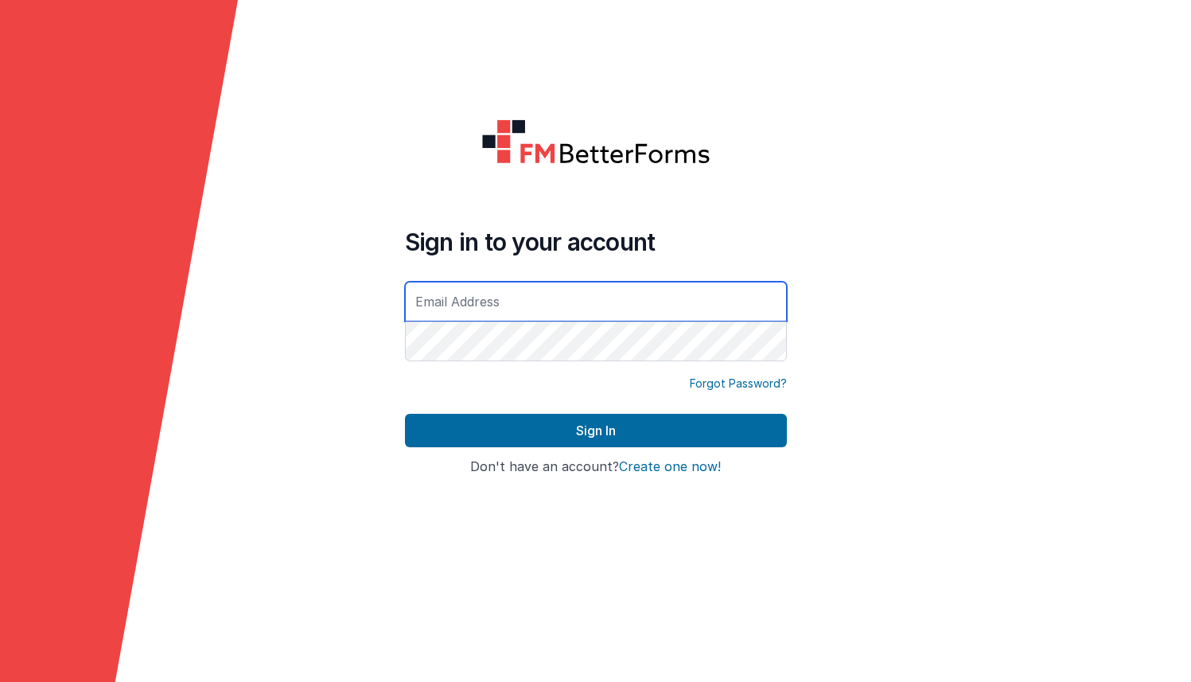
type input "[EMAIL_ADDRESS][DOMAIN_NAME]"
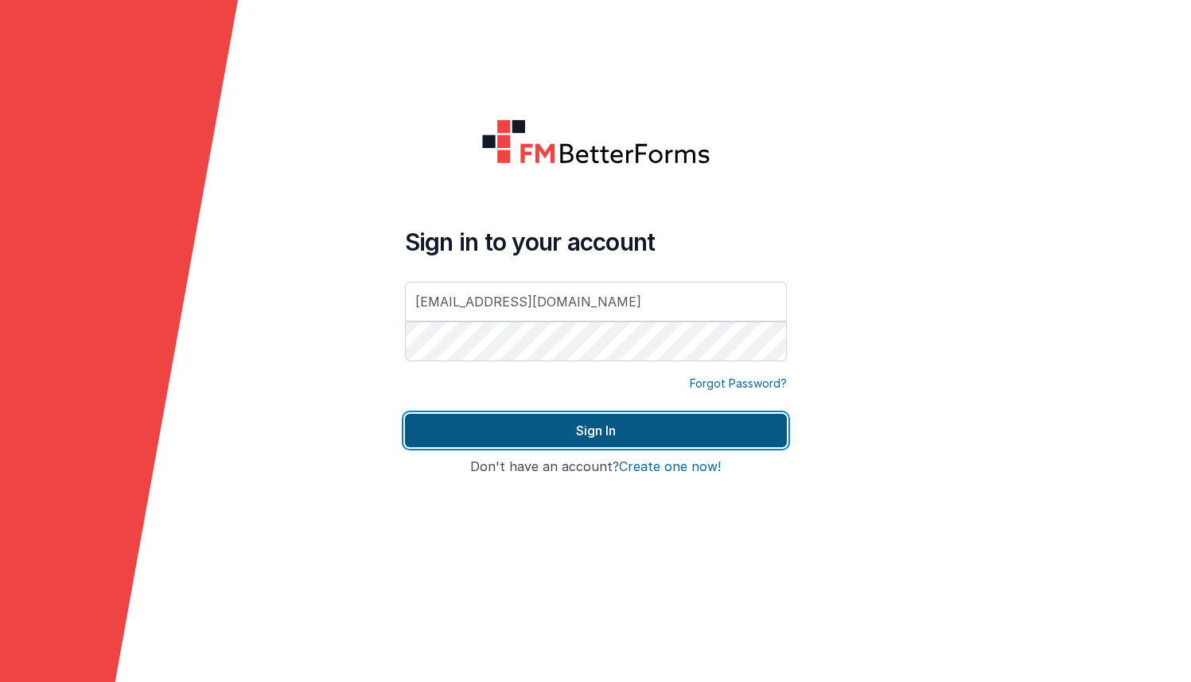
click at [681, 432] on button "Sign In" at bounding box center [596, 430] width 382 height 33
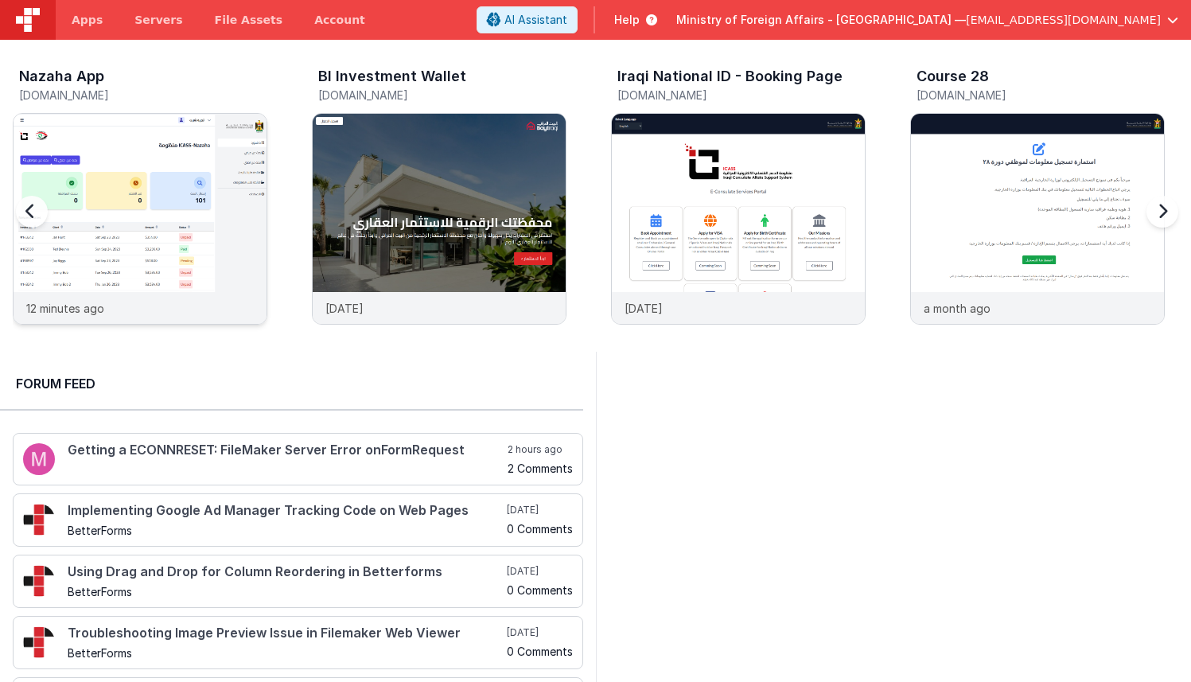
click at [181, 173] on img at bounding box center [140, 240] width 253 height 253
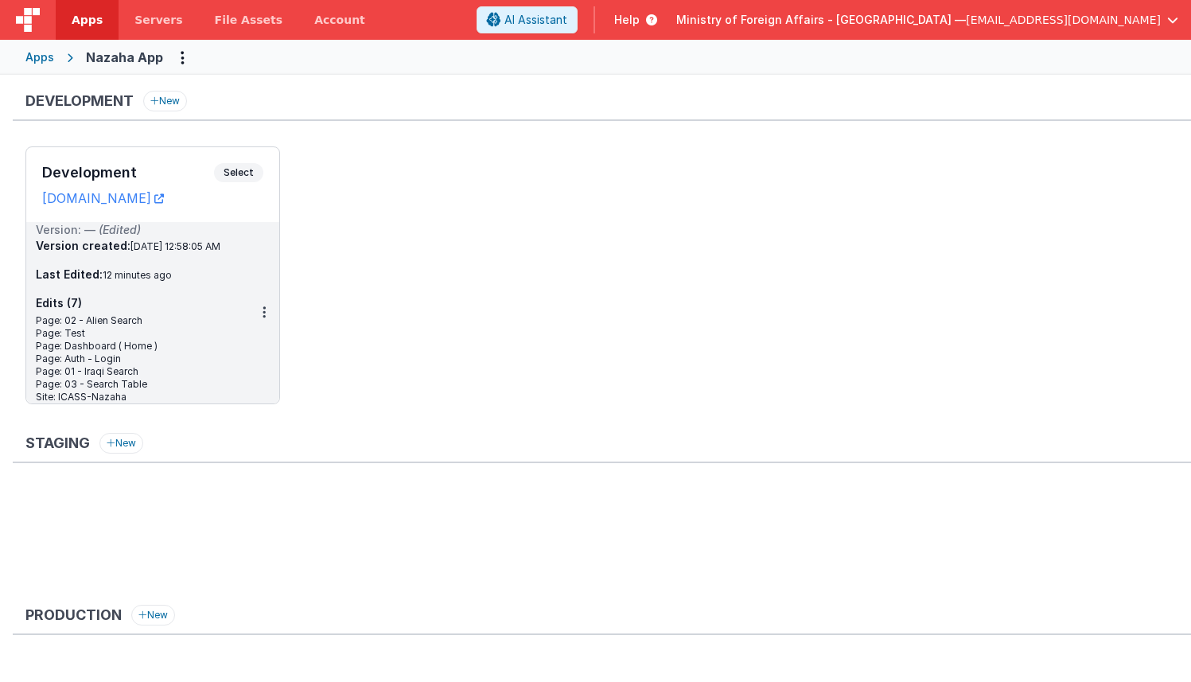
click at [88, 17] on span "Apps" at bounding box center [87, 20] width 31 height 16
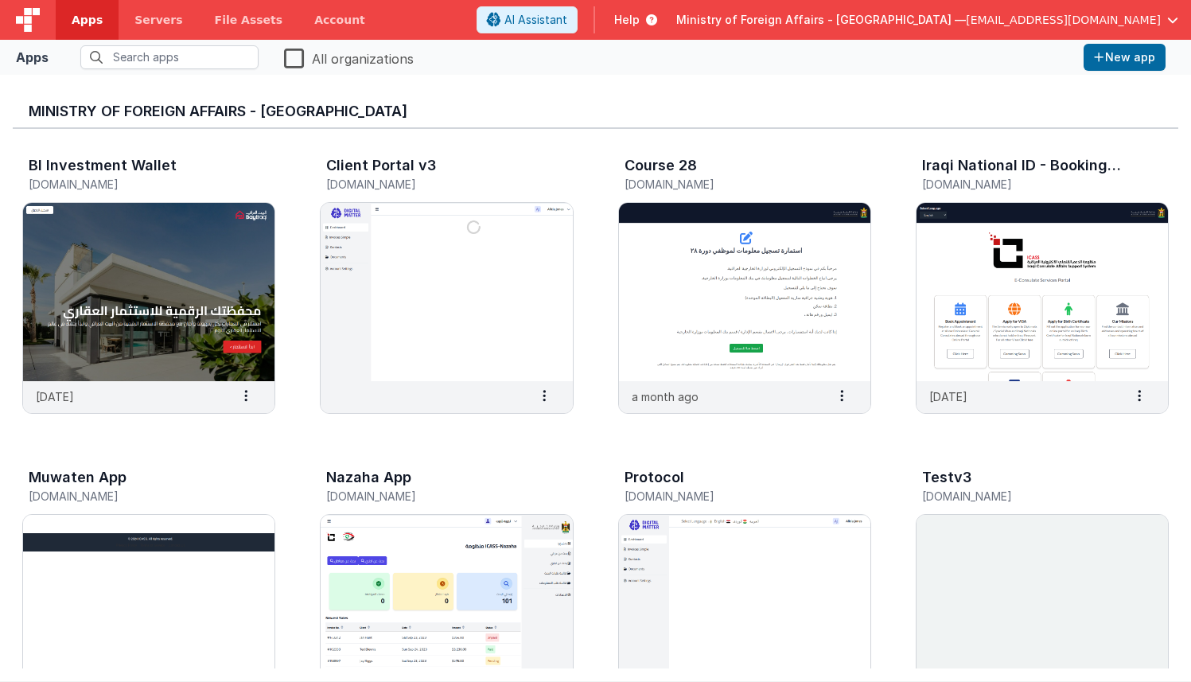
click at [41, 17] on div at bounding box center [28, 20] width 56 height 40
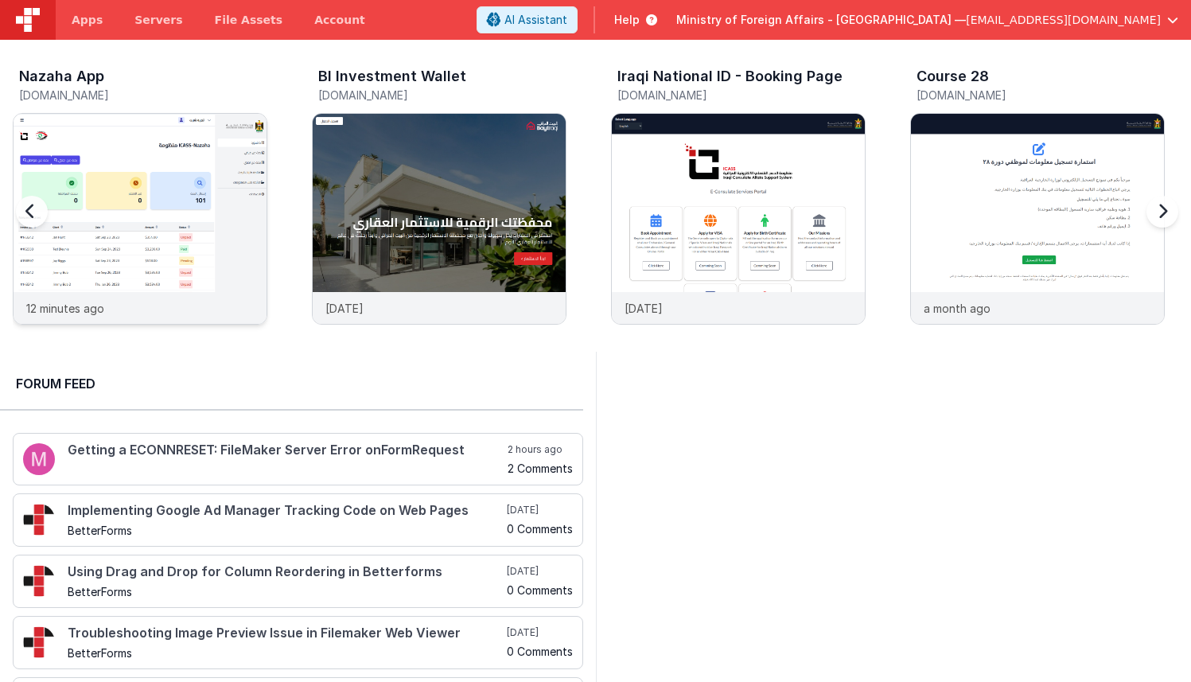
click at [178, 223] on img at bounding box center [140, 240] width 253 height 253
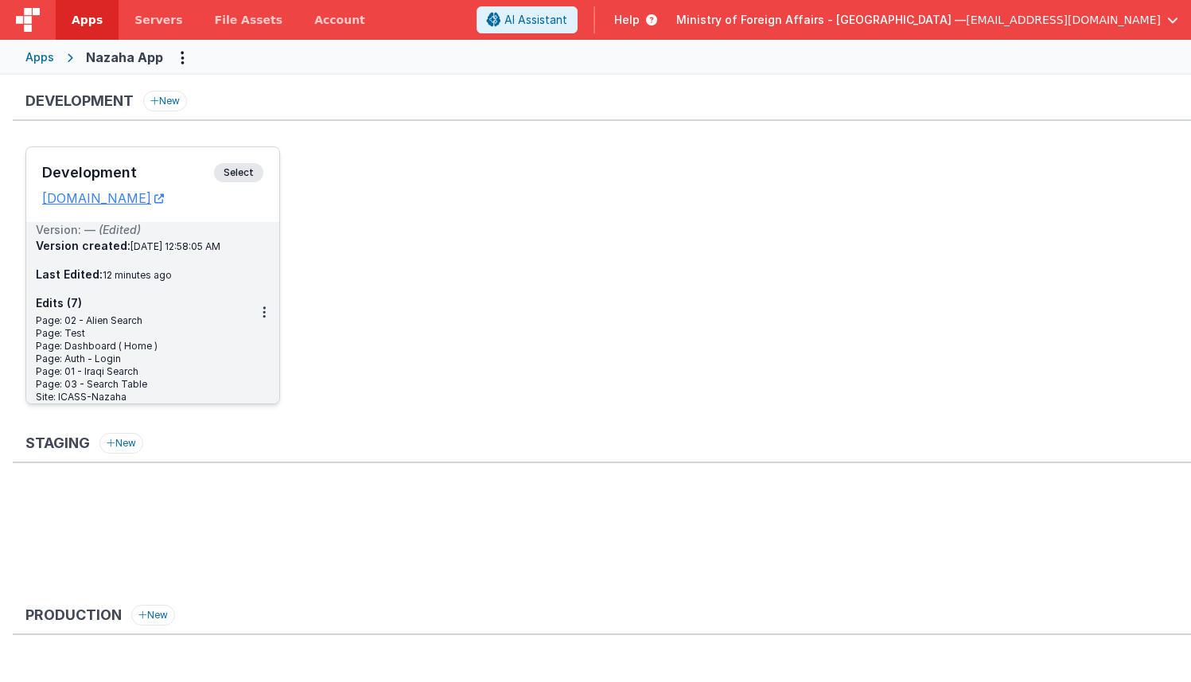
click at [239, 173] on span "Select" at bounding box center [238, 172] width 49 height 19
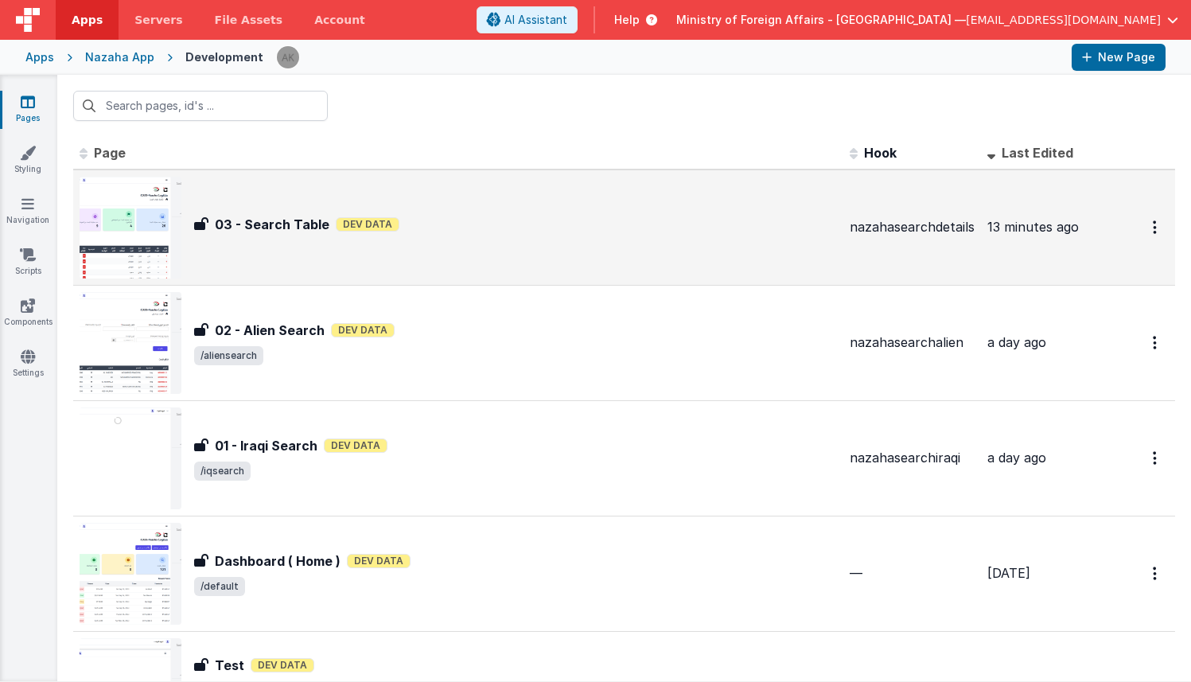
click at [154, 219] on img at bounding box center [131, 228] width 102 height 102
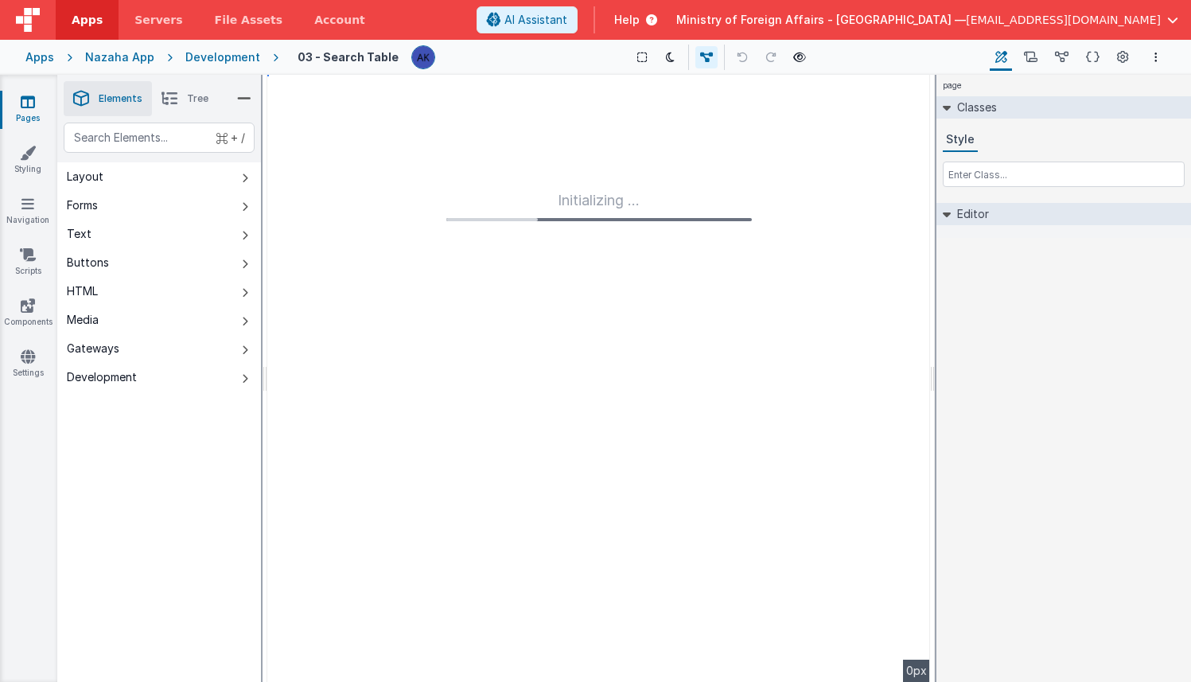
click at [224, 56] on div "Development" at bounding box center [222, 57] width 75 height 16
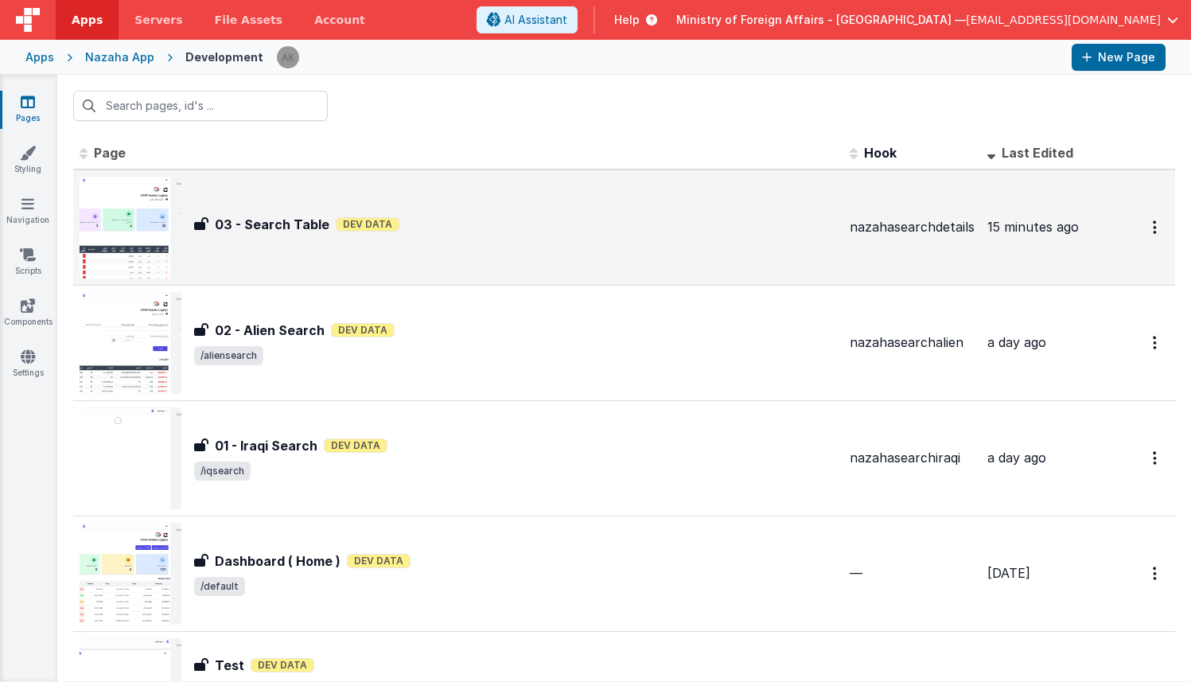
click at [155, 235] on img at bounding box center [131, 228] width 102 height 102
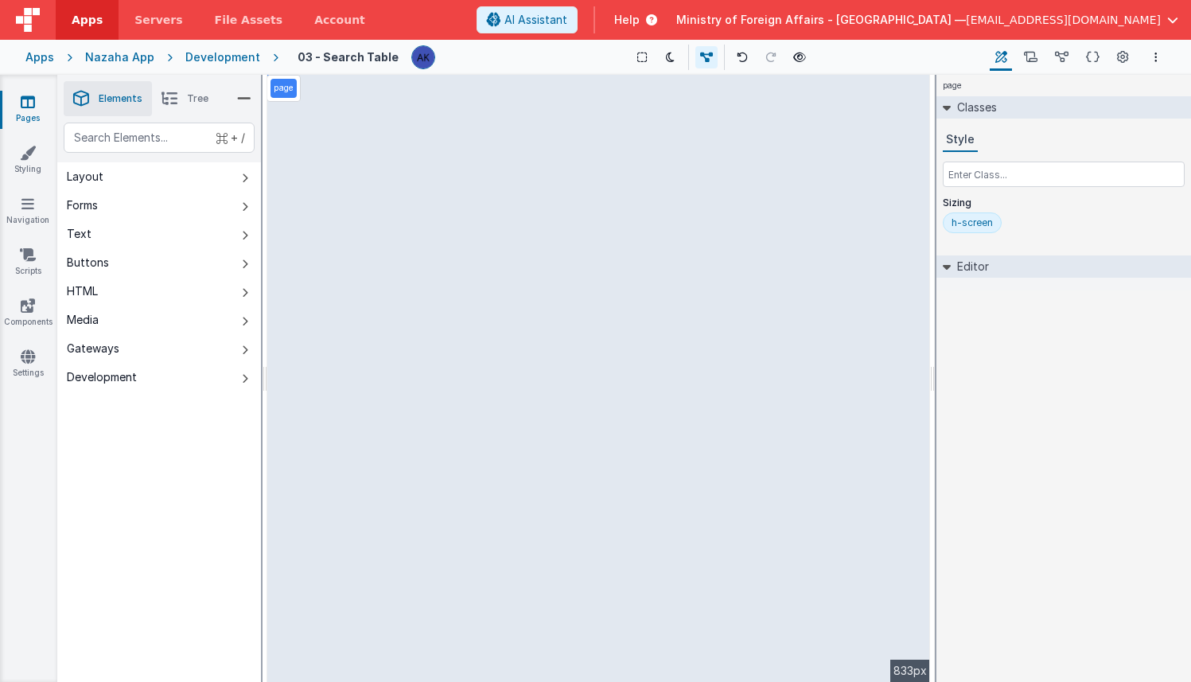
click at [770, 525] on div "page --> 833px" at bounding box center [598, 378] width 663 height 607
click at [729, 512] on div "page --> 833px" at bounding box center [598, 378] width 663 height 607
click at [179, 99] on li "Tree" at bounding box center [185, 98] width 66 height 35
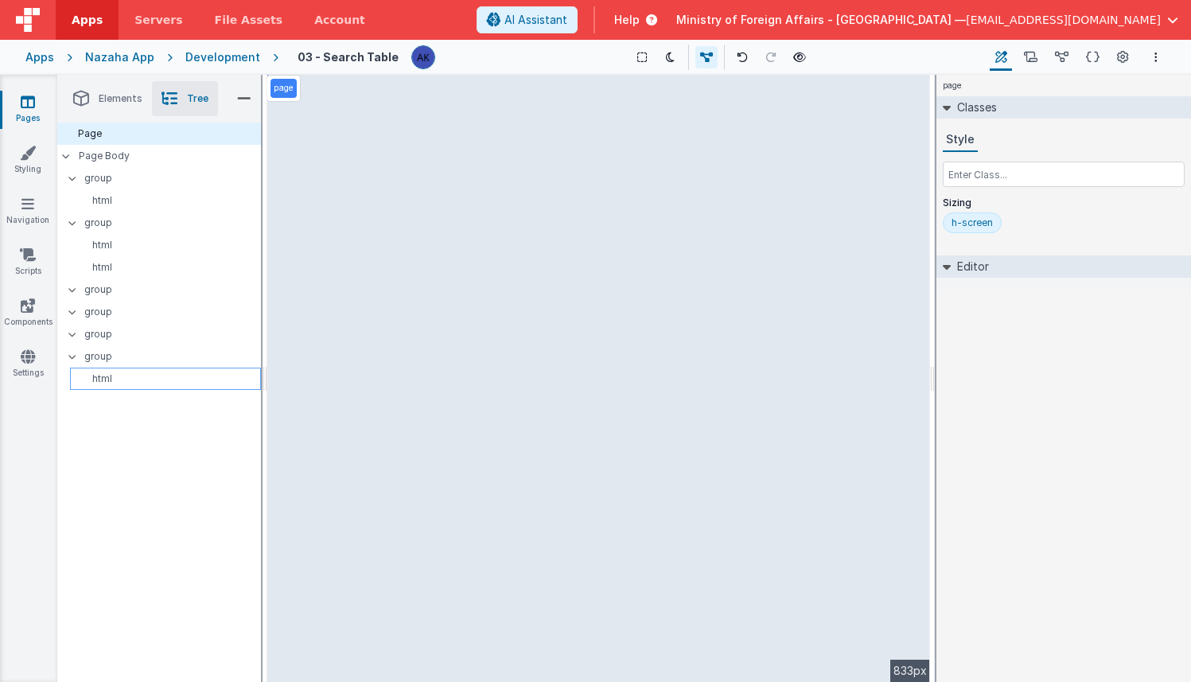
click at [121, 371] on div "html" at bounding box center [165, 378] width 191 height 22
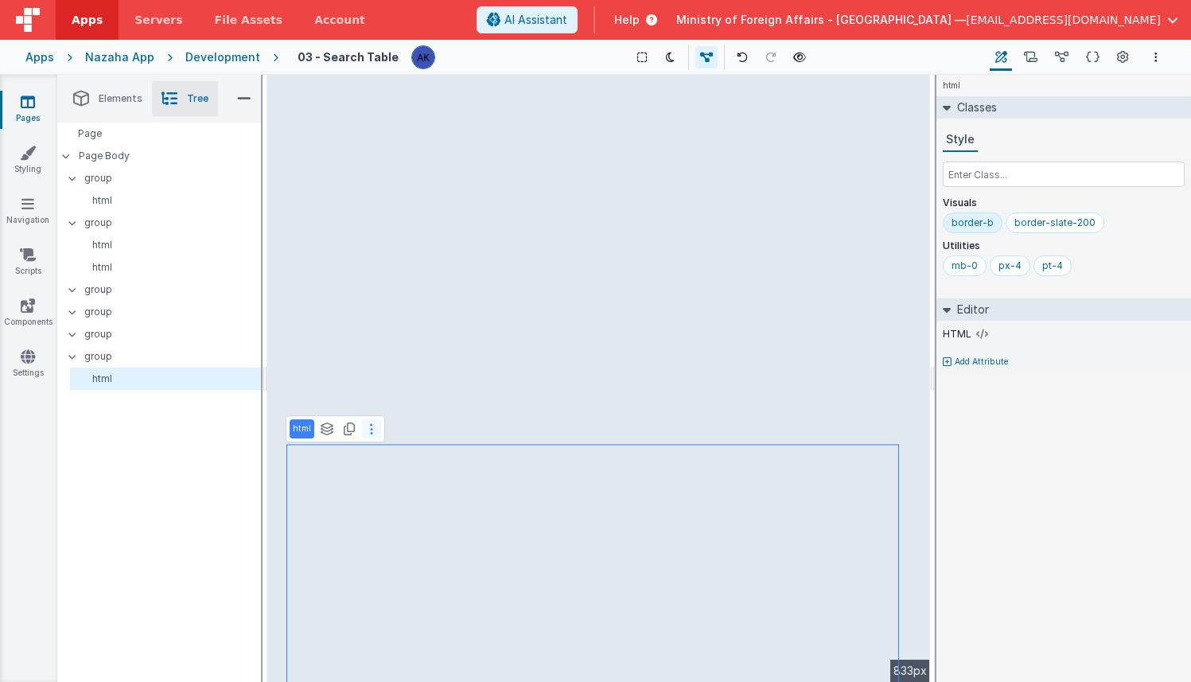
click at [365, 430] on button at bounding box center [371, 428] width 19 height 19
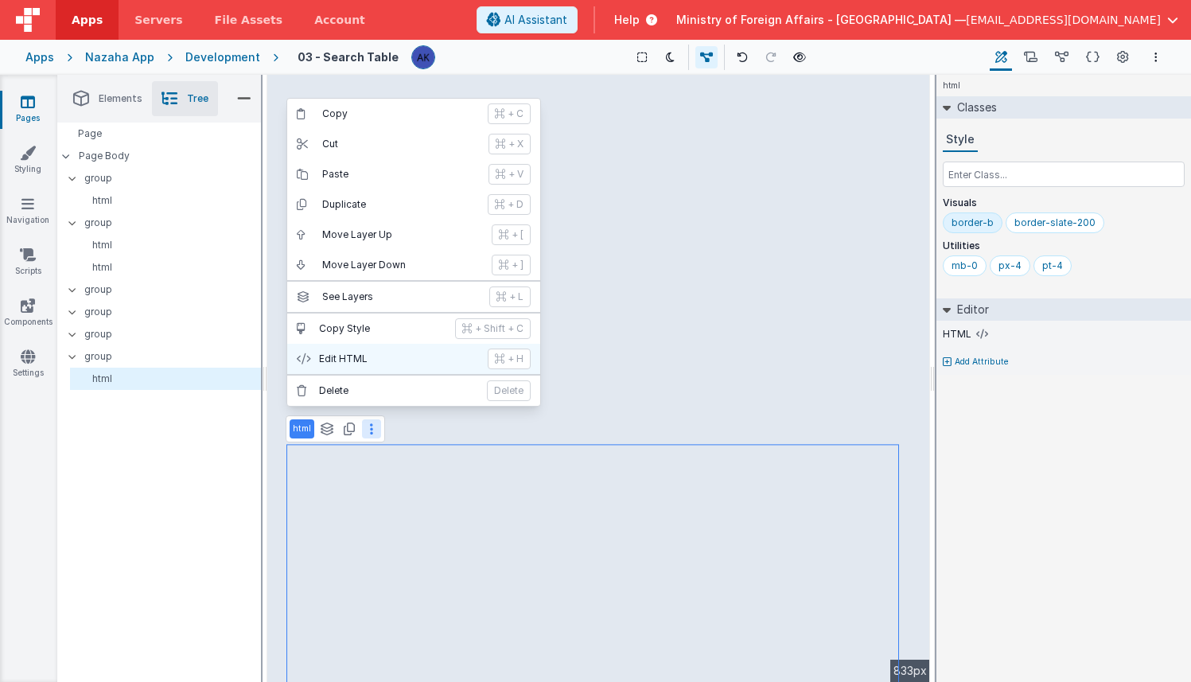
click at [377, 363] on p "Edit HTML" at bounding box center [398, 358] width 159 height 13
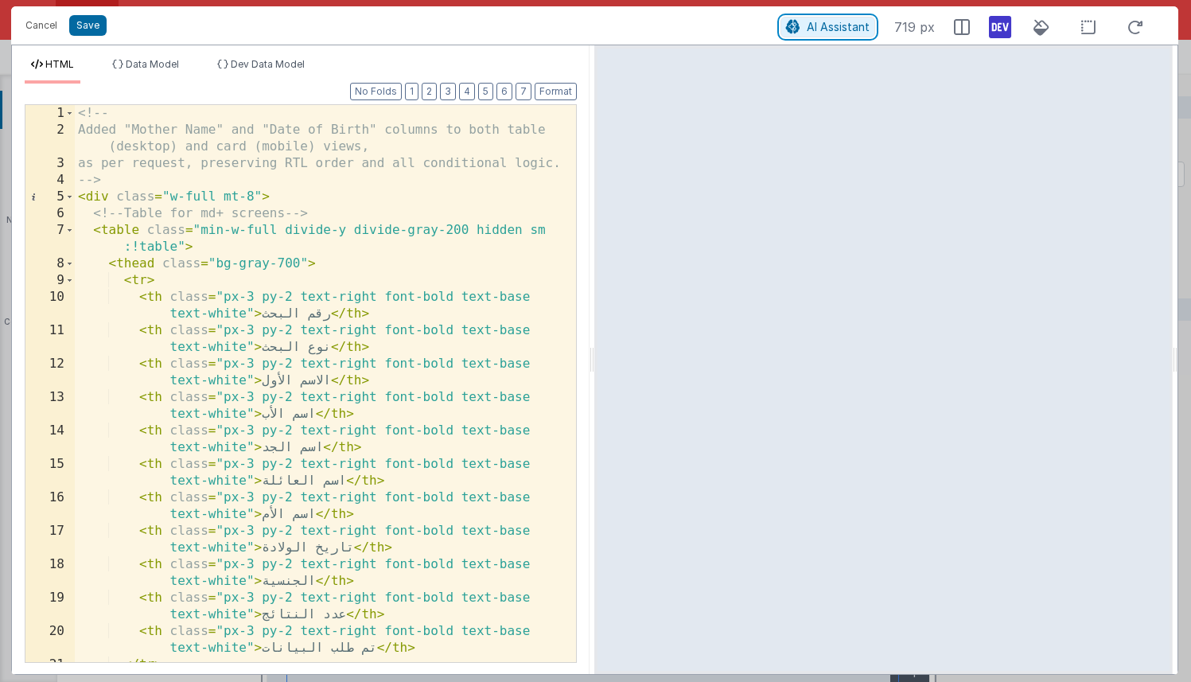
click at [798, 28] on icon at bounding box center [793, 27] width 14 height 1
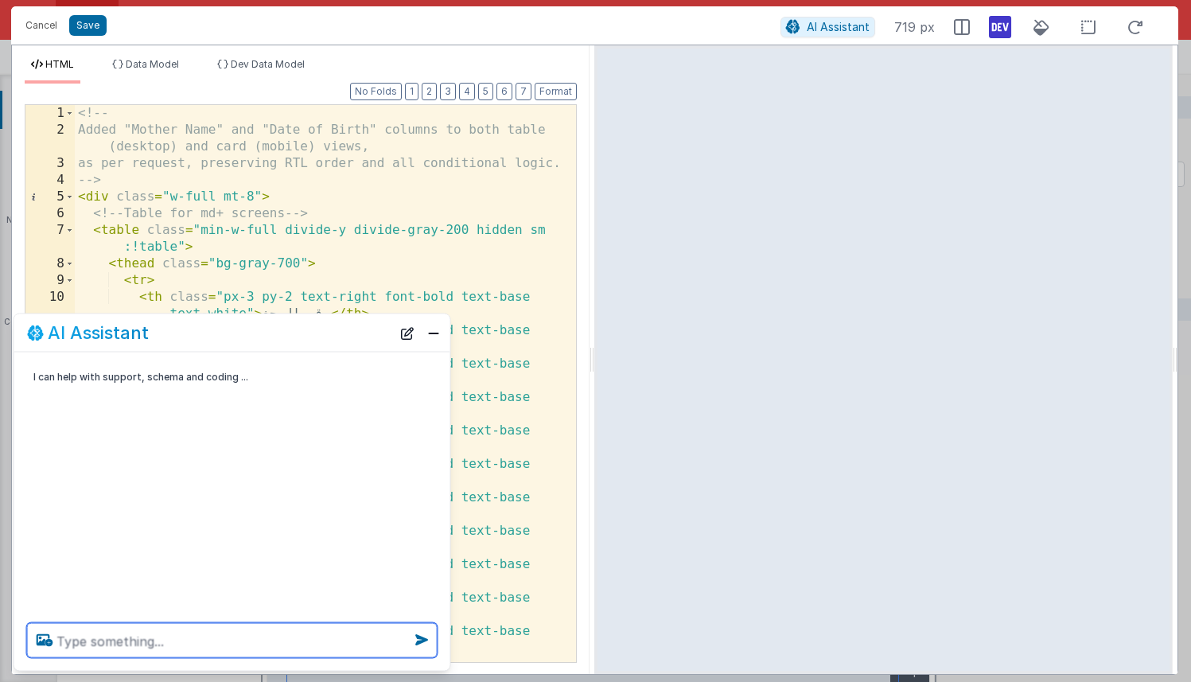
paste textarea "add filter for model.search.searchType for All records and Alien and Iraqi"
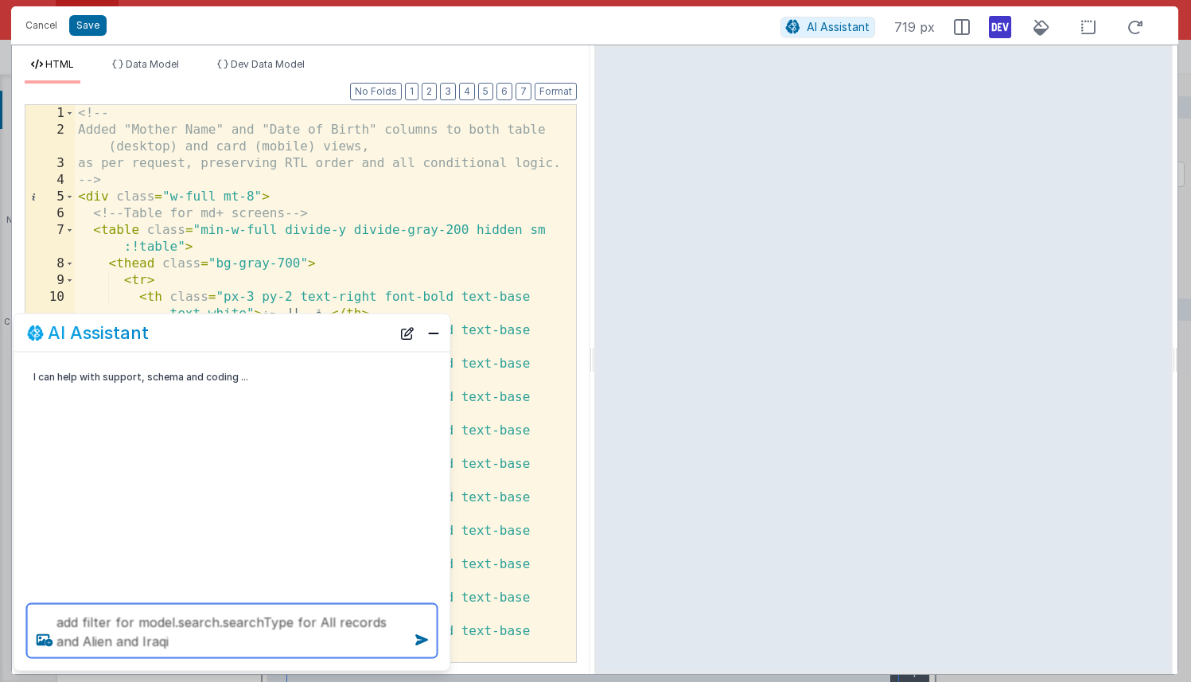
type textarea "add filter for model.search.searchType for All records and Alien and Iraqi"
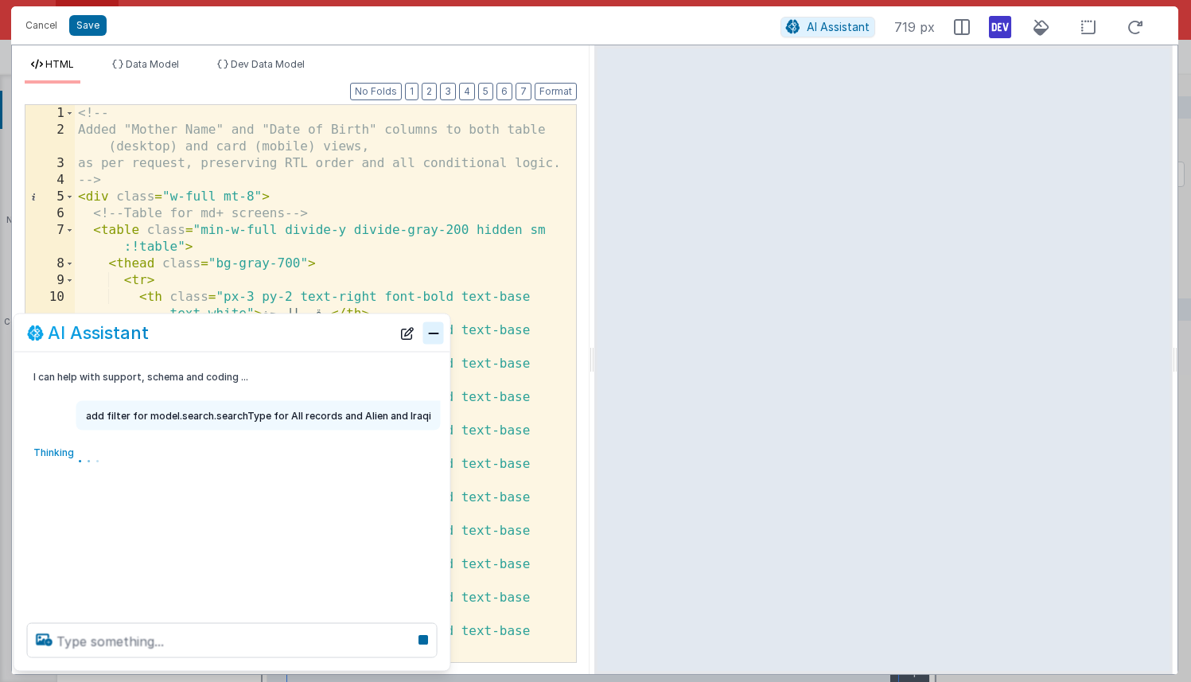
click at [438, 338] on button "Close" at bounding box center [433, 332] width 21 height 22
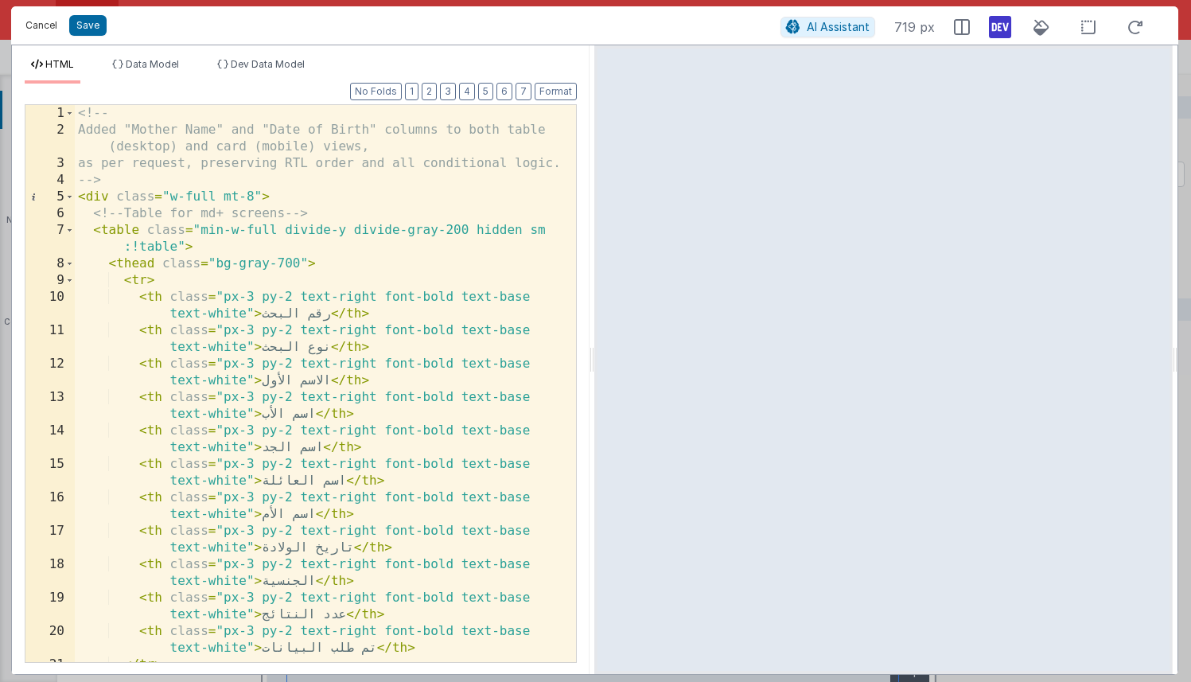
click at [39, 25] on button "Cancel" at bounding box center [41, 25] width 48 height 22
